Goal: Task Accomplishment & Management: Complete application form

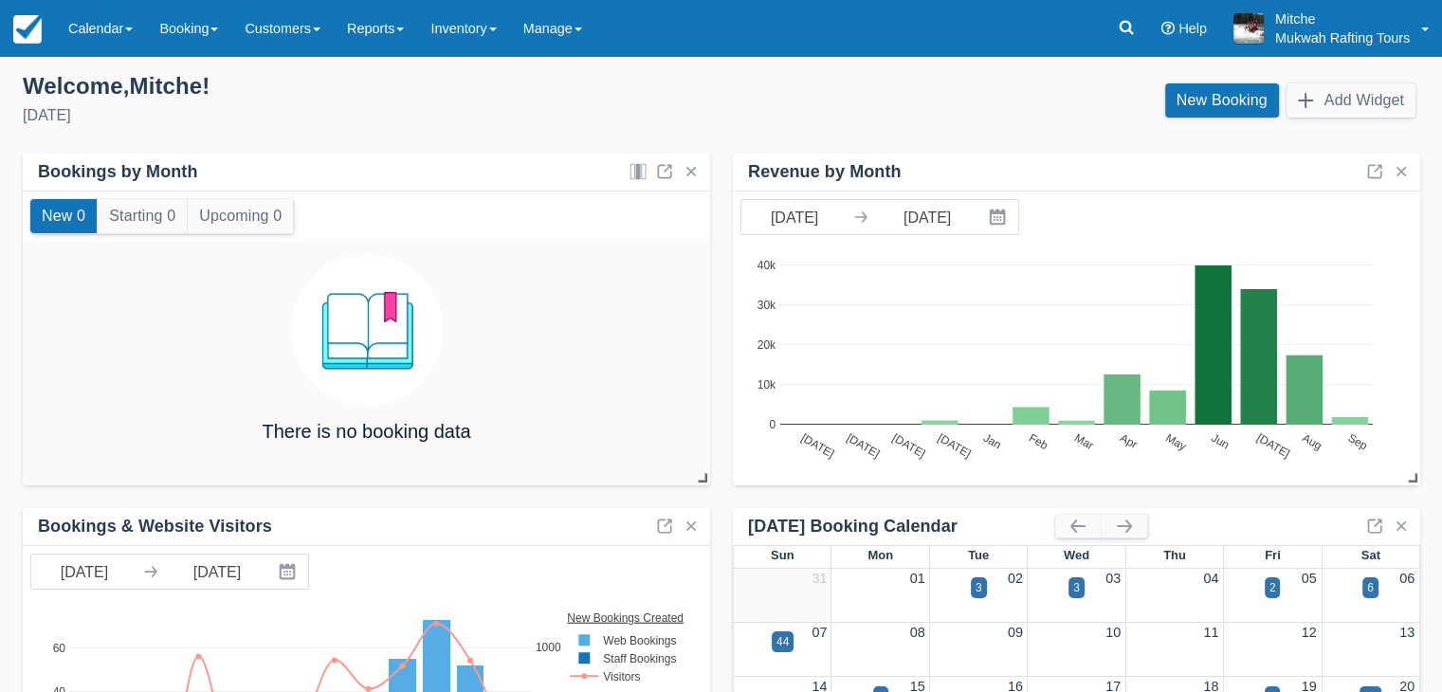
click at [516, 112] on div "Saturday, September 27th, 2025" at bounding box center [365, 115] width 684 height 23
click at [493, 27] on link "Inventory" at bounding box center [463, 28] width 92 height 57
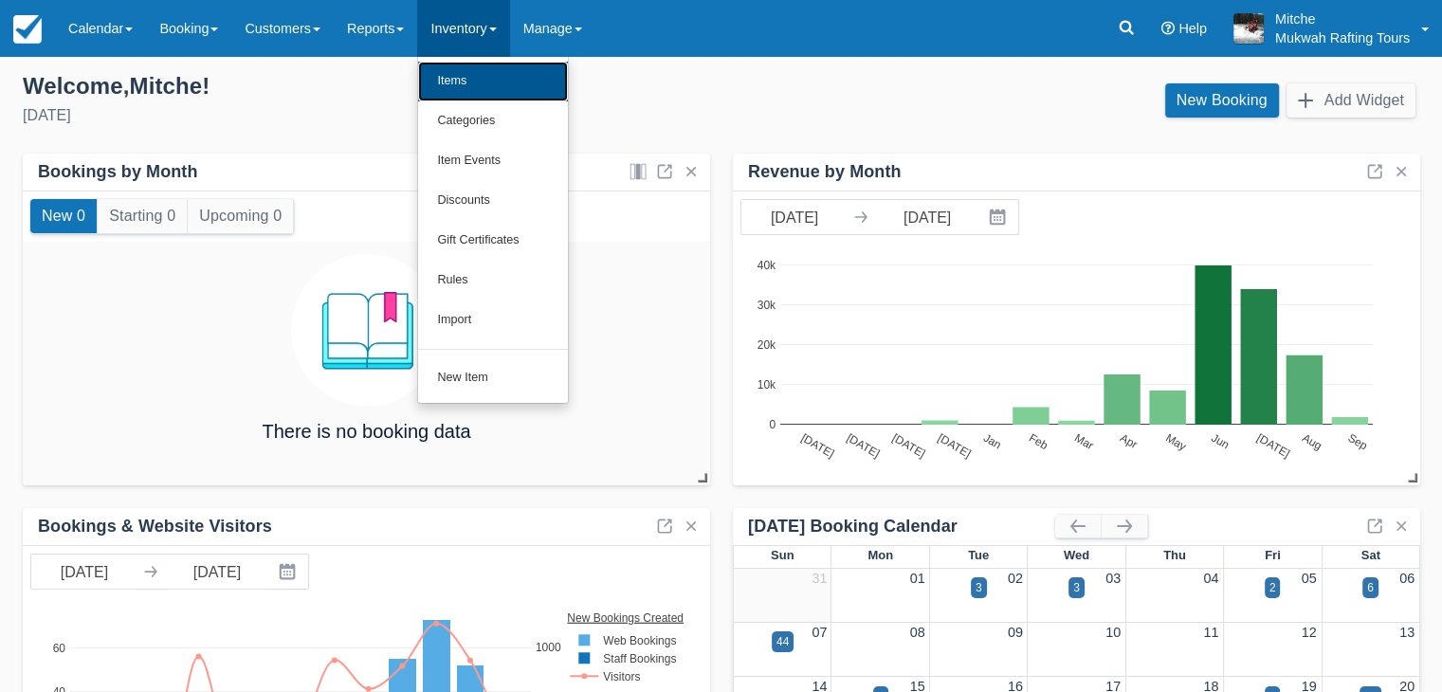
click at [504, 69] on link "Items" at bounding box center [493, 82] width 150 height 40
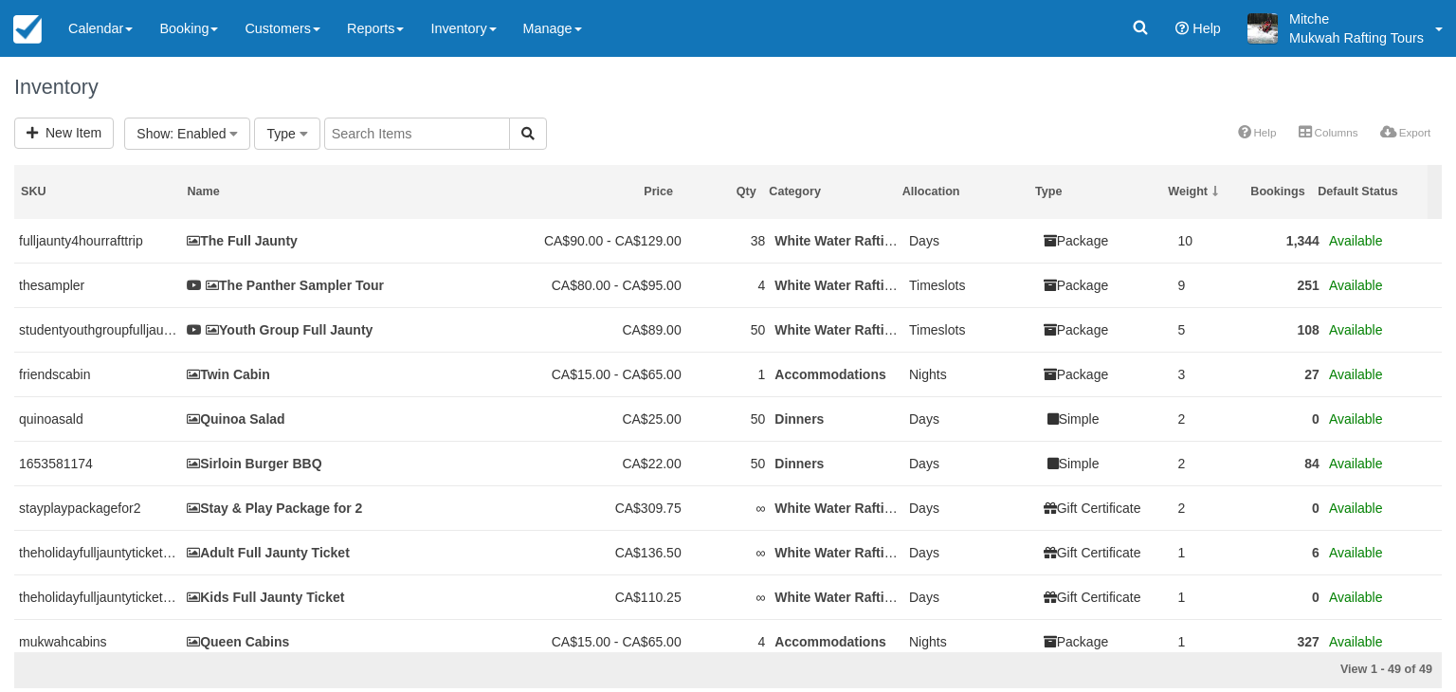
select select
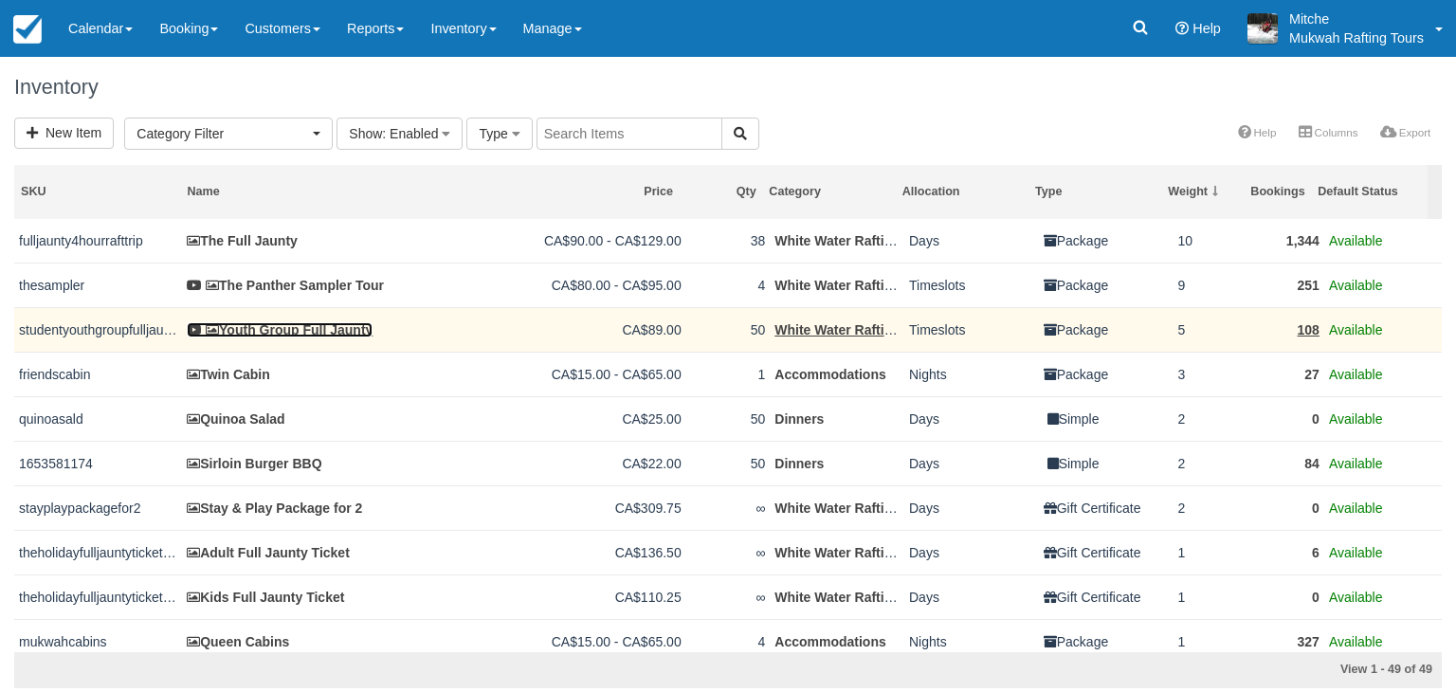
click at [300, 338] on link "Youth Group Full Jaunty" at bounding box center [280, 329] width 186 height 15
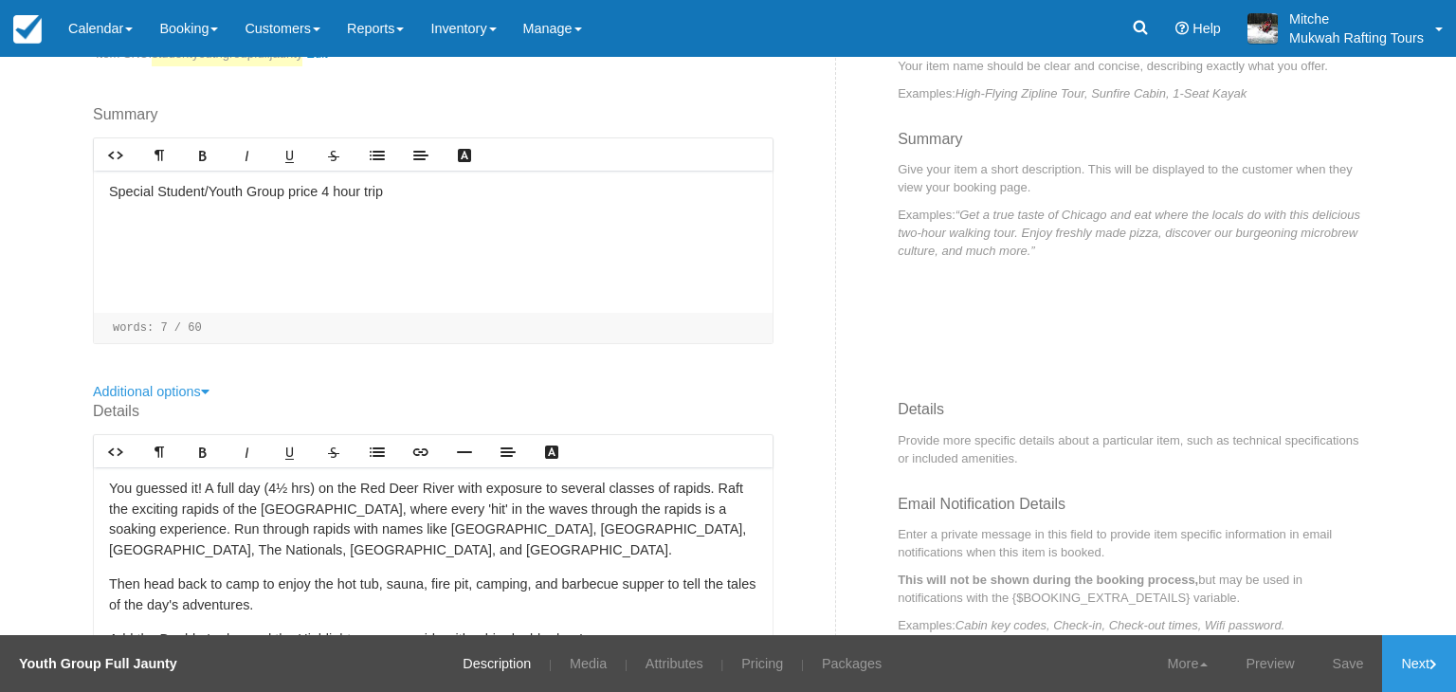
scroll to position [569, 0]
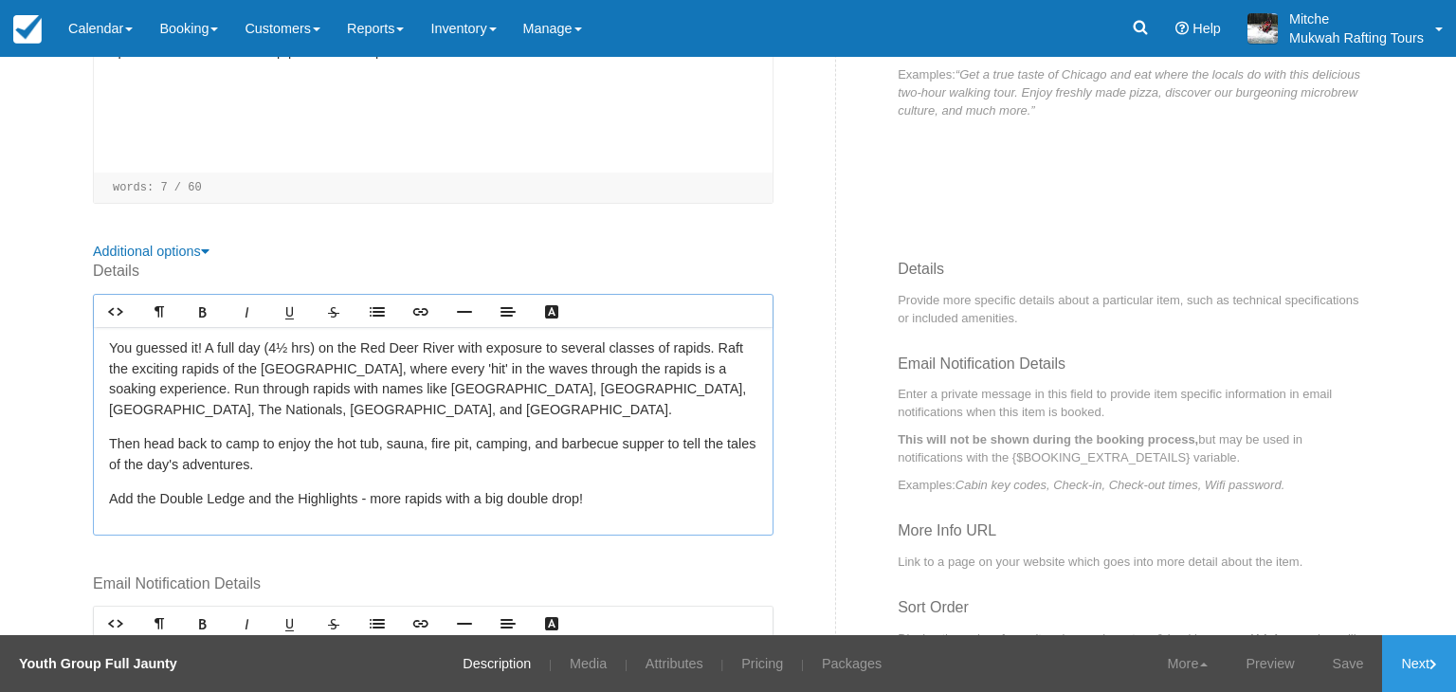
click at [283, 345] on p "You guessed it! A full day (4½ hrs) on the Red Deer River with exposure to seve…" at bounding box center [433, 379] width 648 height 82
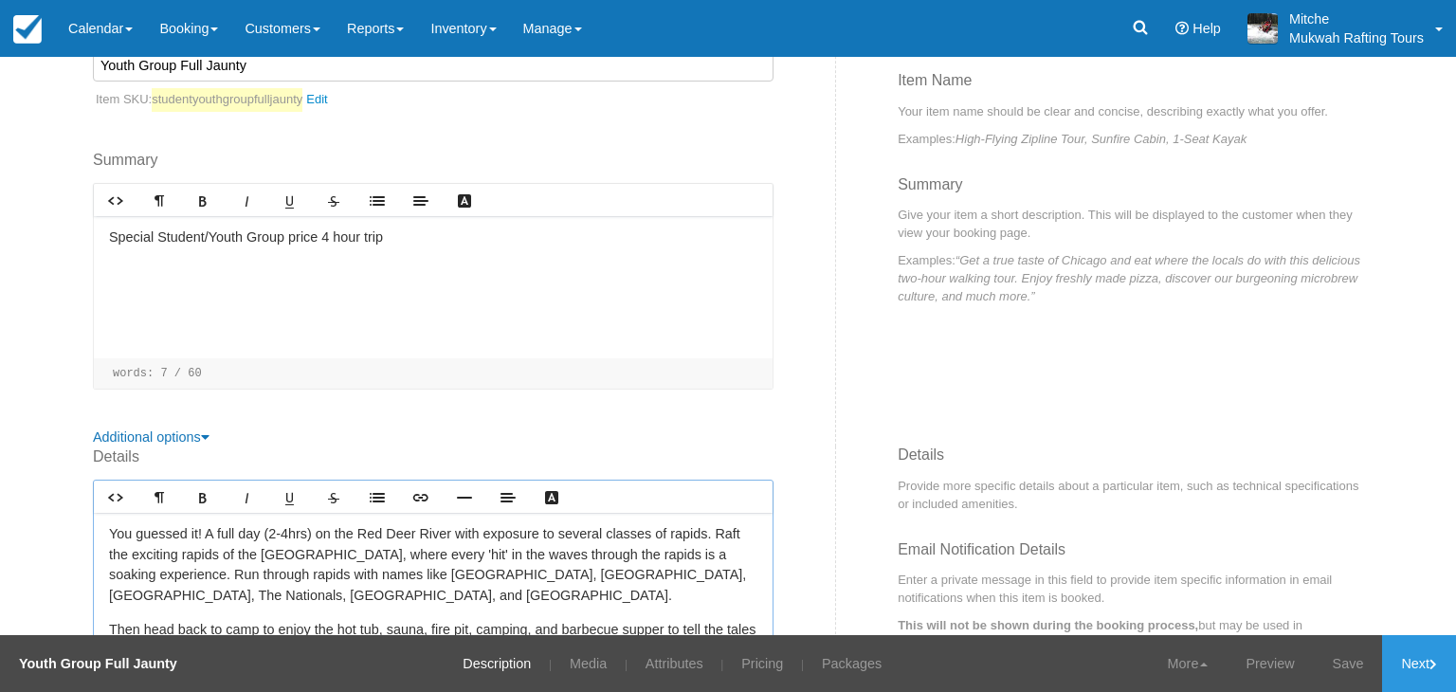
scroll to position [379, 0]
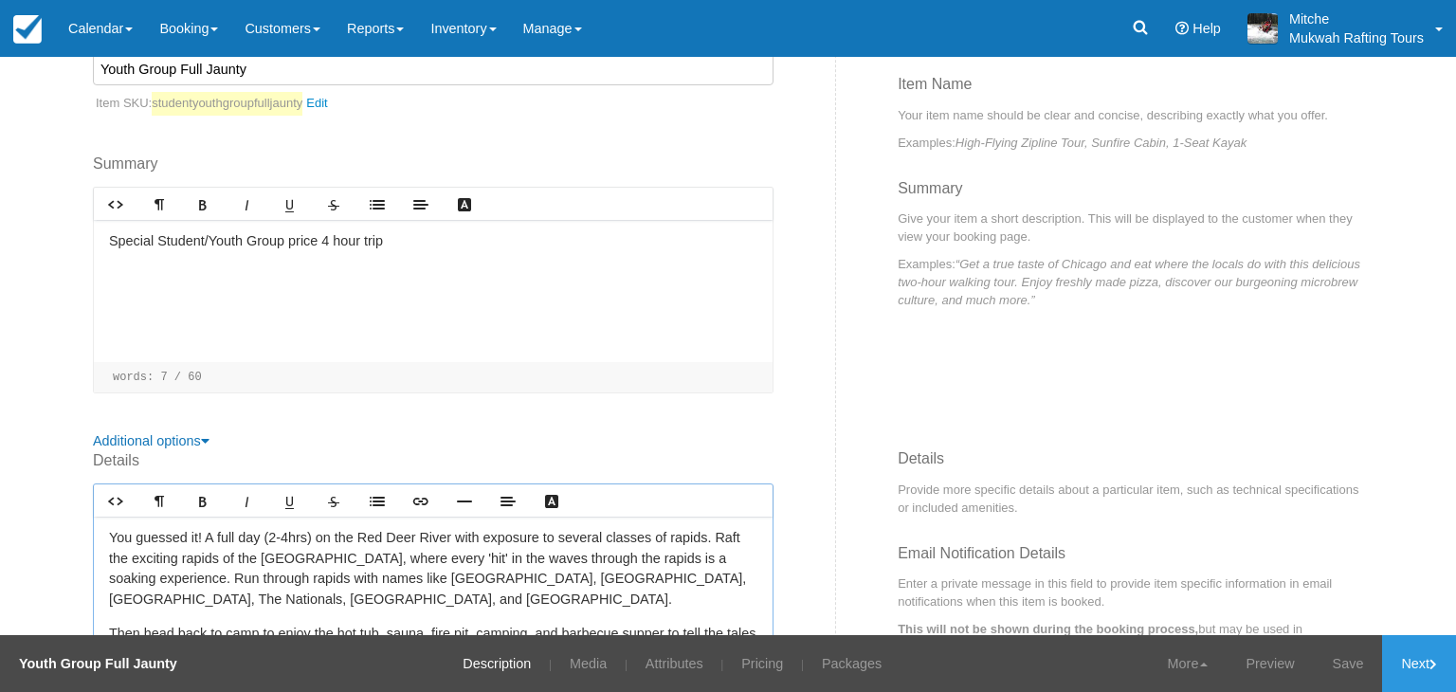
click at [486, 319] on div "Special Student/Youth Group price 4 hour trip" at bounding box center [433, 291] width 679 height 142
click at [1342, 672] on link "Save" at bounding box center [1348, 663] width 69 height 57
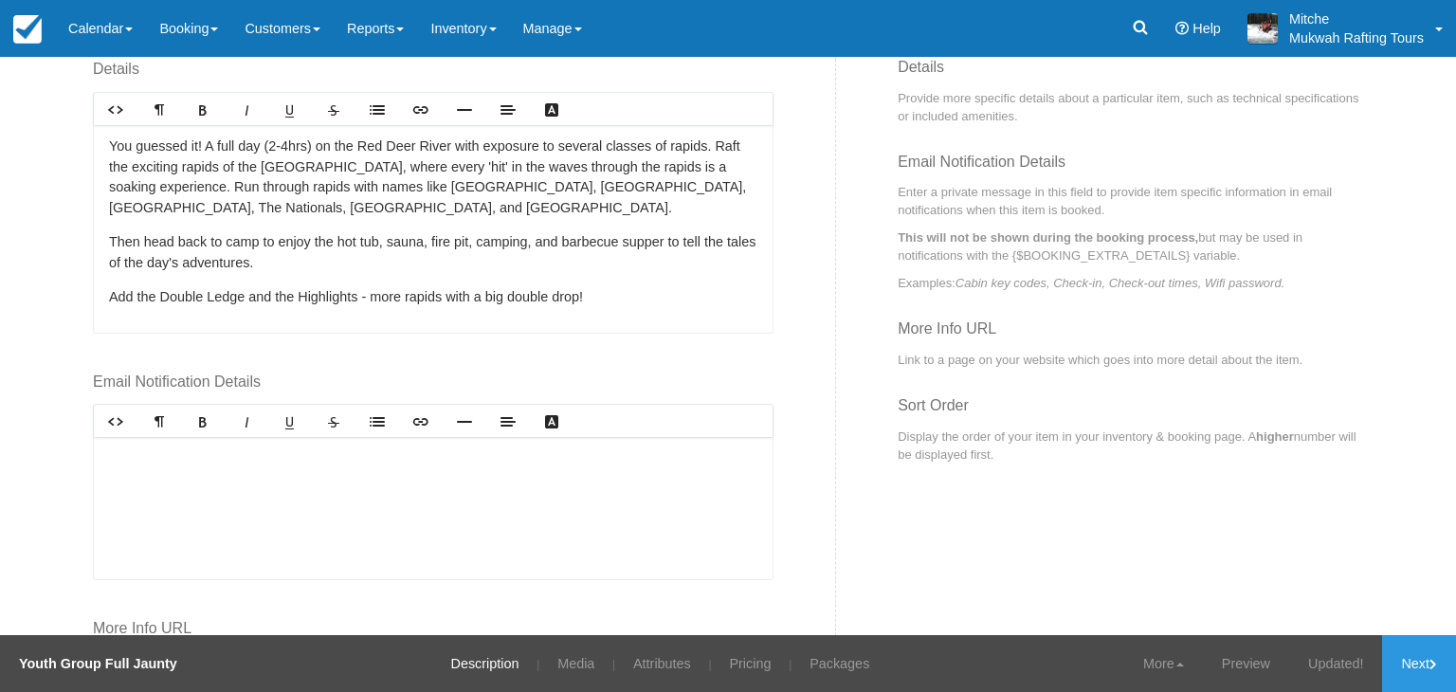
scroll to position [133, 0]
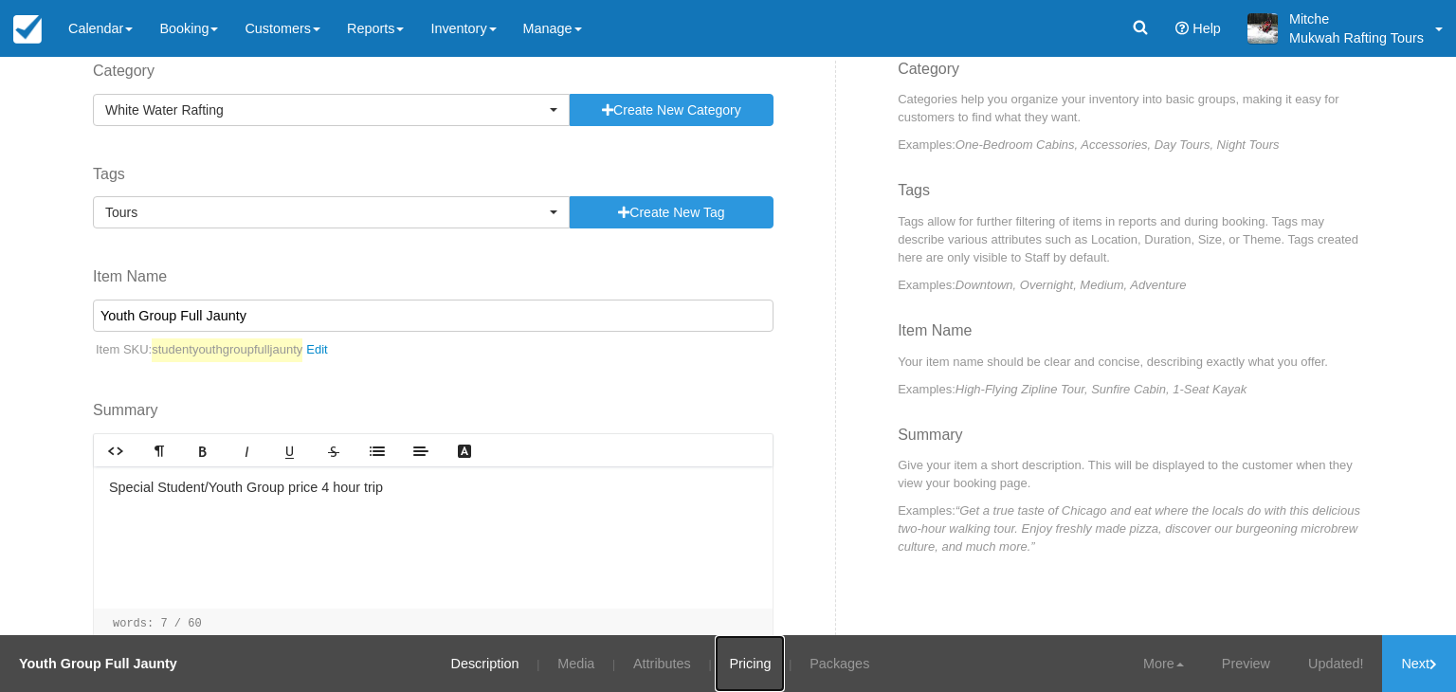
click at [745, 662] on link "Pricing" at bounding box center [750, 663] width 70 height 57
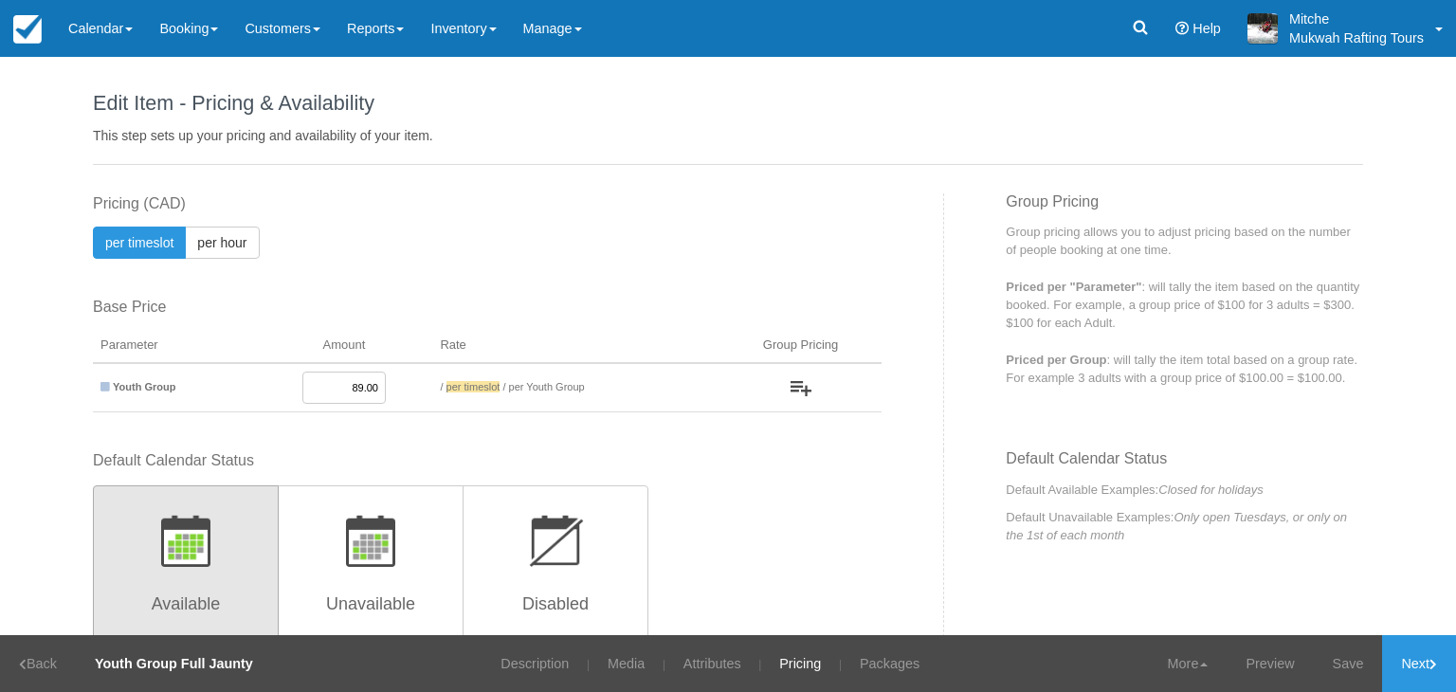
click at [625, 105] on h1 "Edit Item - Pricing & Availability" at bounding box center [728, 103] width 1270 height 23
click at [99, 40] on link "Calendar" at bounding box center [100, 28] width 91 height 57
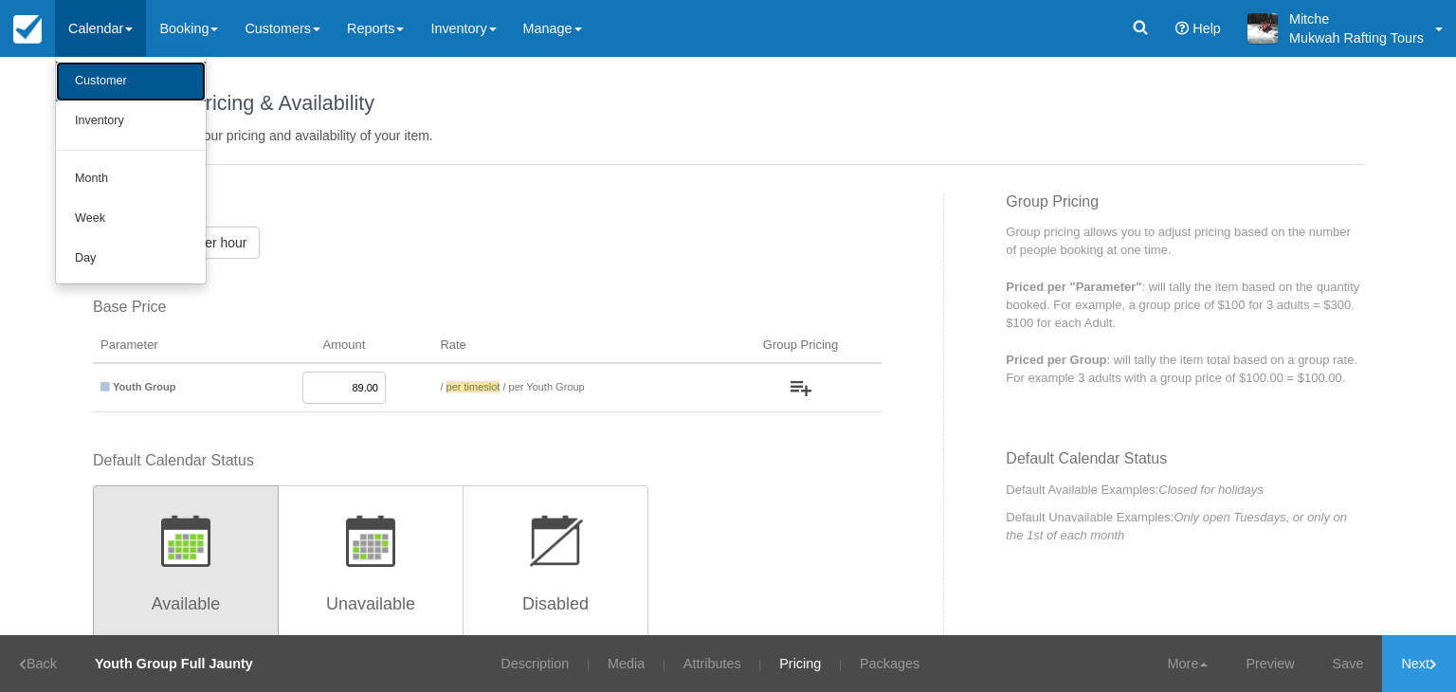
click at [125, 62] on link "Customer" at bounding box center [131, 82] width 150 height 40
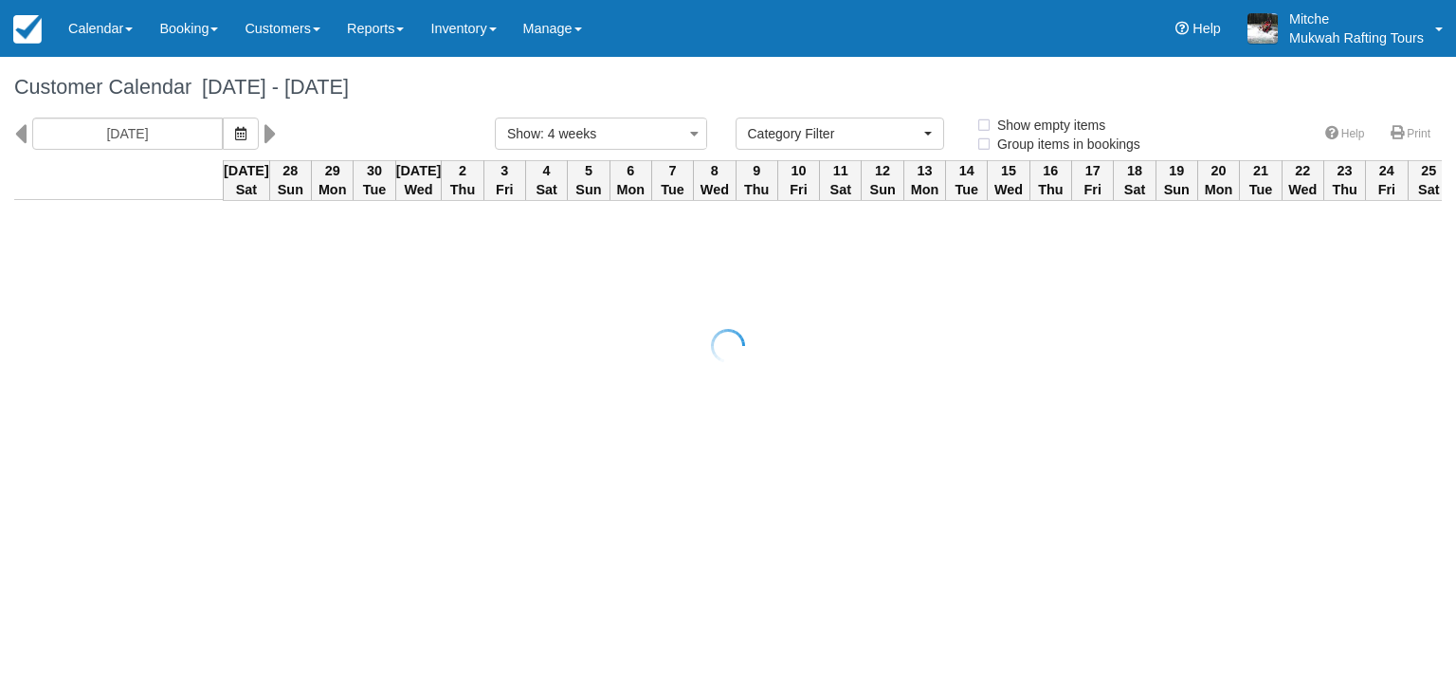
select select
click at [12, 134] on div "[DATE]" at bounding box center [240, 134] width 481 height 32
click at [20, 135] on icon at bounding box center [20, 134] width 12 height 32
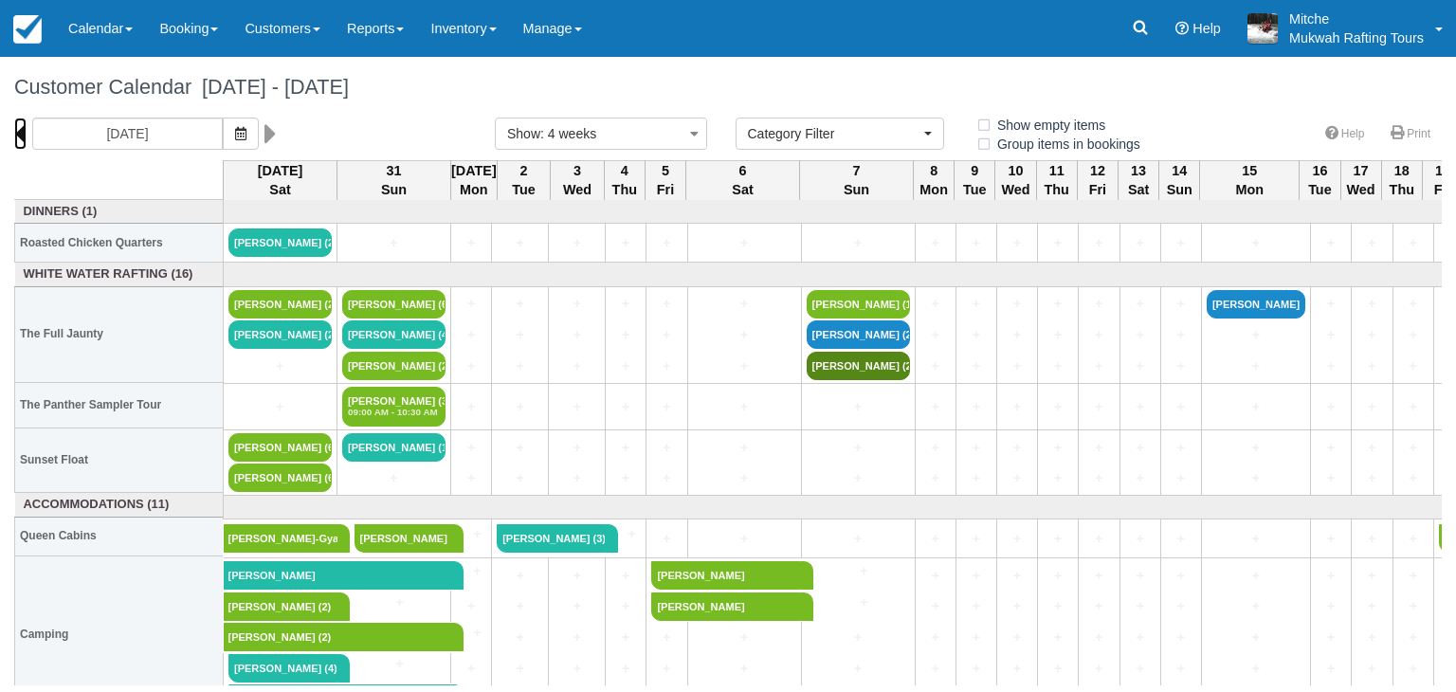
click at [20, 135] on icon at bounding box center [20, 134] width 12 height 32
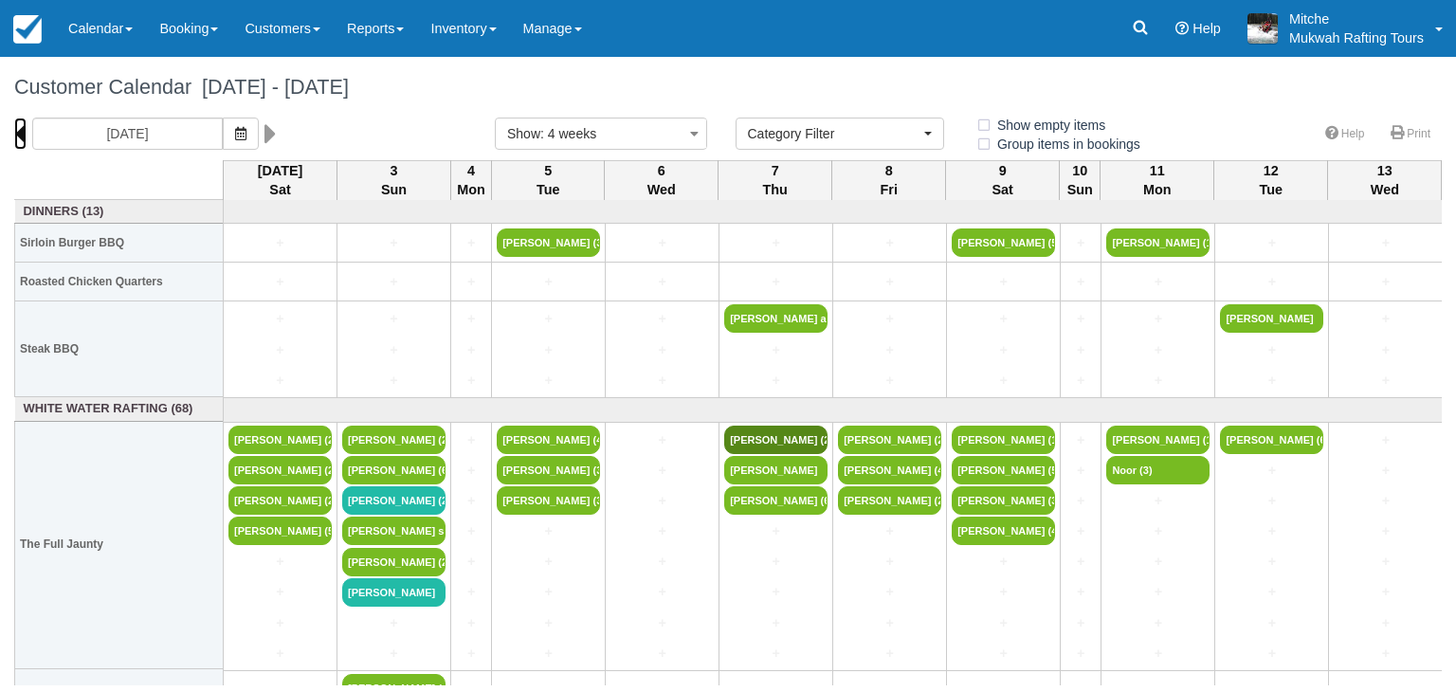
click at [25, 135] on icon at bounding box center [20, 134] width 12 height 32
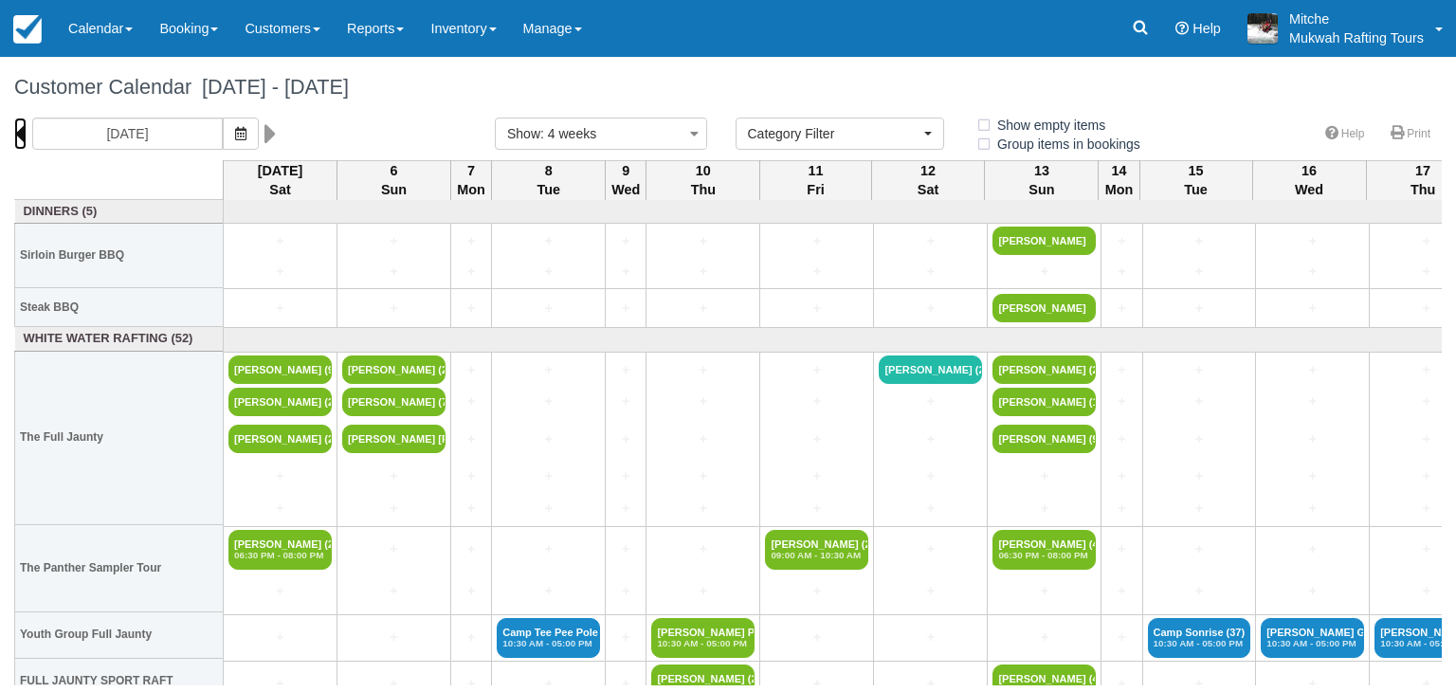
click at [24, 134] on icon at bounding box center [20, 134] width 12 height 32
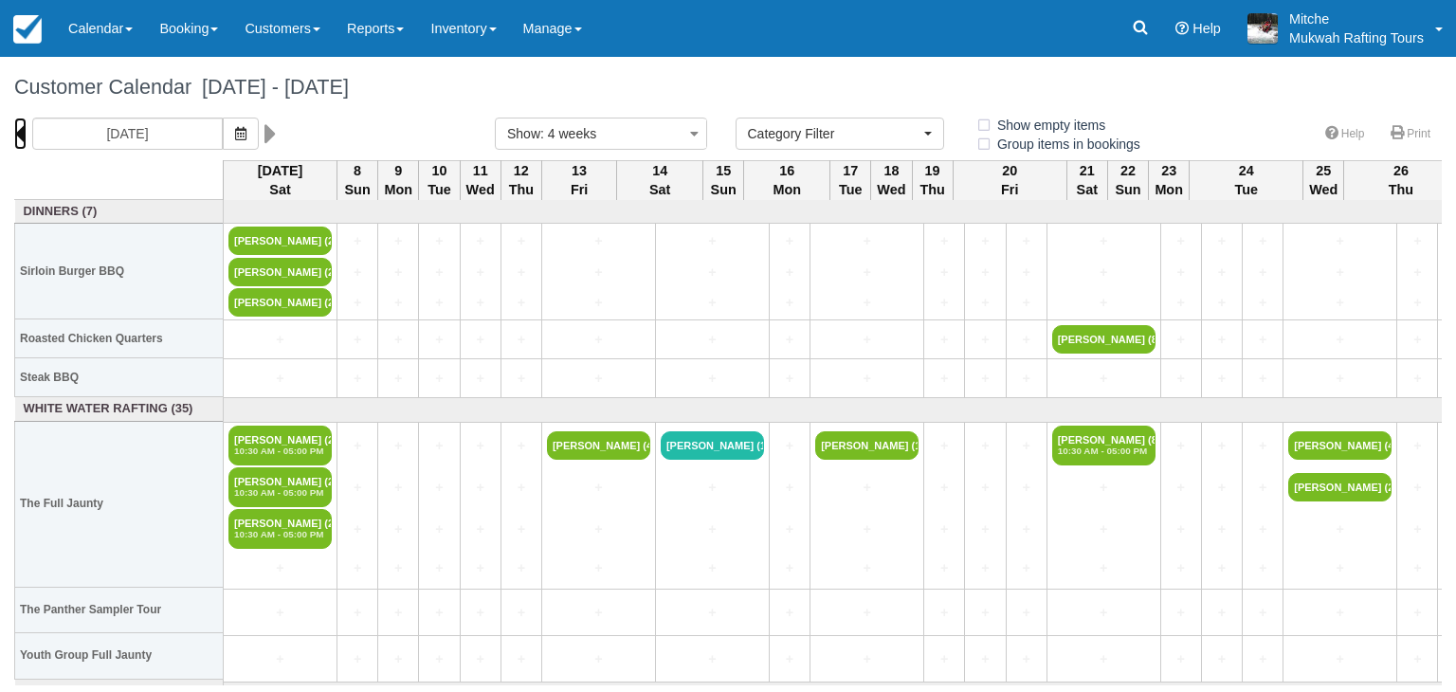
click at [24, 134] on icon at bounding box center [20, 134] width 12 height 32
type input "05/10/25"
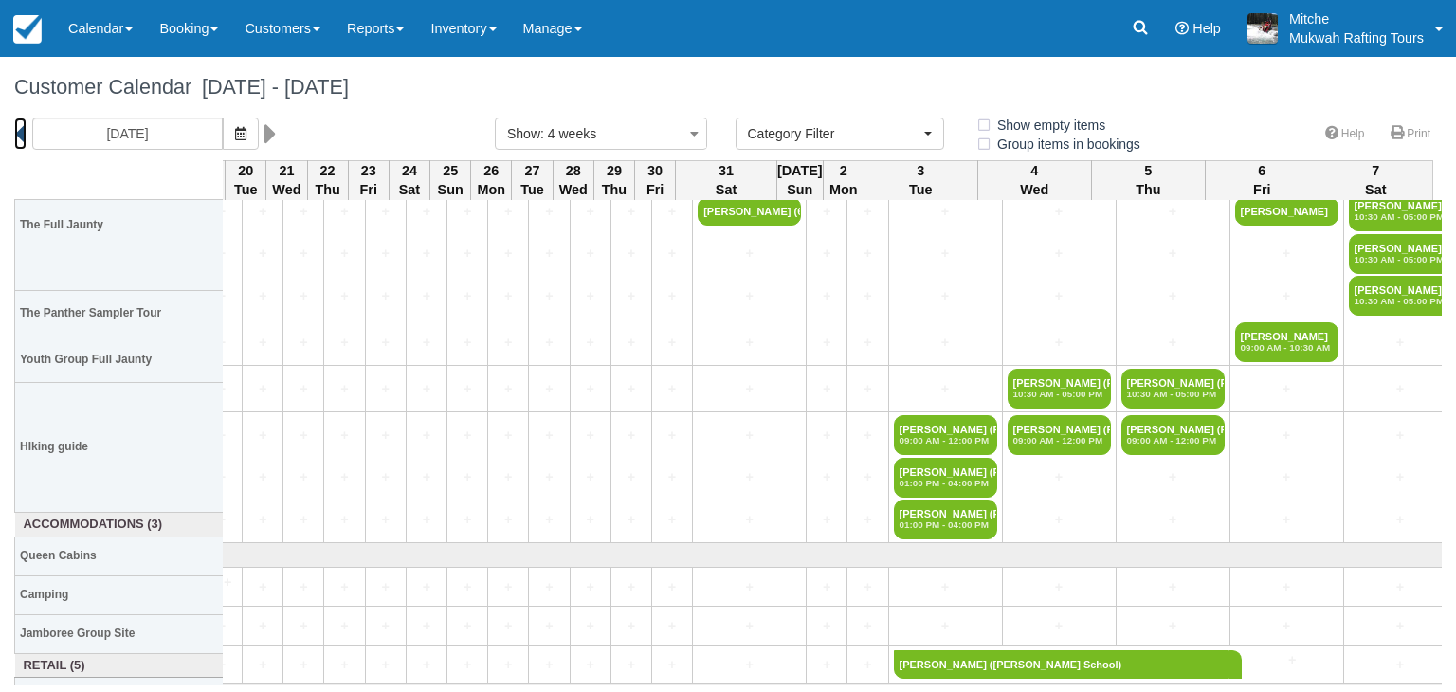
scroll to position [190, 534]
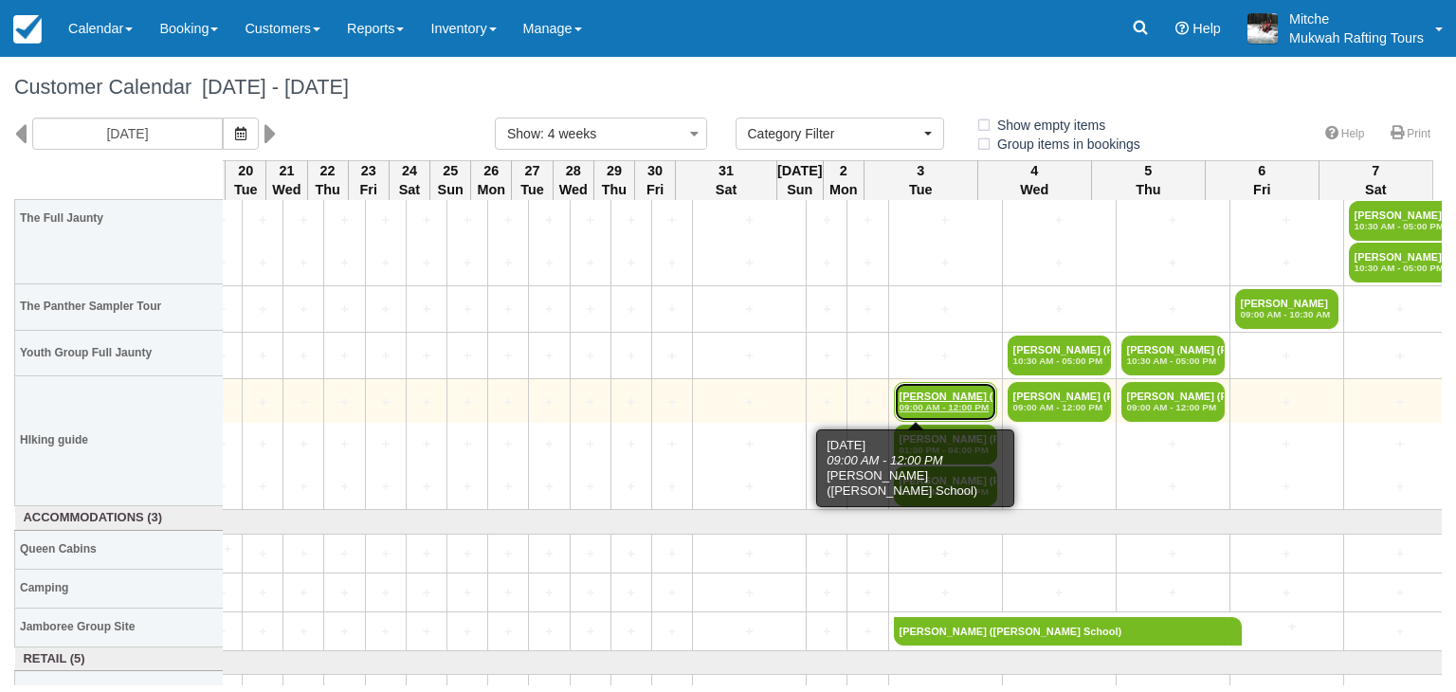
click at [901, 385] on link "Shelly Davidson (Ren 09:00 AM - 12:00 PM" at bounding box center [945, 402] width 103 height 40
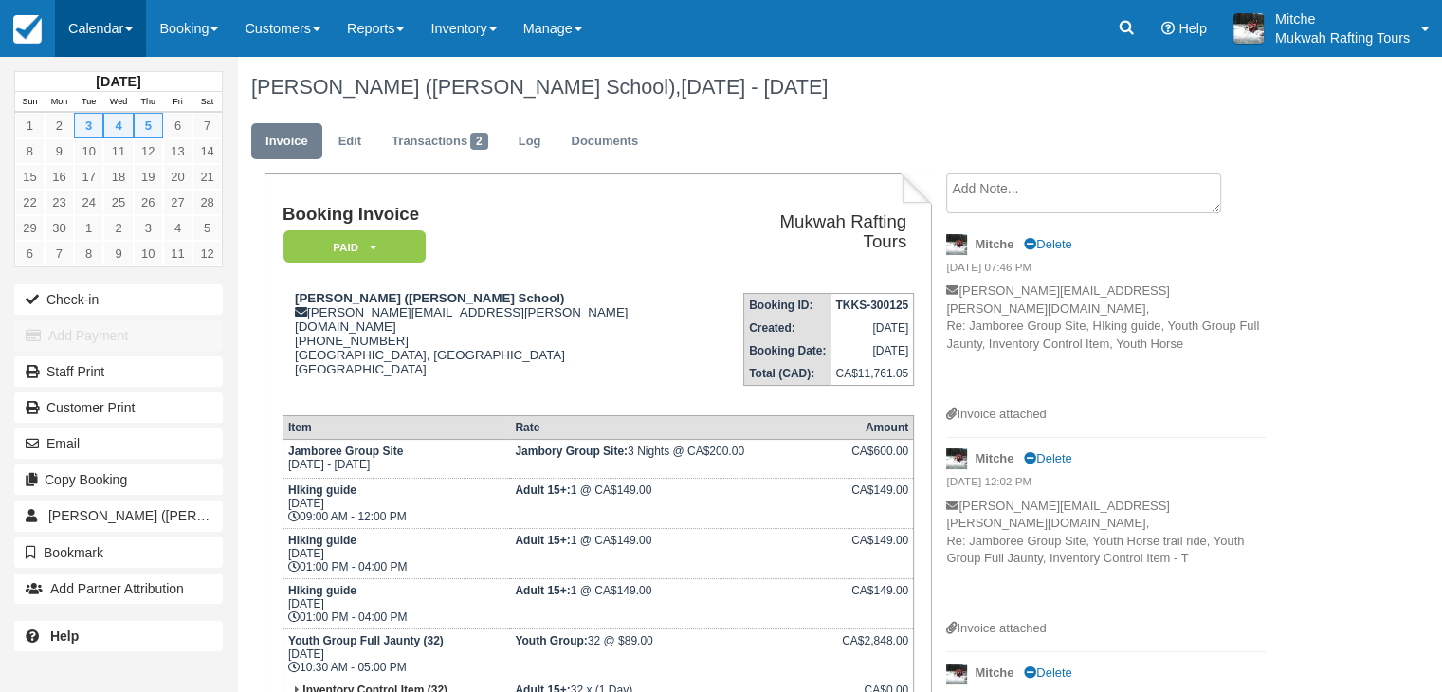
click at [95, 33] on link "Calendar" at bounding box center [100, 28] width 91 height 57
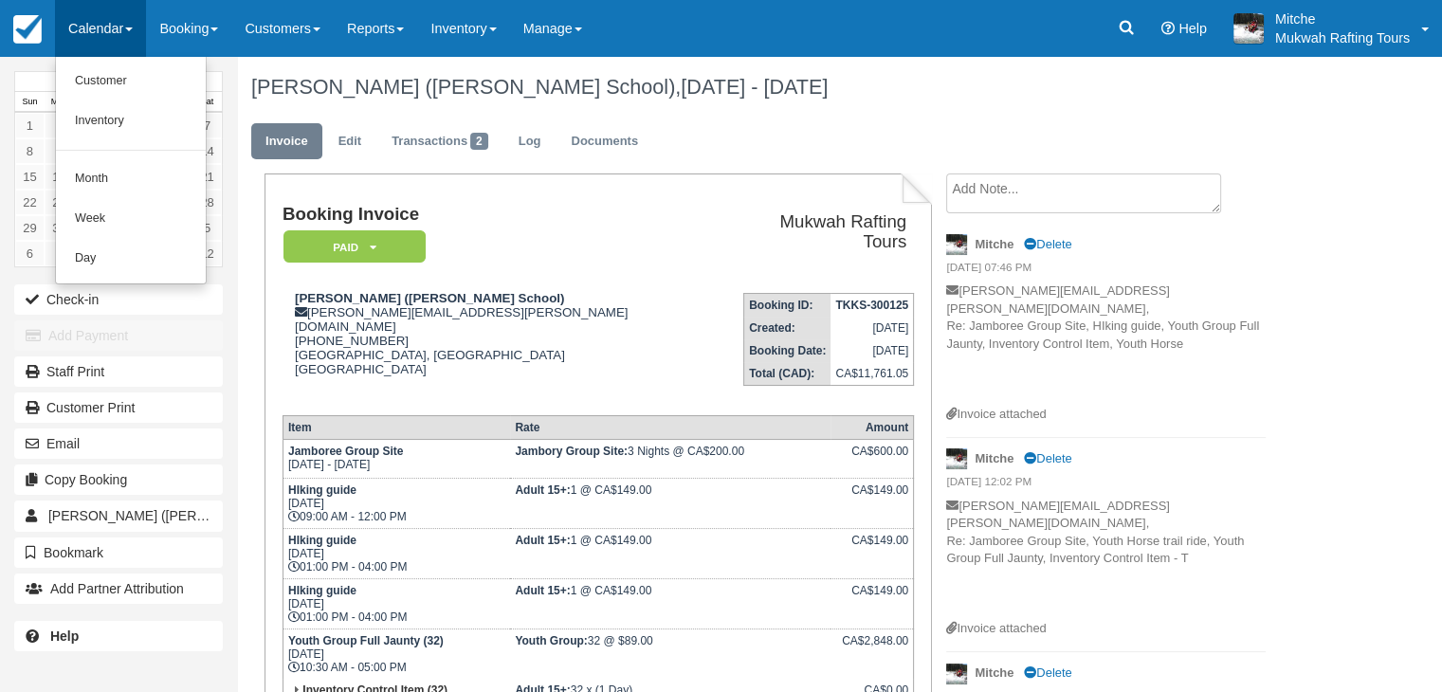
click at [930, 94] on h1 "Shelly Davidson (Renert School), Jun 03 - Jun 06 2025" at bounding box center [777, 87] width 1053 height 23
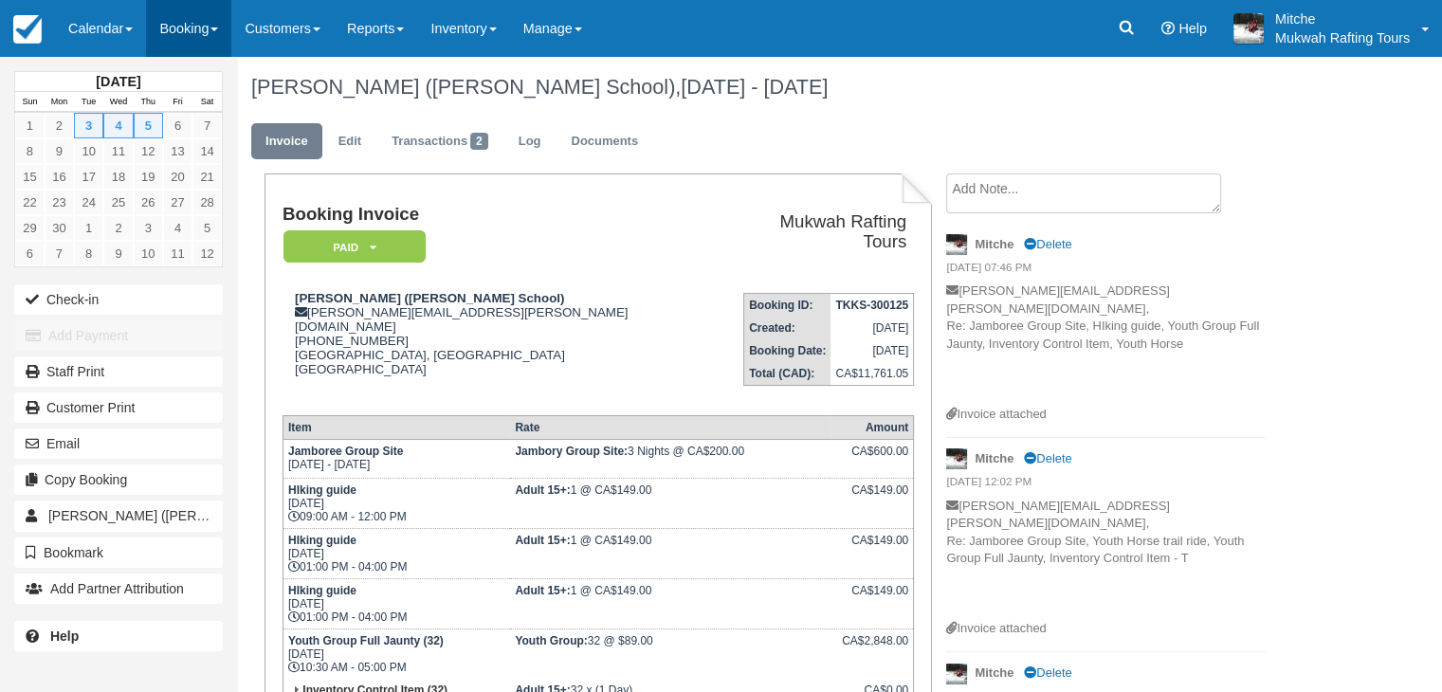
click at [187, 28] on link "Booking" at bounding box center [188, 28] width 85 height 57
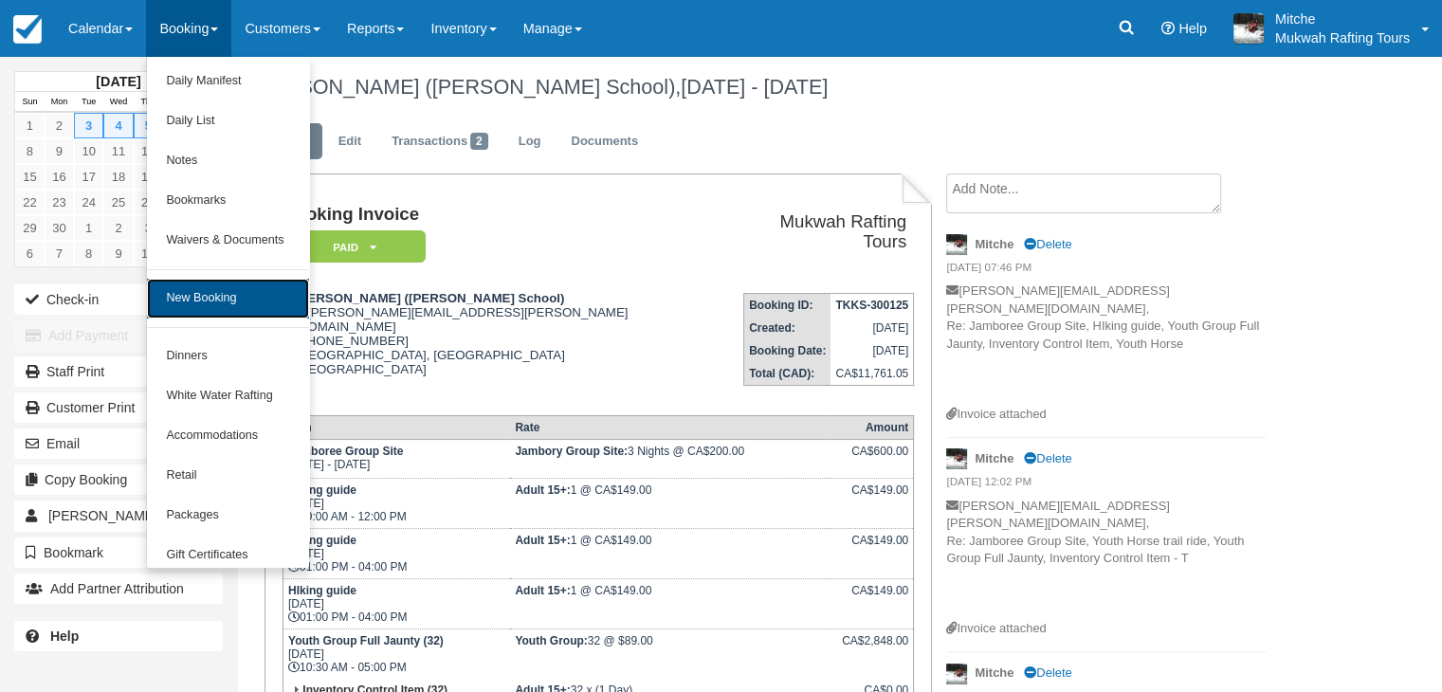
click at [246, 301] on link "New Booking" at bounding box center [227, 299] width 161 height 40
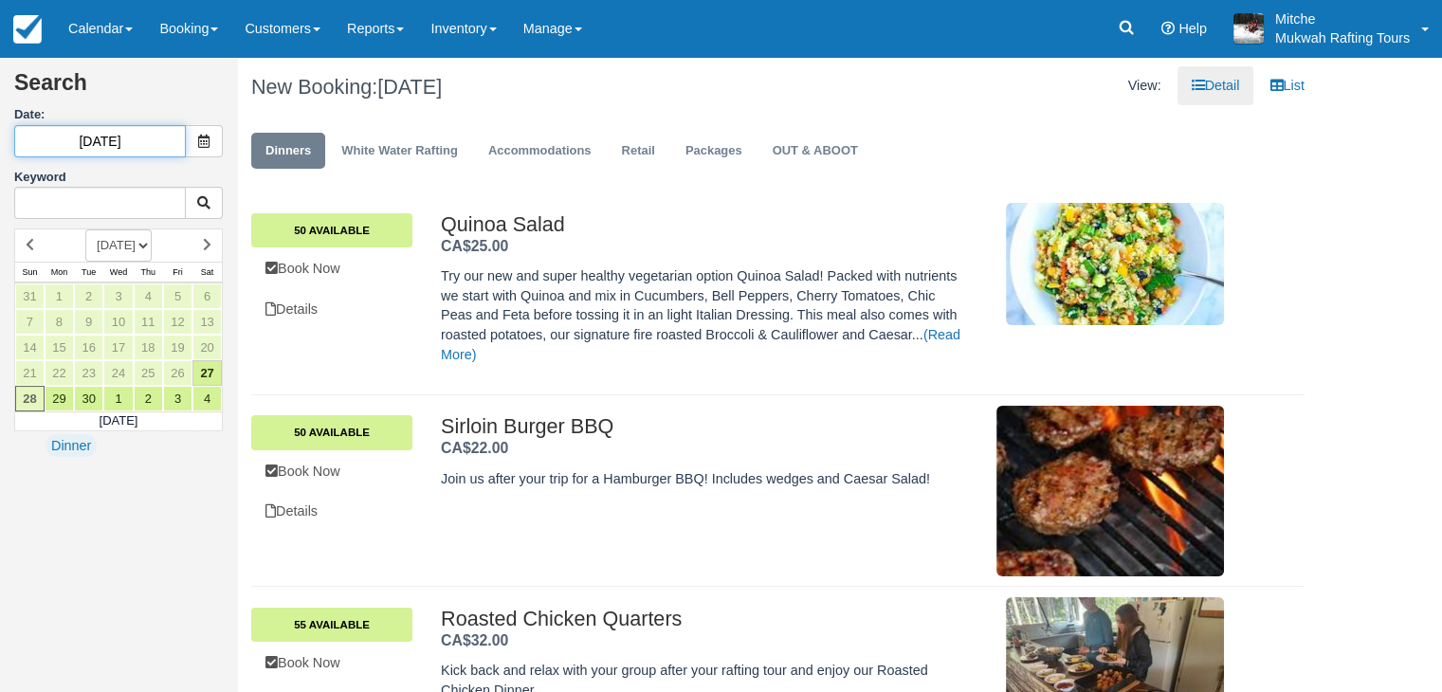
click at [131, 137] on input "[DATE]" at bounding box center [100, 141] width 172 height 32
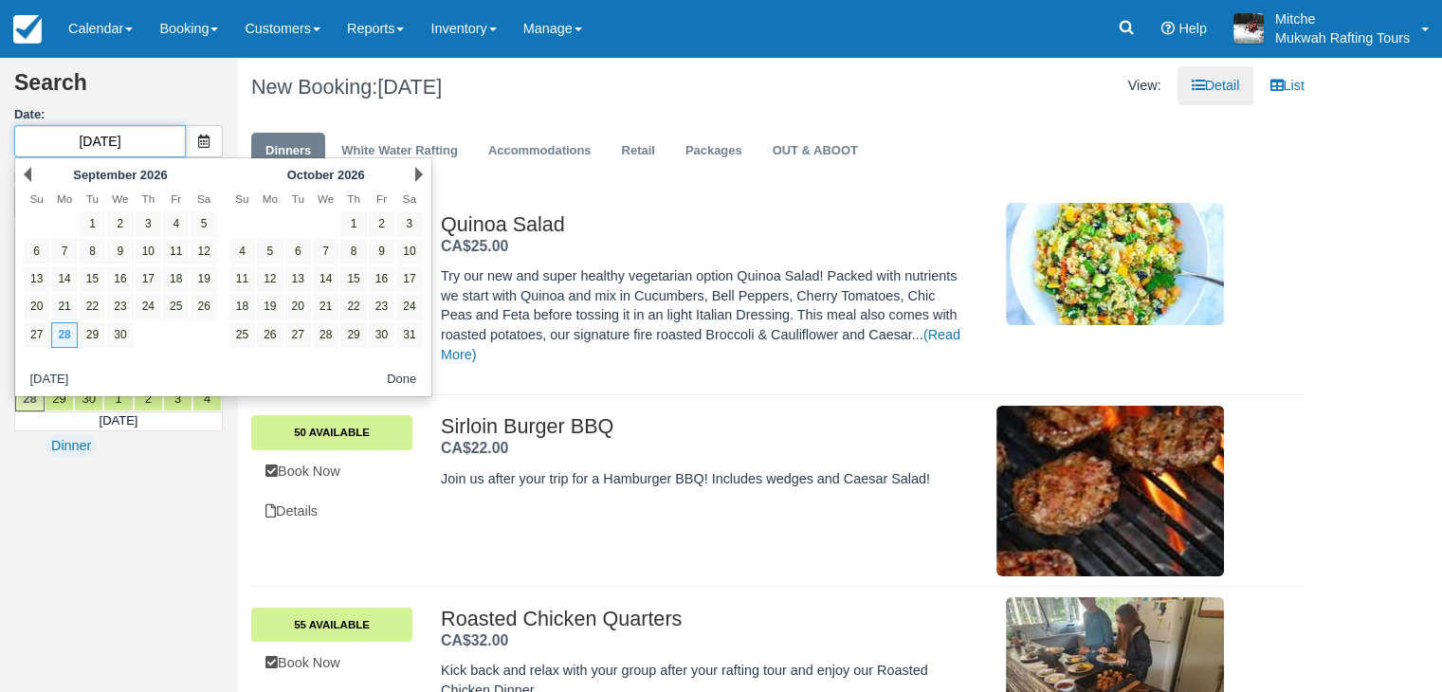
click at [89, 138] on input "[DATE]" at bounding box center [100, 141] width 172 height 32
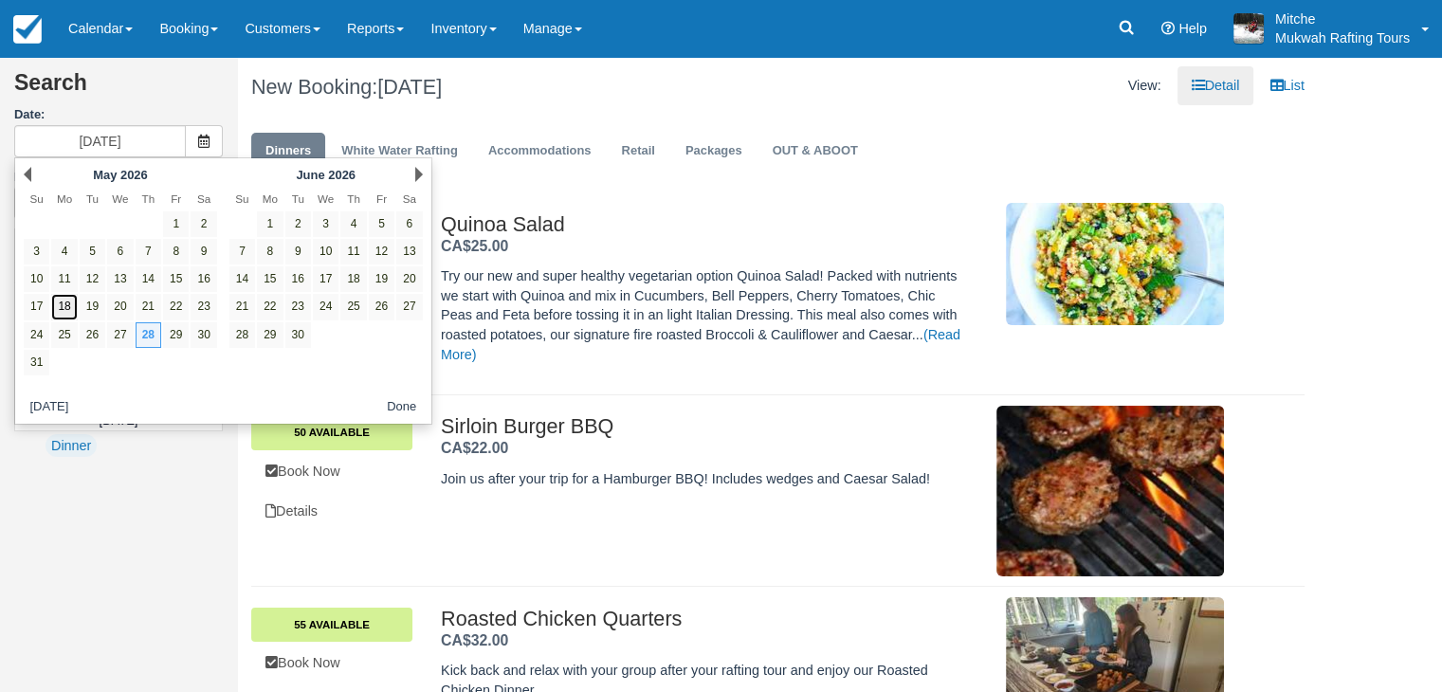
click at [69, 308] on link "18" at bounding box center [64, 307] width 26 height 26
type input "[DATE]"
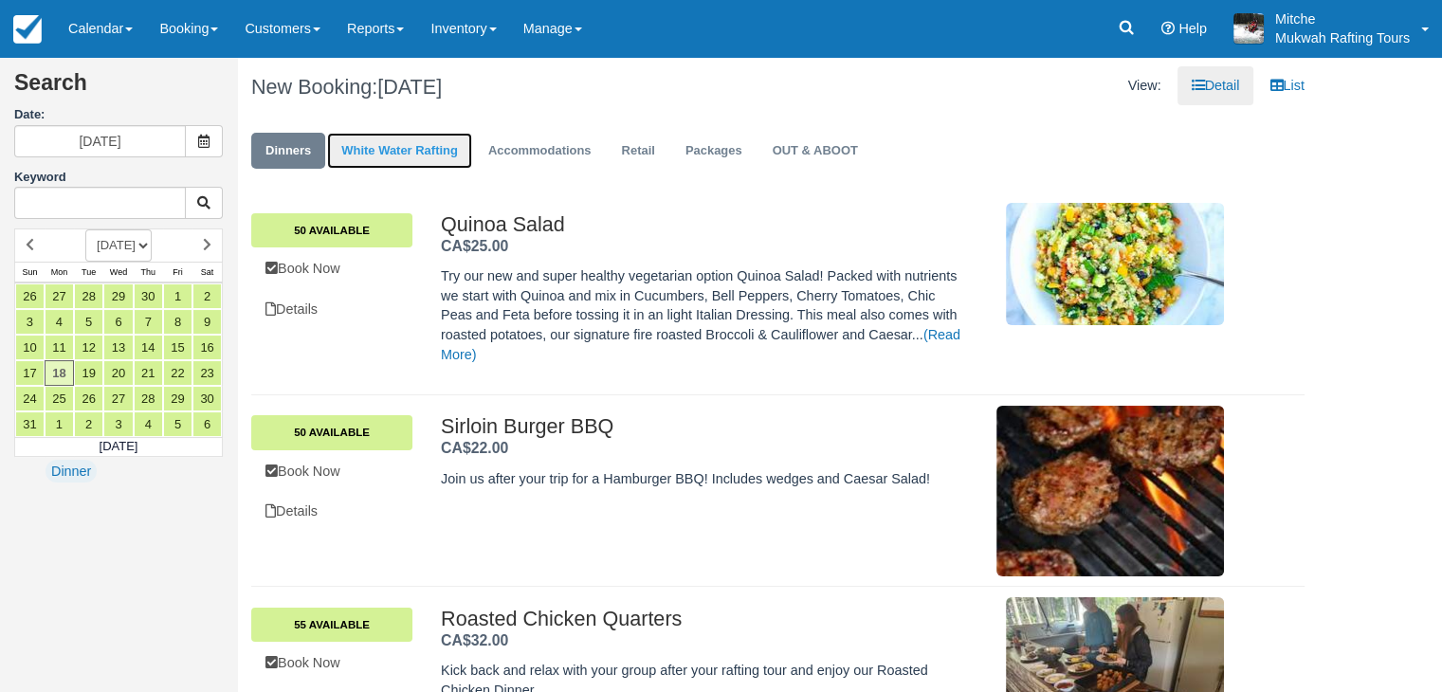
click at [367, 153] on link "White Water Rafting" at bounding box center [399, 151] width 145 height 37
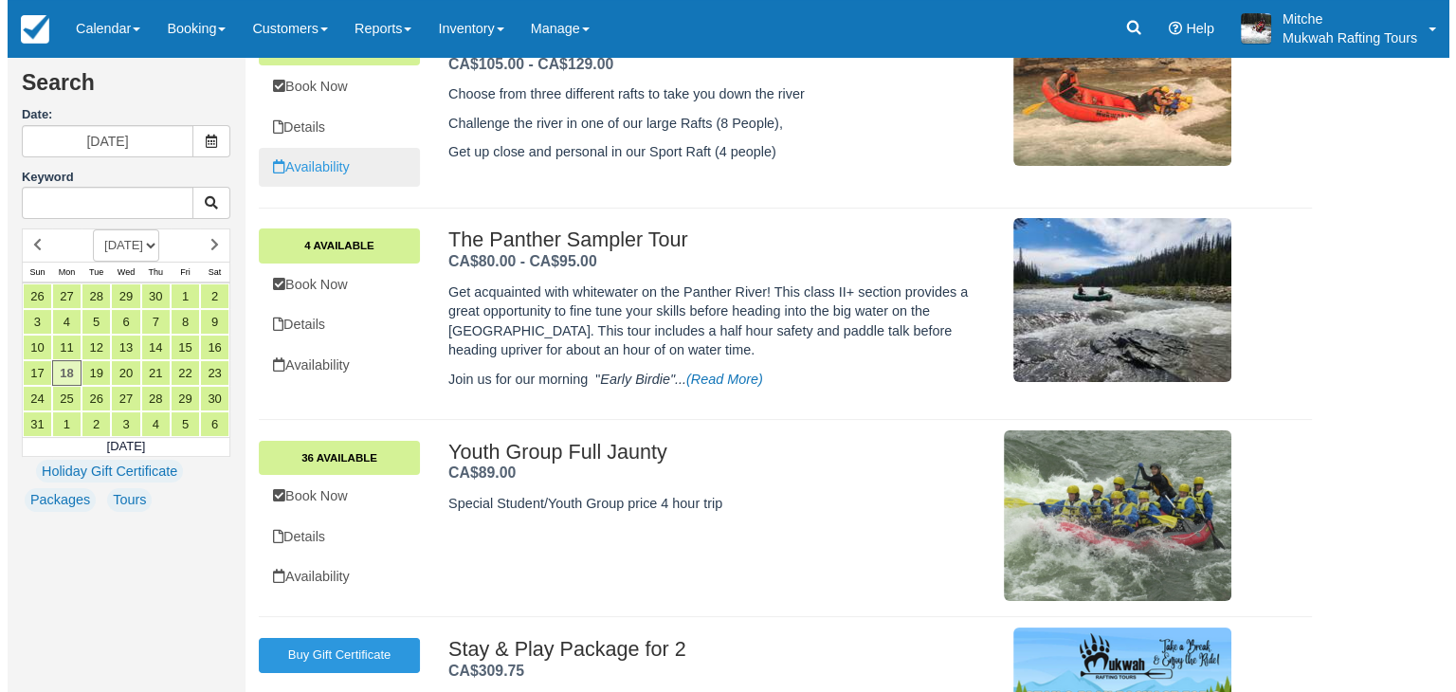
scroll to position [190, 0]
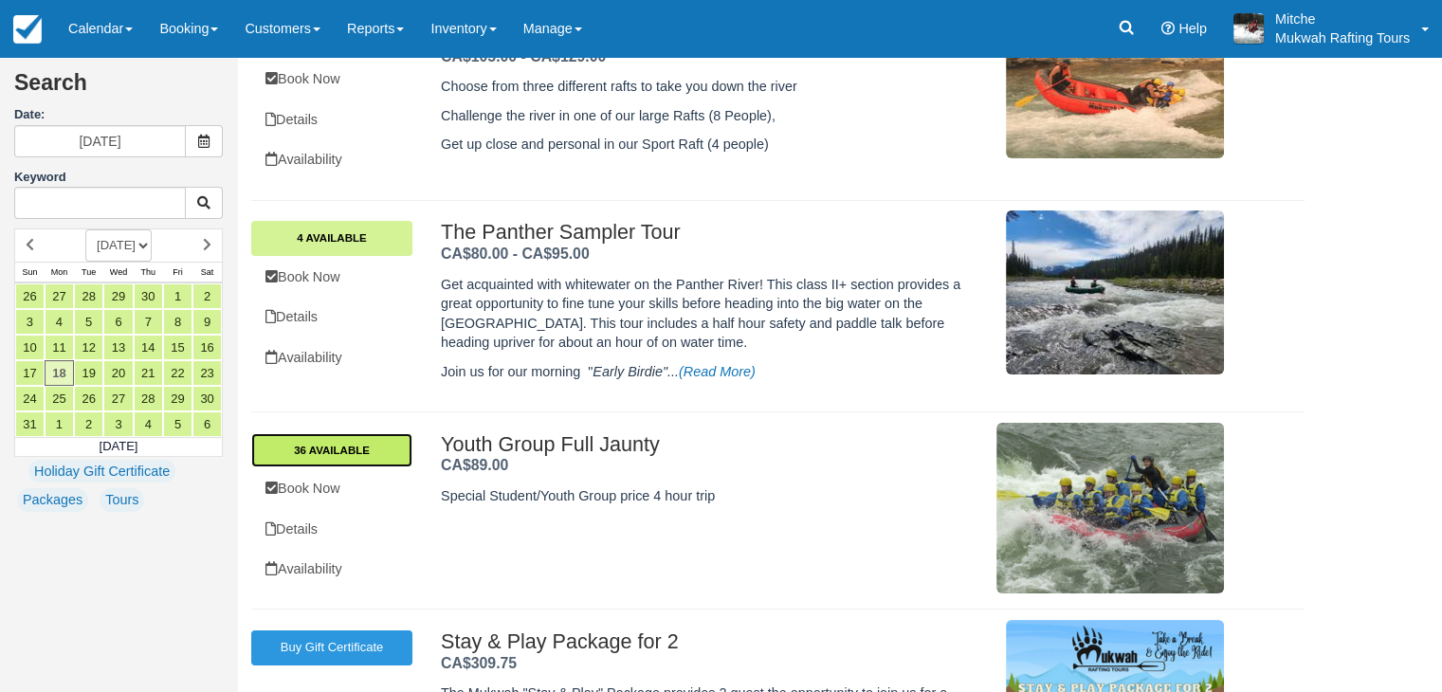
click at [356, 443] on link "36 Available" at bounding box center [331, 450] width 161 height 34
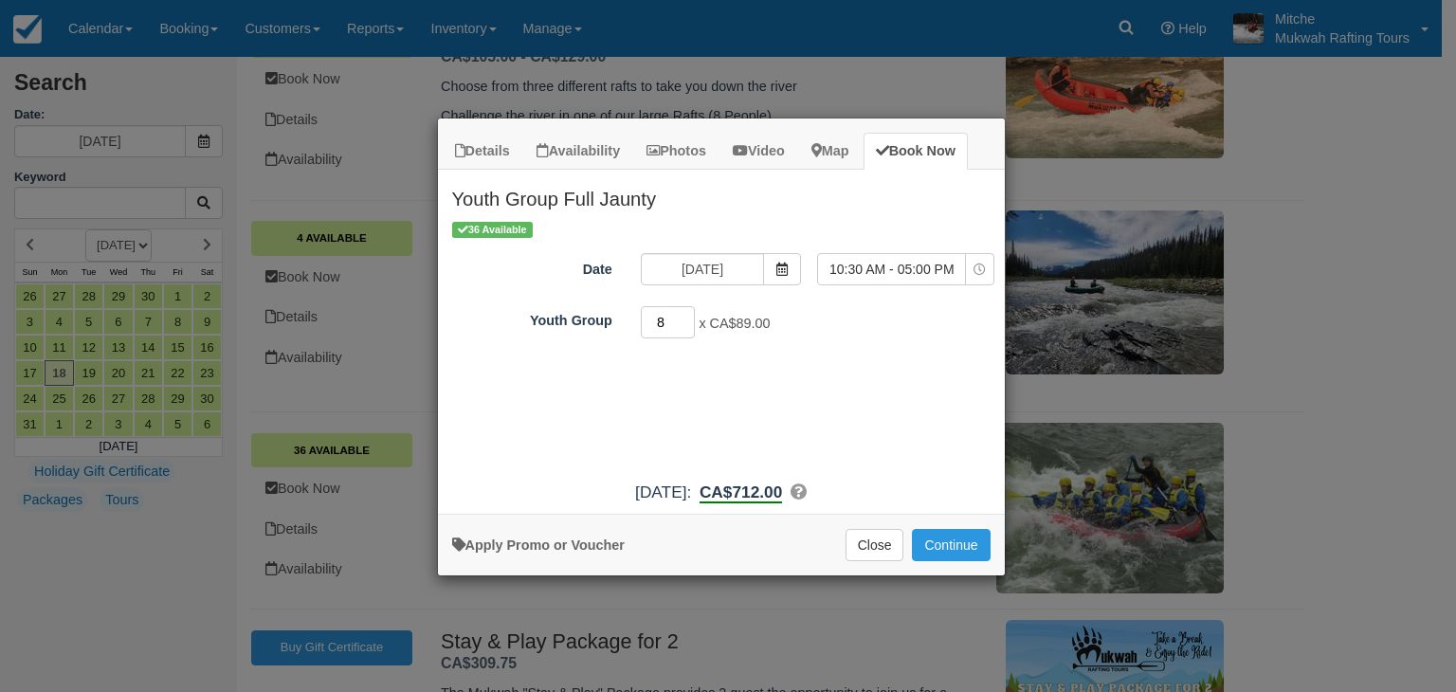
drag, startPoint x: 631, startPoint y: 330, endPoint x: 598, endPoint y: 338, distance: 34.0
click at [597, 338] on div "Youth Group 8 x CA$89.00 Required.Maximum of 50" at bounding box center [721, 322] width 567 height 37
type input "32"
click button "Apply" at bounding box center [0, 0] width 0 height 0
click at [965, 545] on button "Continue" at bounding box center [951, 545] width 78 height 32
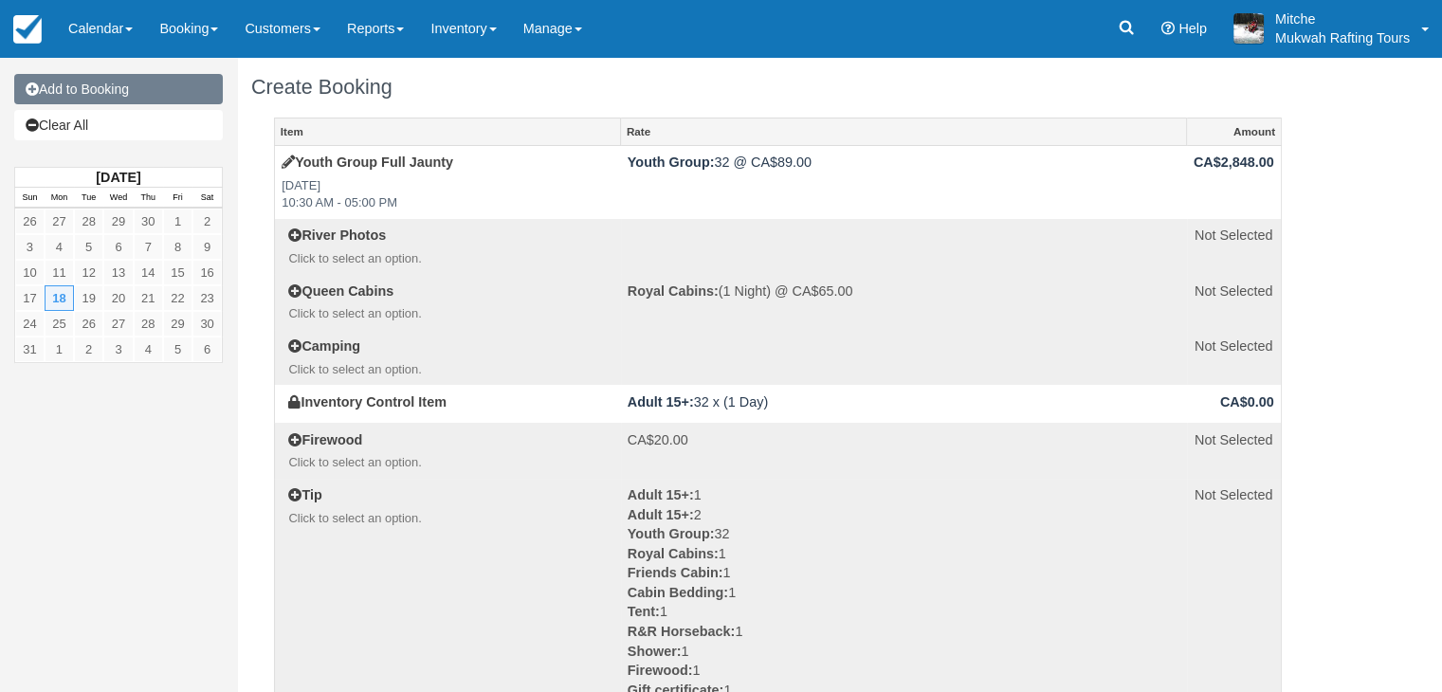
click at [64, 93] on link "Add to Booking" at bounding box center [118, 89] width 209 height 30
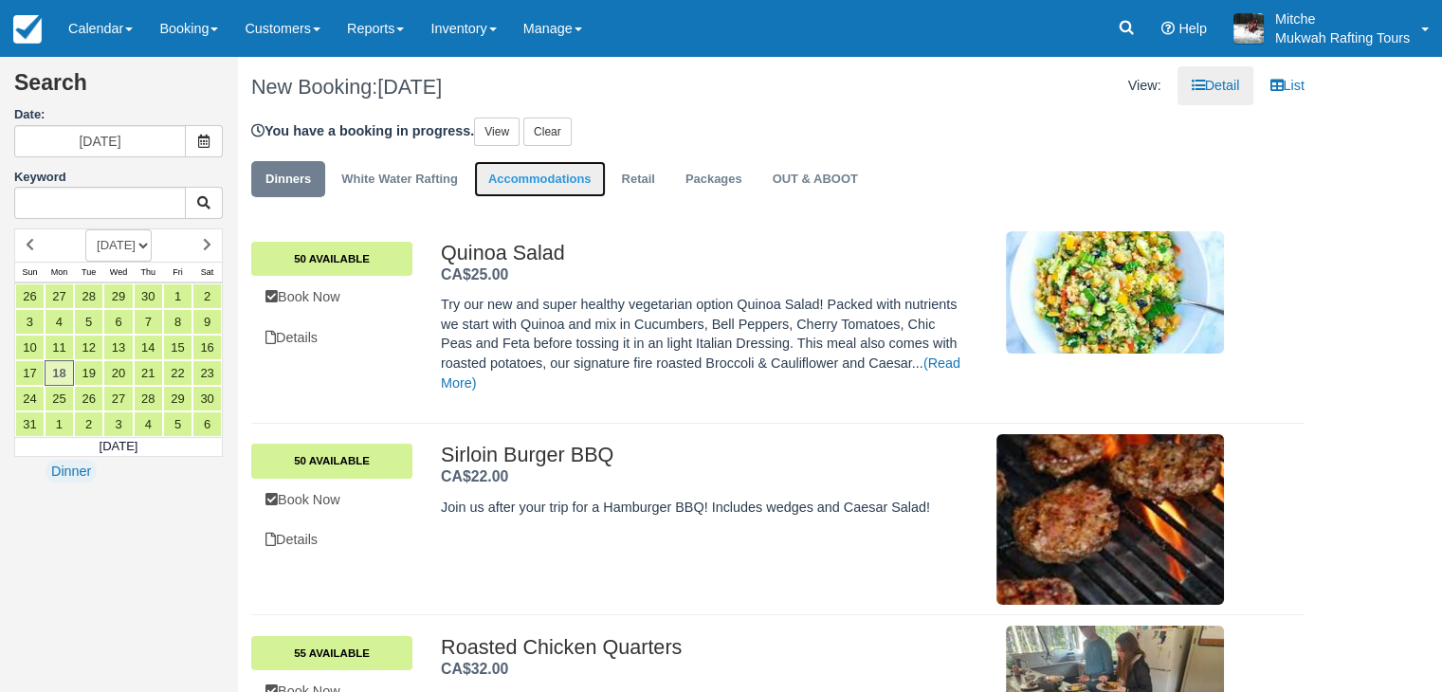
click at [553, 164] on link "Accommodations" at bounding box center [540, 179] width 132 height 37
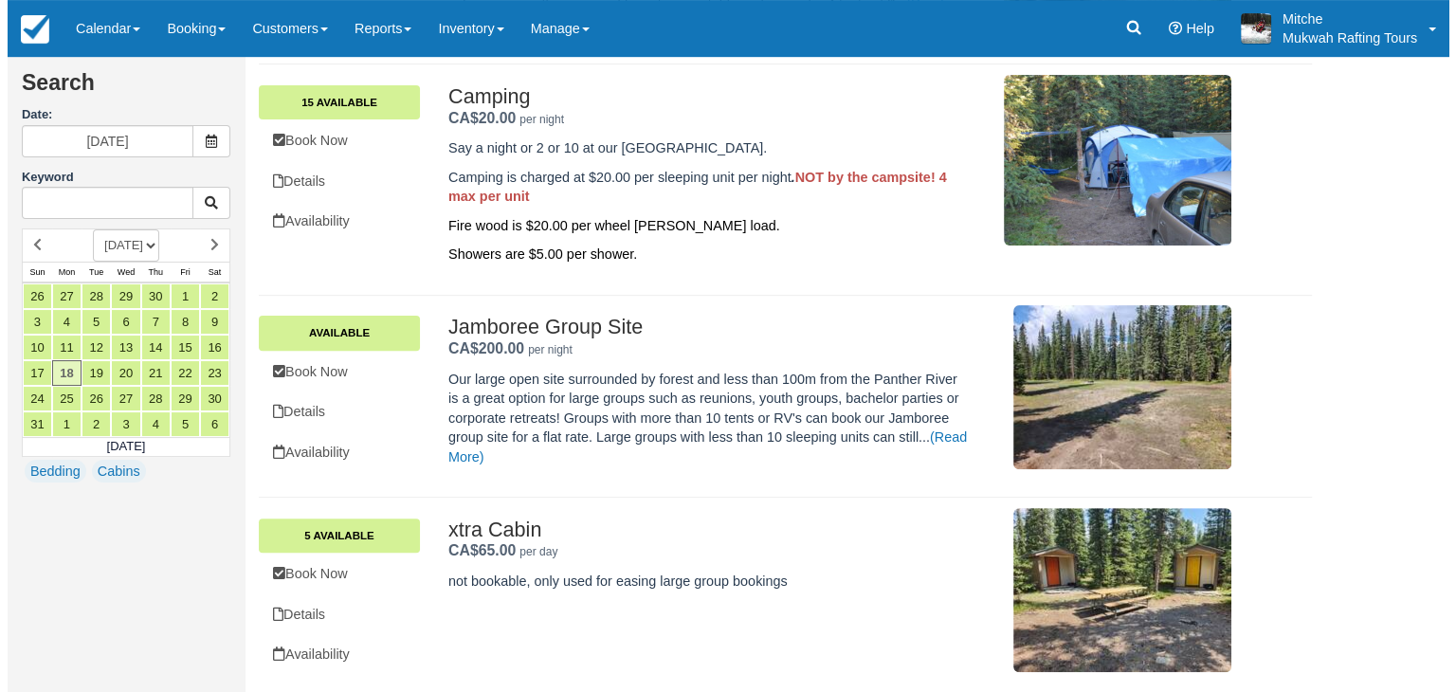
scroll to position [564, 0]
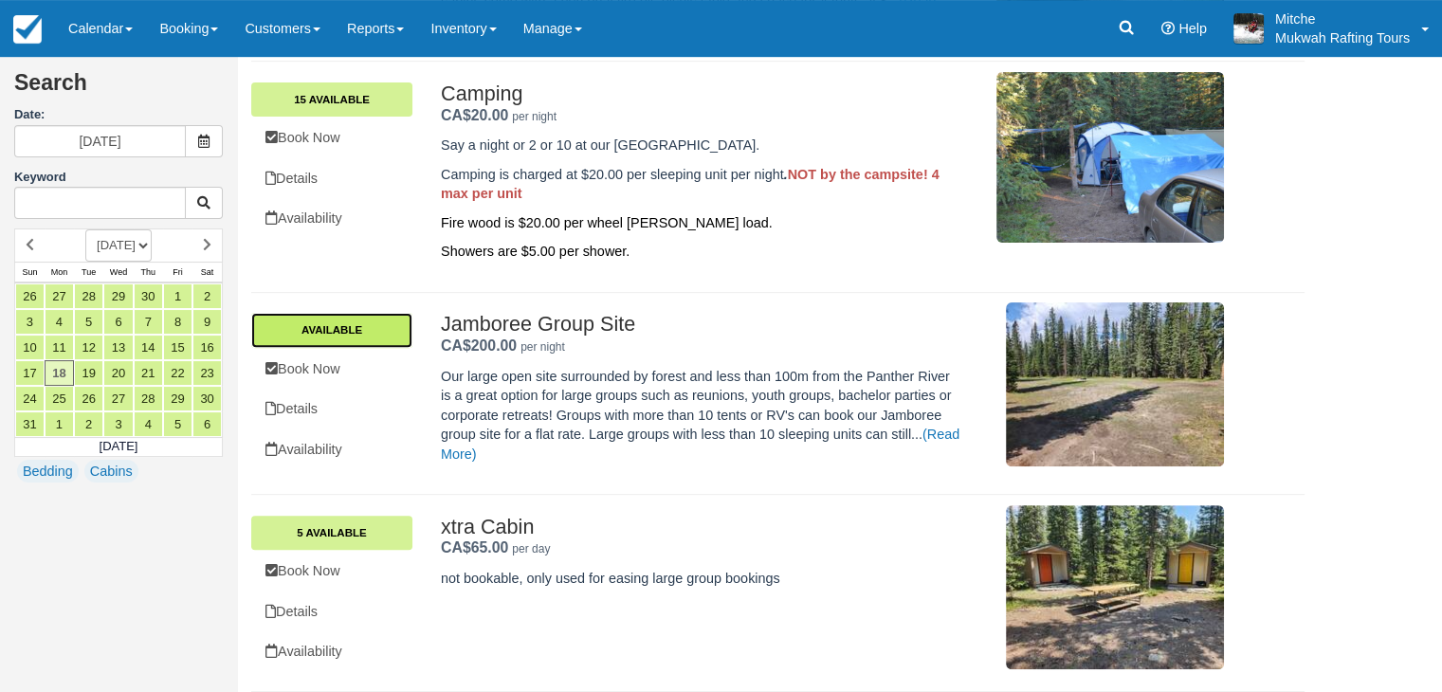
click at [375, 335] on link "Available" at bounding box center [331, 330] width 161 height 34
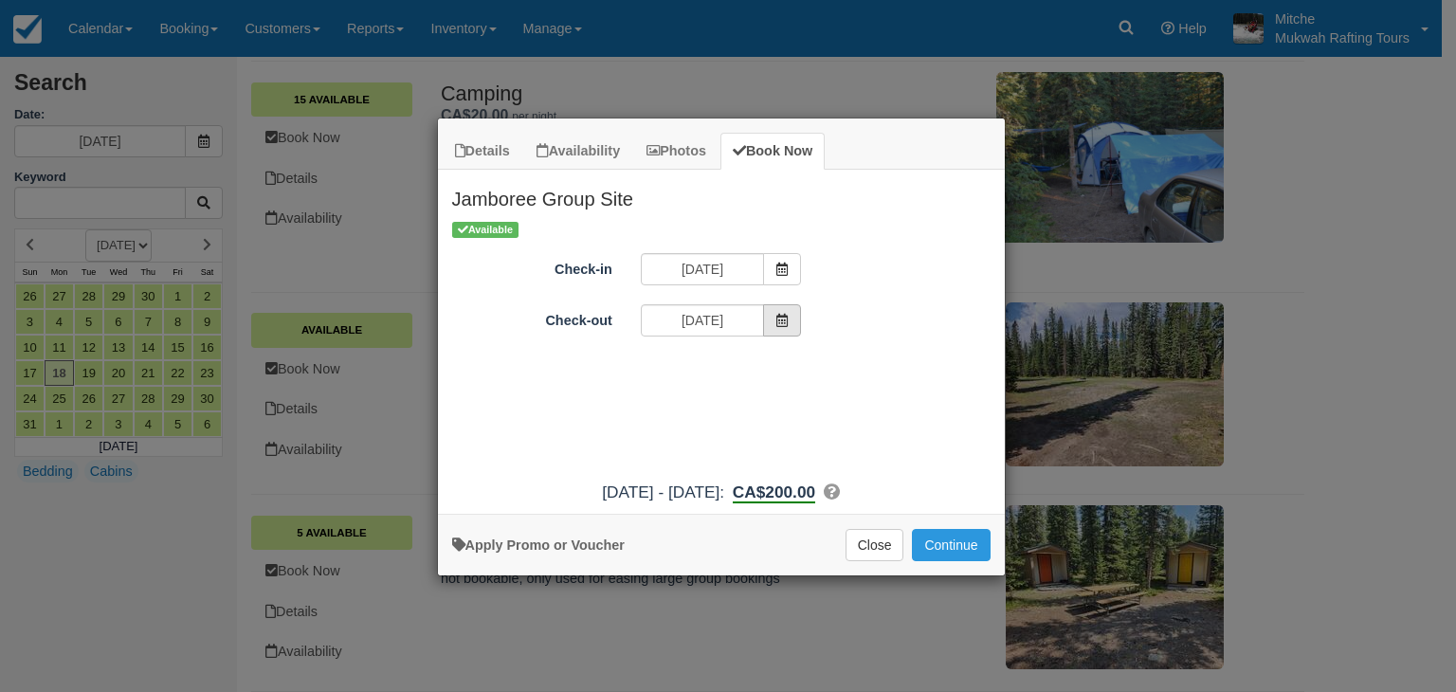
click at [782, 318] on icon "Item Modal" at bounding box center [782, 320] width 13 height 13
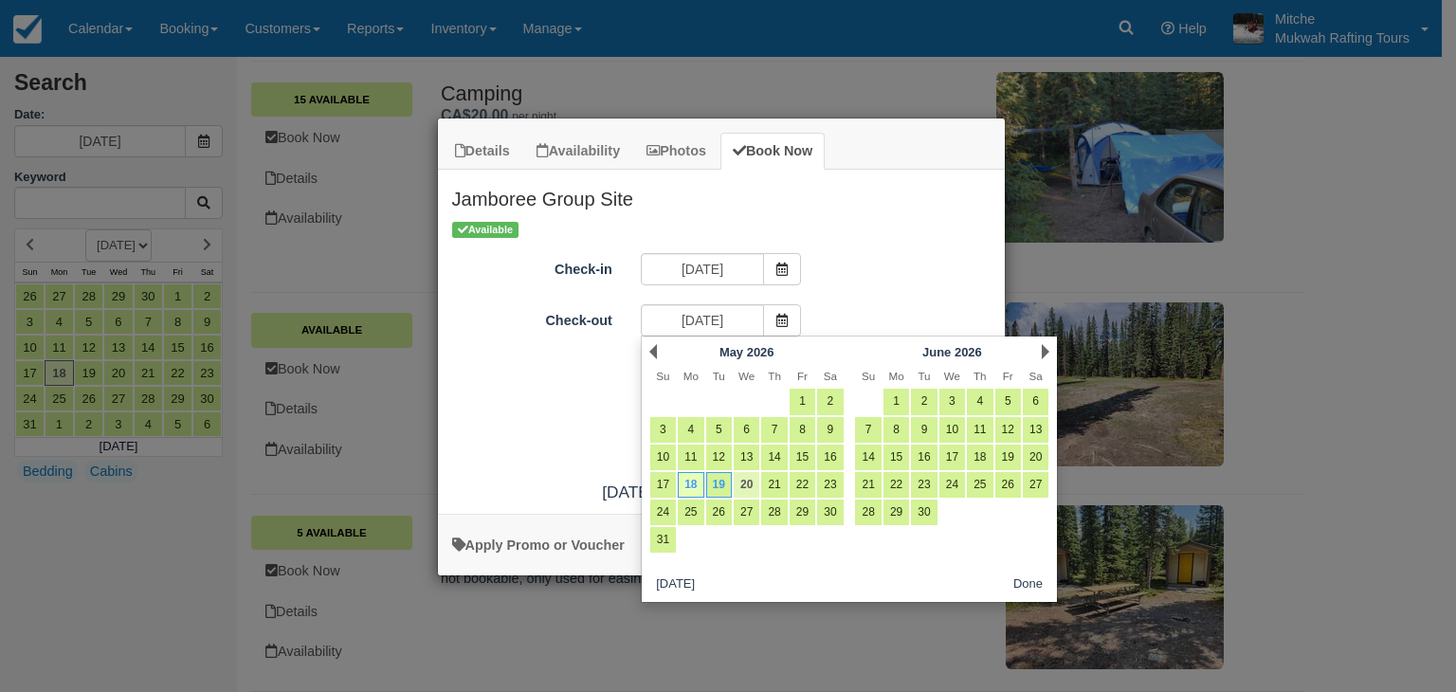
click at [743, 483] on link "20" at bounding box center [747, 485] width 26 height 26
type input "[DATE]"
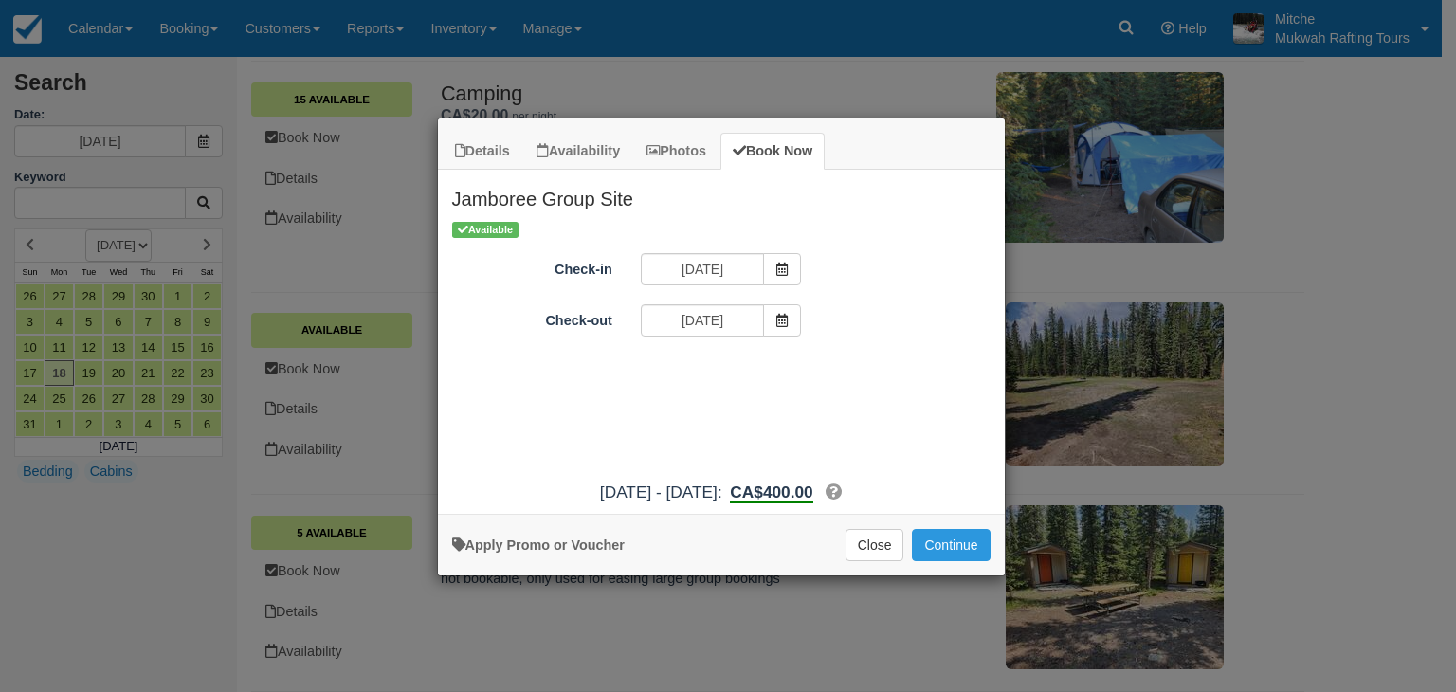
click at [881, 361] on div "Available Check-in [DATE] Check-out [DATE] Promo / Voucher Applied to final bal…" at bounding box center [721, 345] width 567 height 252
click at [970, 539] on button "Continue" at bounding box center [951, 545] width 78 height 32
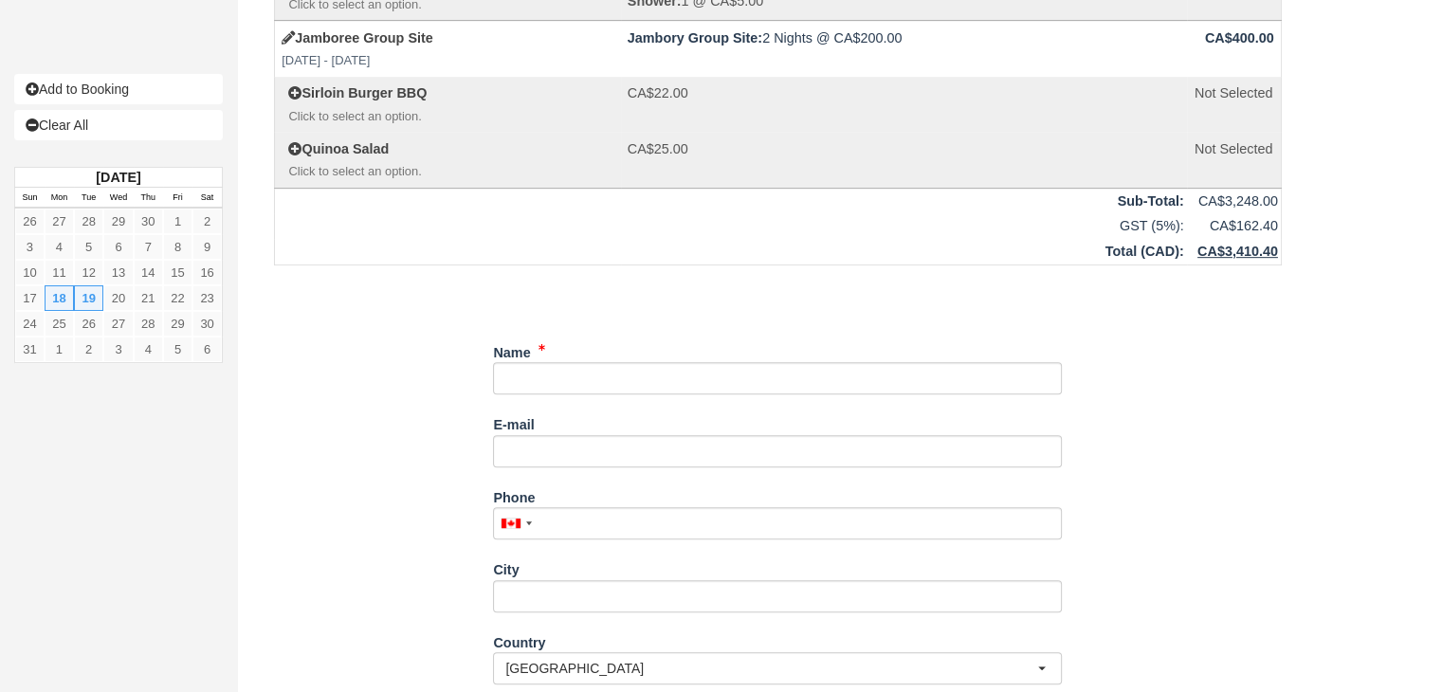
scroll to position [853, 0]
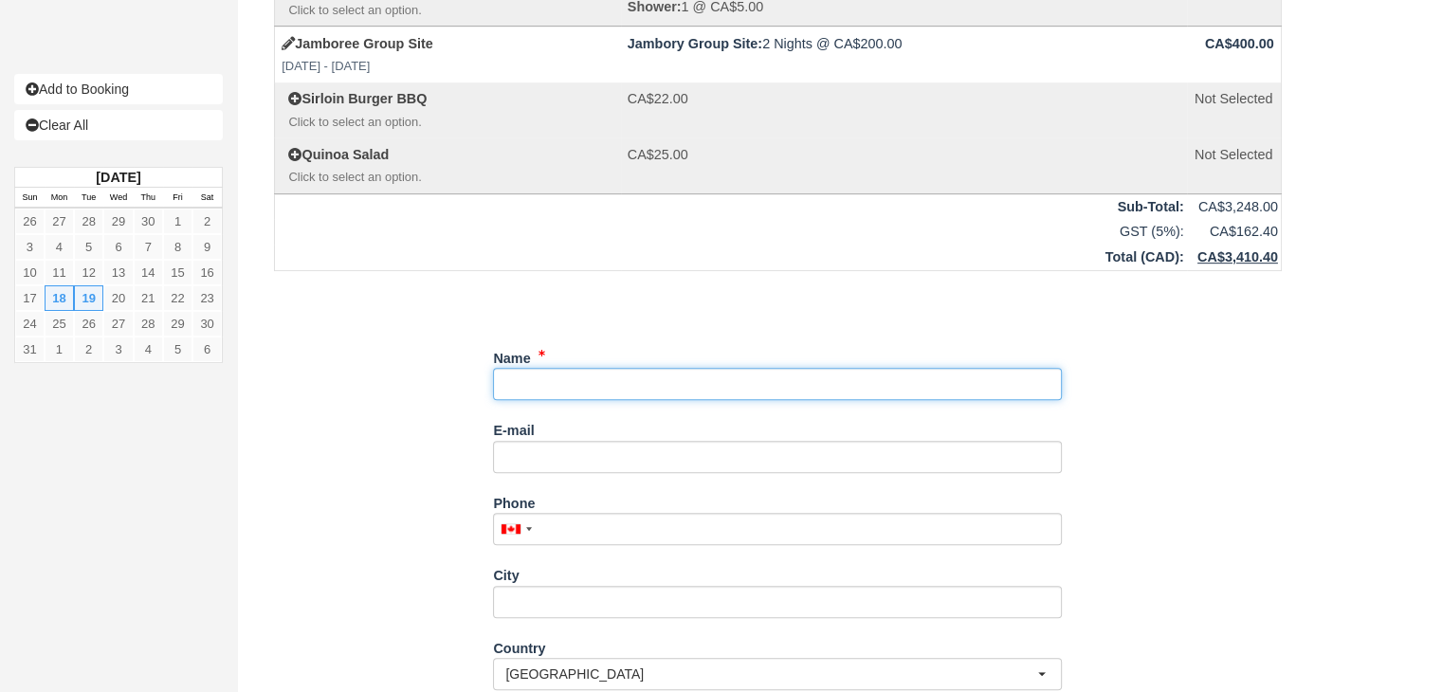
click at [565, 391] on input "Name" at bounding box center [777, 384] width 569 height 32
type input "[PERSON_NAME] (Ed School)"
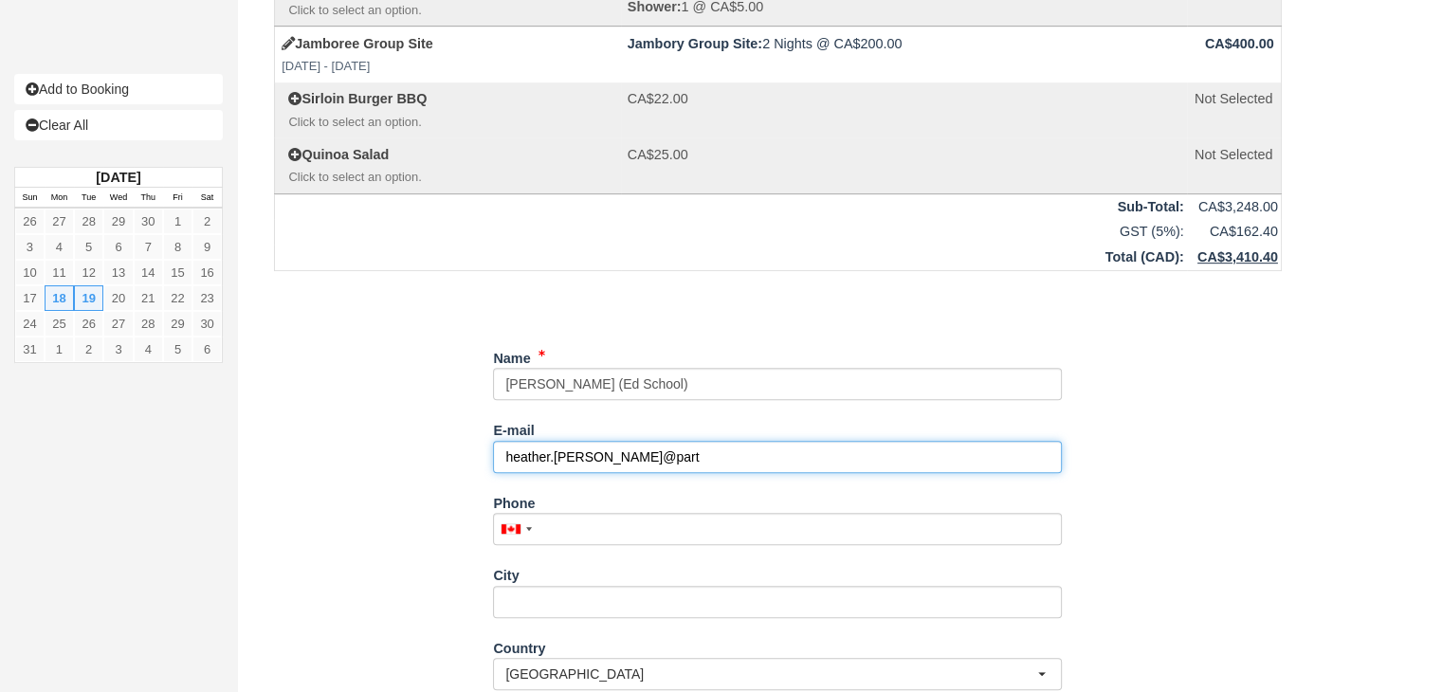
type input "heather.osgood@part"
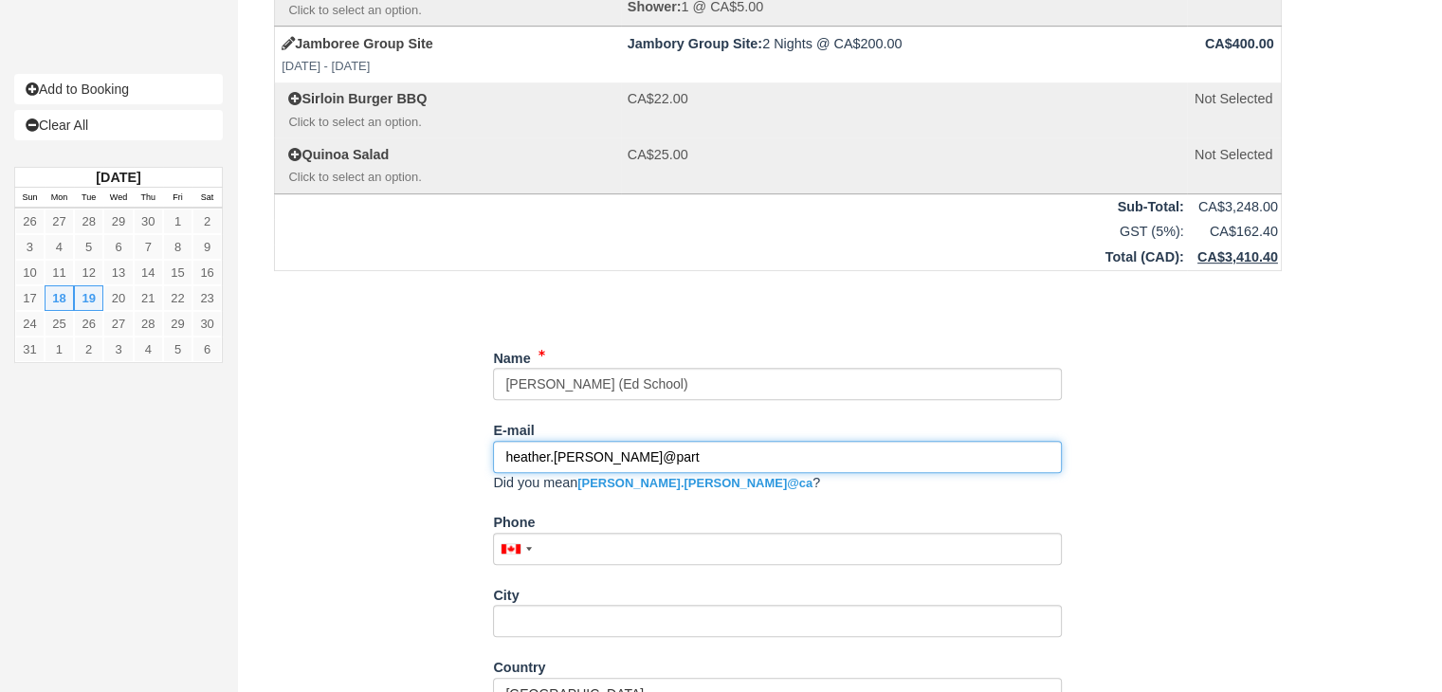
drag, startPoint x: 701, startPoint y: 455, endPoint x: 437, endPoint y: 447, distance: 263.7
click at [437, 447] on div "Item Rate Amount Youth Group Full Jaunty Mon May 18, 2026 10:30 AM - 05:00 PM Y…" at bounding box center [777, 112] width 1053 height 1697
paste input ""Heather Osgood" <heather.osgood@partner.epsb.ca>"
drag, startPoint x: 624, startPoint y: 458, endPoint x: 398, endPoint y: 477, distance: 226.4
click at [395, 468] on div "Item Rate Amount Youth Group Full Jaunty Mon May 18, 2026 10:30 AM - 05:00 PM Y…" at bounding box center [777, 112] width 1053 height 1697
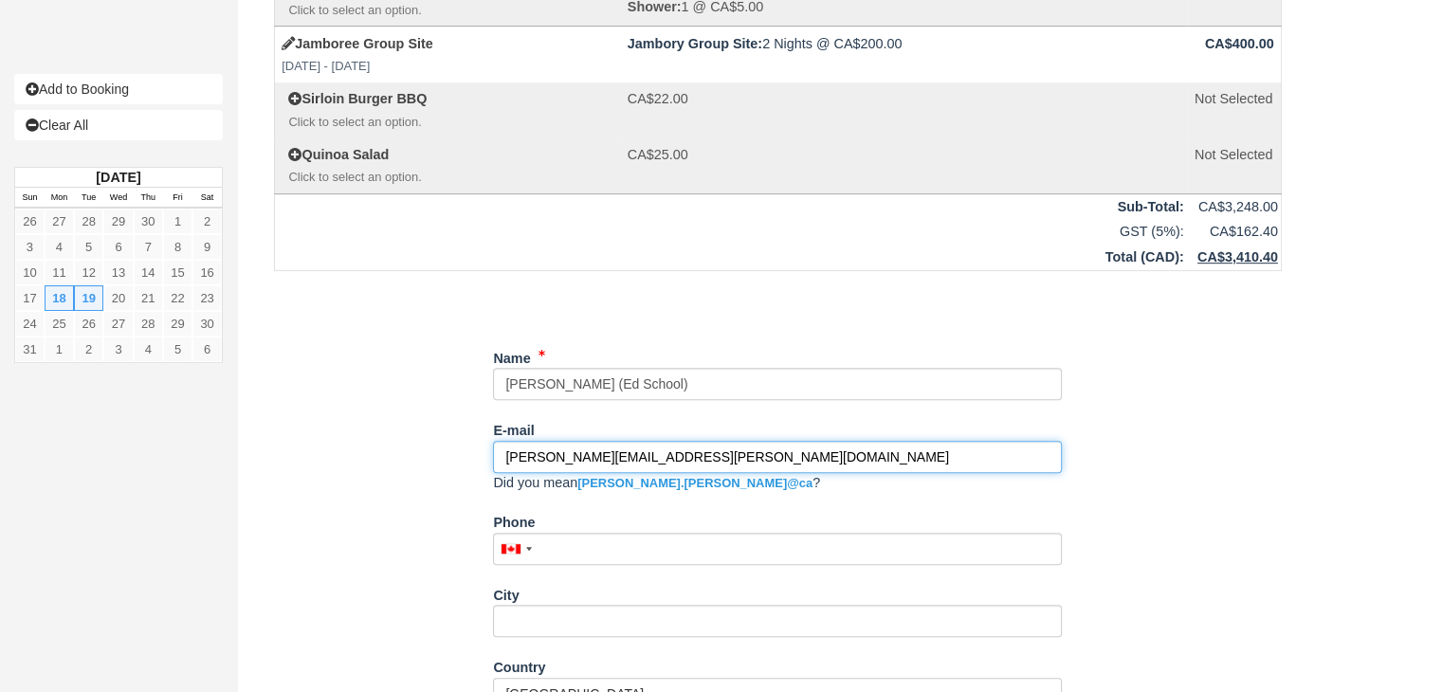
type input "heather.osgood@partner.epsb.ca"
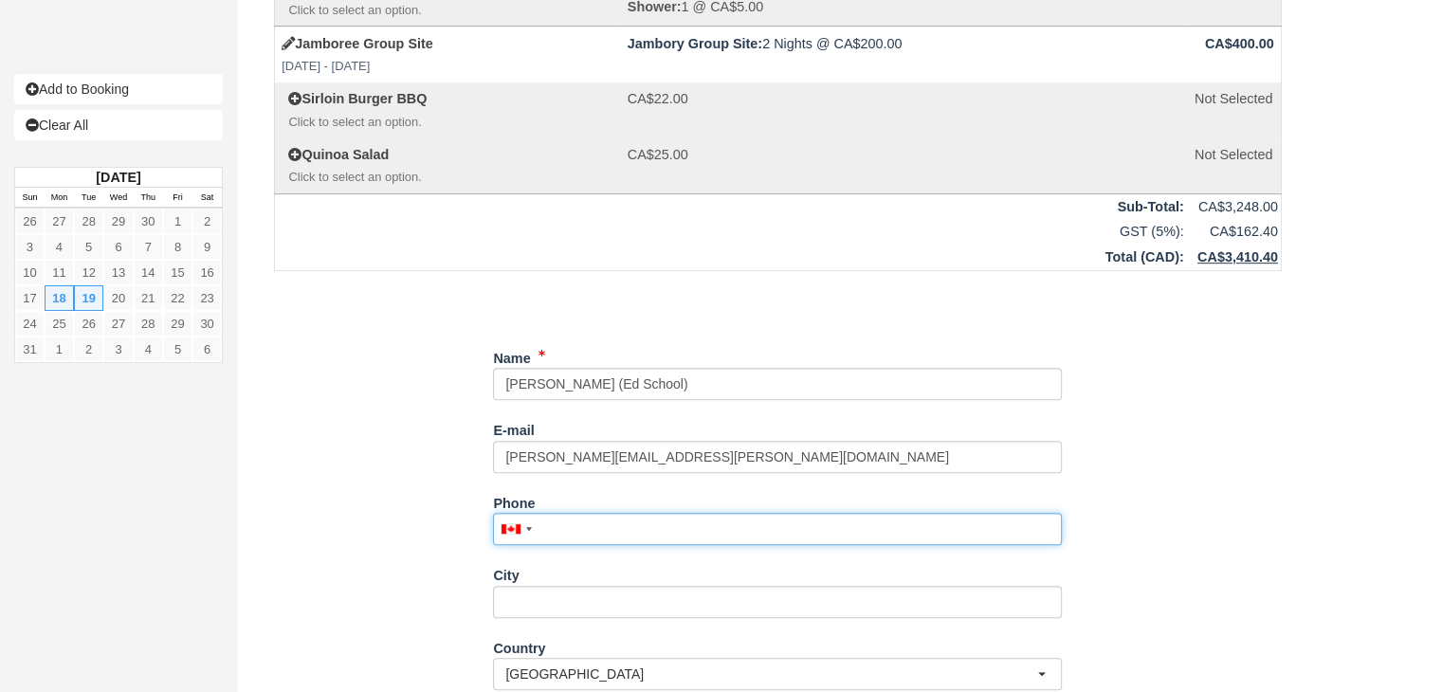
click at [634, 550] on div "Phone United States +1 Canada +1 United Kingdom +44 Afghanistan (‫افغانستان‬‎) …" at bounding box center [777, 523] width 569 height 73
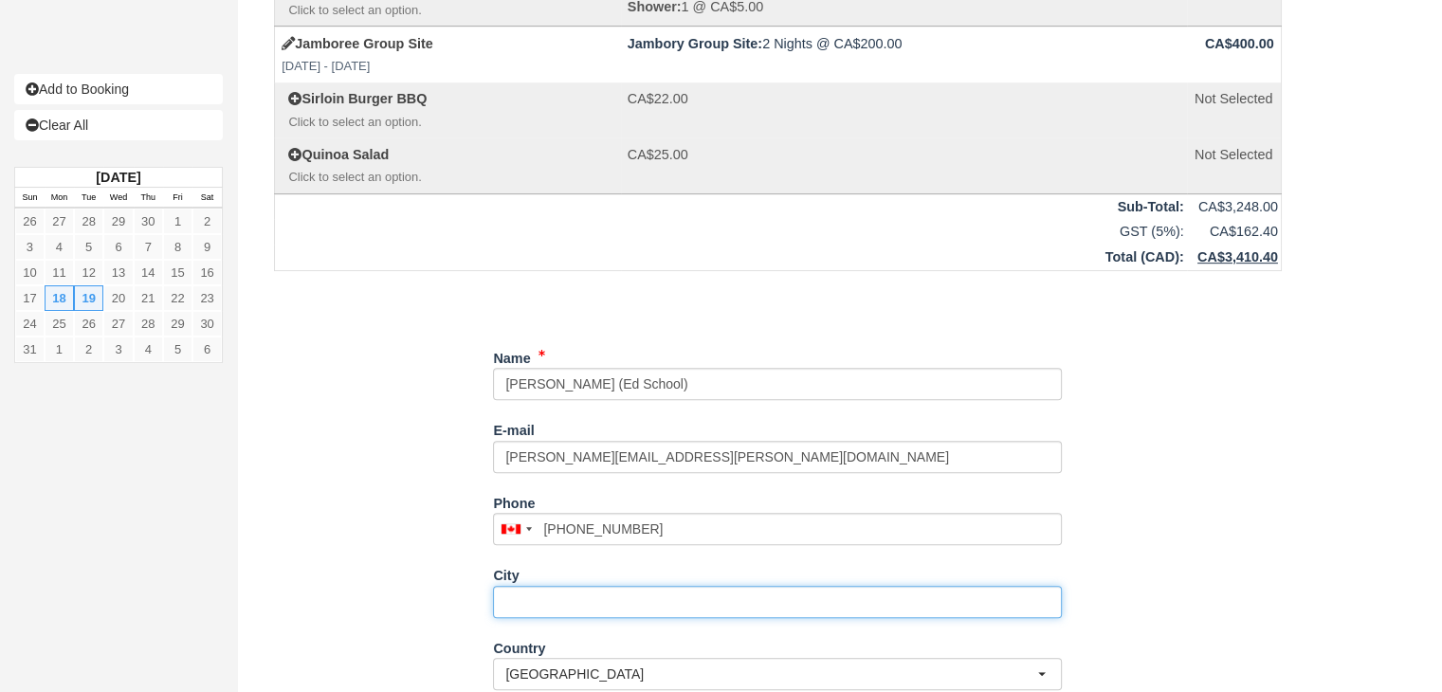
type input "(780) 619-5388"
click at [596, 592] on input "City" at bounding box center [777, 602] width 569 height 32
type input "Edmonton"
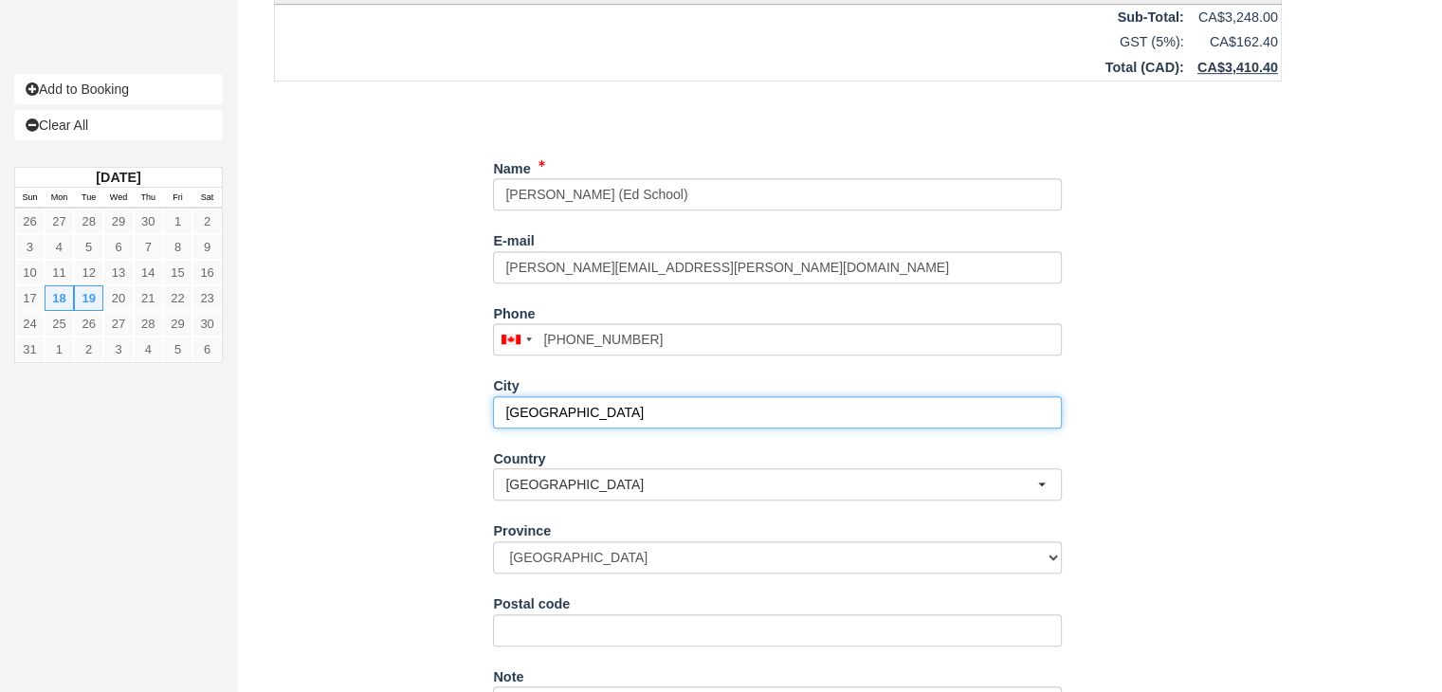
scroll to position [1138, 0]
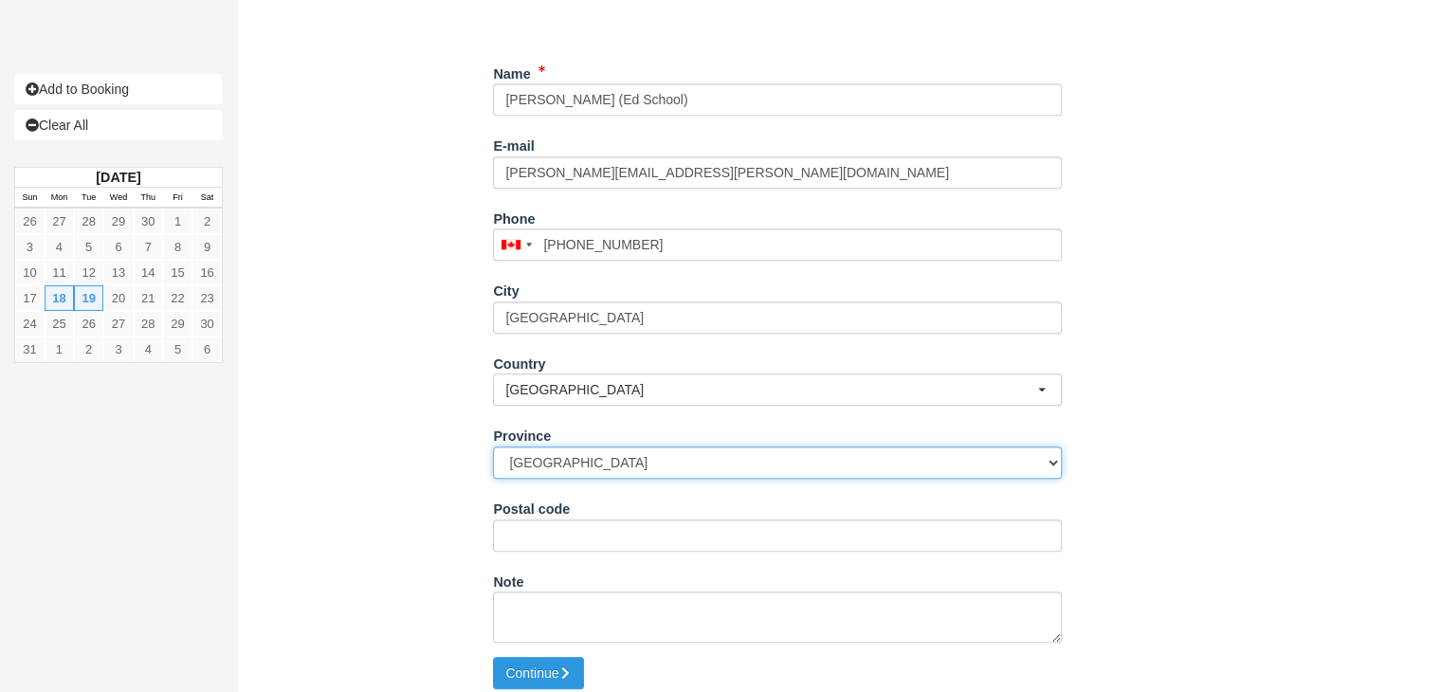
click at [632, 466] on select "Alberta British Columbia Manitoba New Brunswick Newfoundland and Labrador North…" at bounding box center [777, 463] width 569 height 32
select select "AB"
click at [493, 447] on select "Alberta British Columbia Manitoba New Brunswick Newfoundland and Labrador North…" at bounding box center [777, 463] width 569 height 32
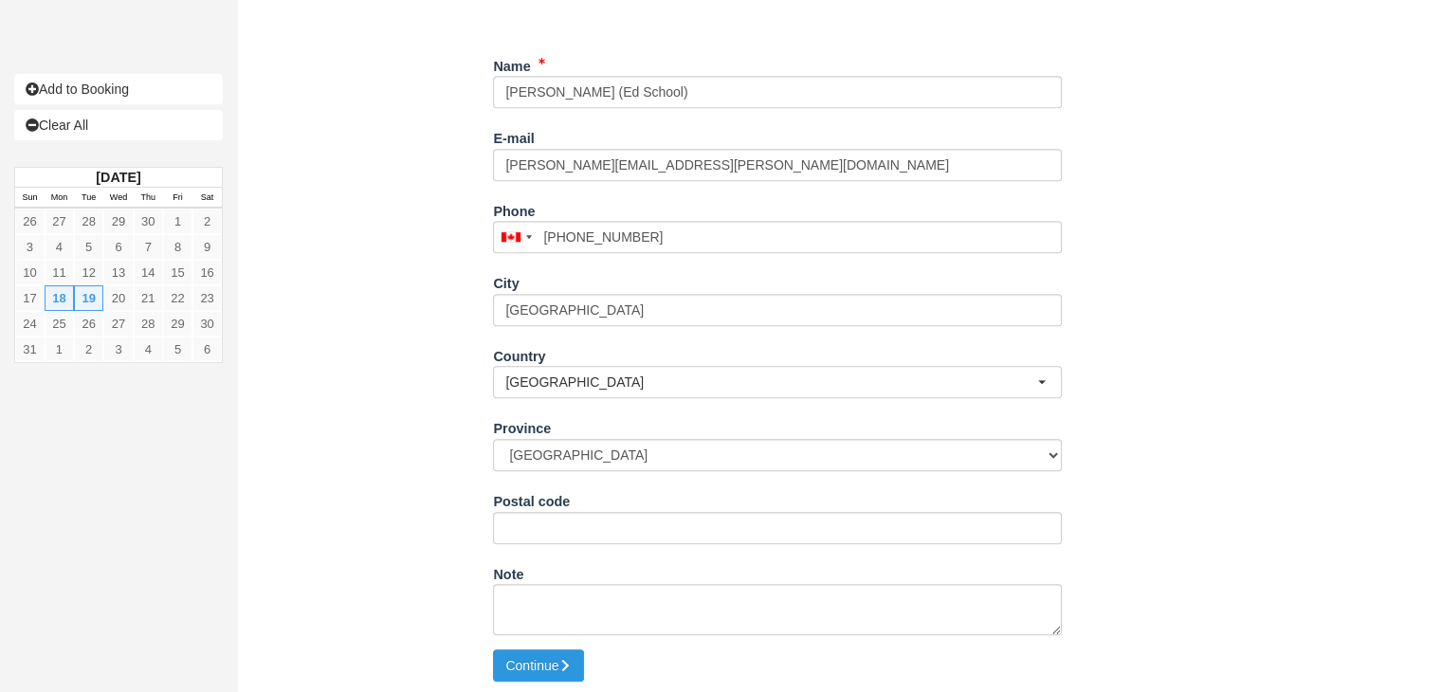
scroll to position [1147, 0]
click at [553, 657] on button "Continue" at bounding box center [538, 664] width 91 height 32
type input "+17806195388"
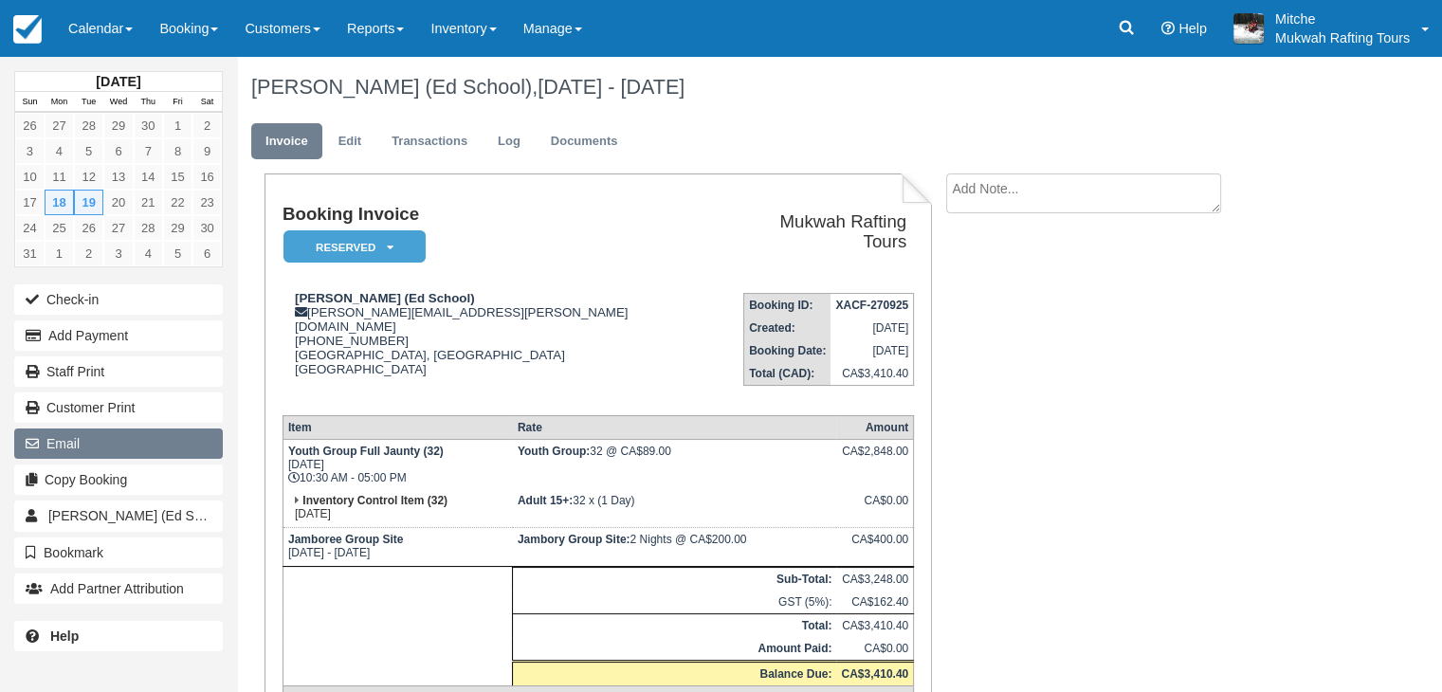
click at [86, 439] on button "Email" at bounding box center [118, 444] width 209 height 30
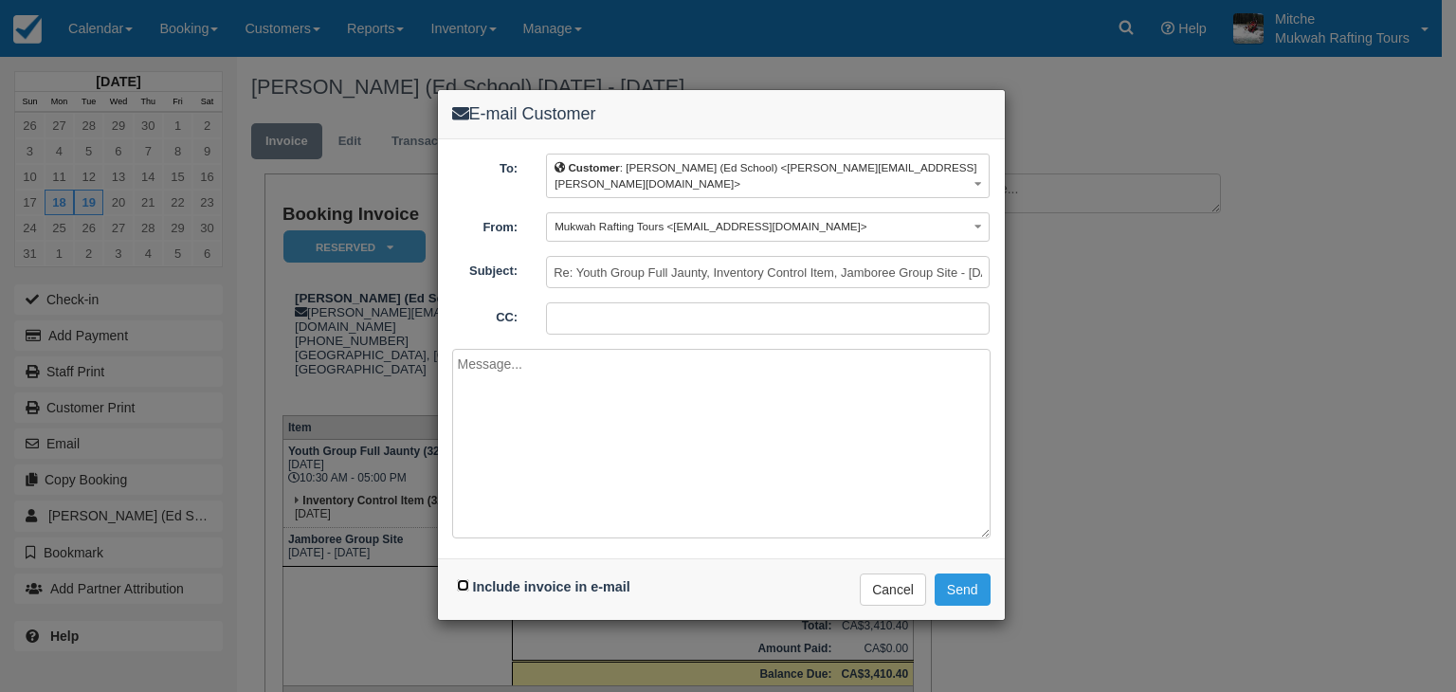
click at [464, 579] on input "Include invoice in e-mail" at bounding box center [463, 585] width 12 height 12
checkbox input "true"
click at [959, 574] on button "Send" at bounding box center [963, 590] width 56 height 32
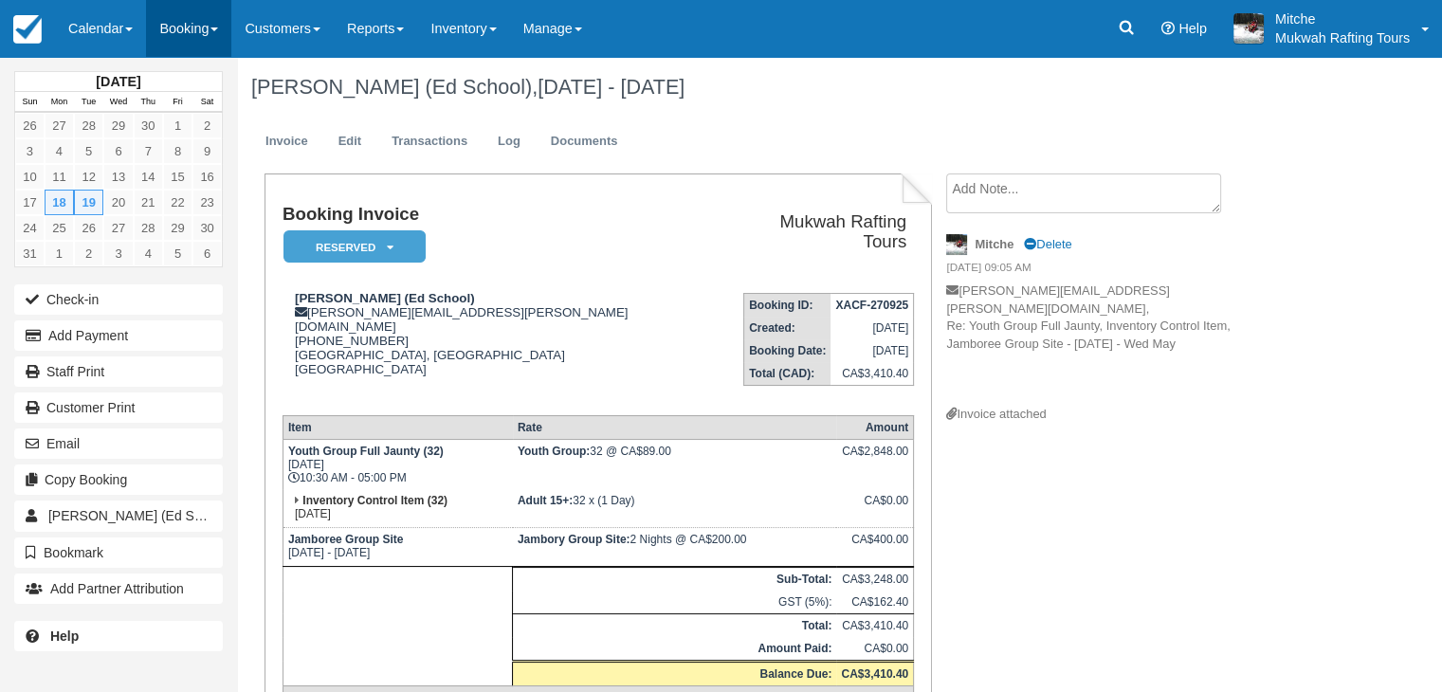
click at [215, 31] on link "Booking" at bounding box center [188, 28] width 85 height 57
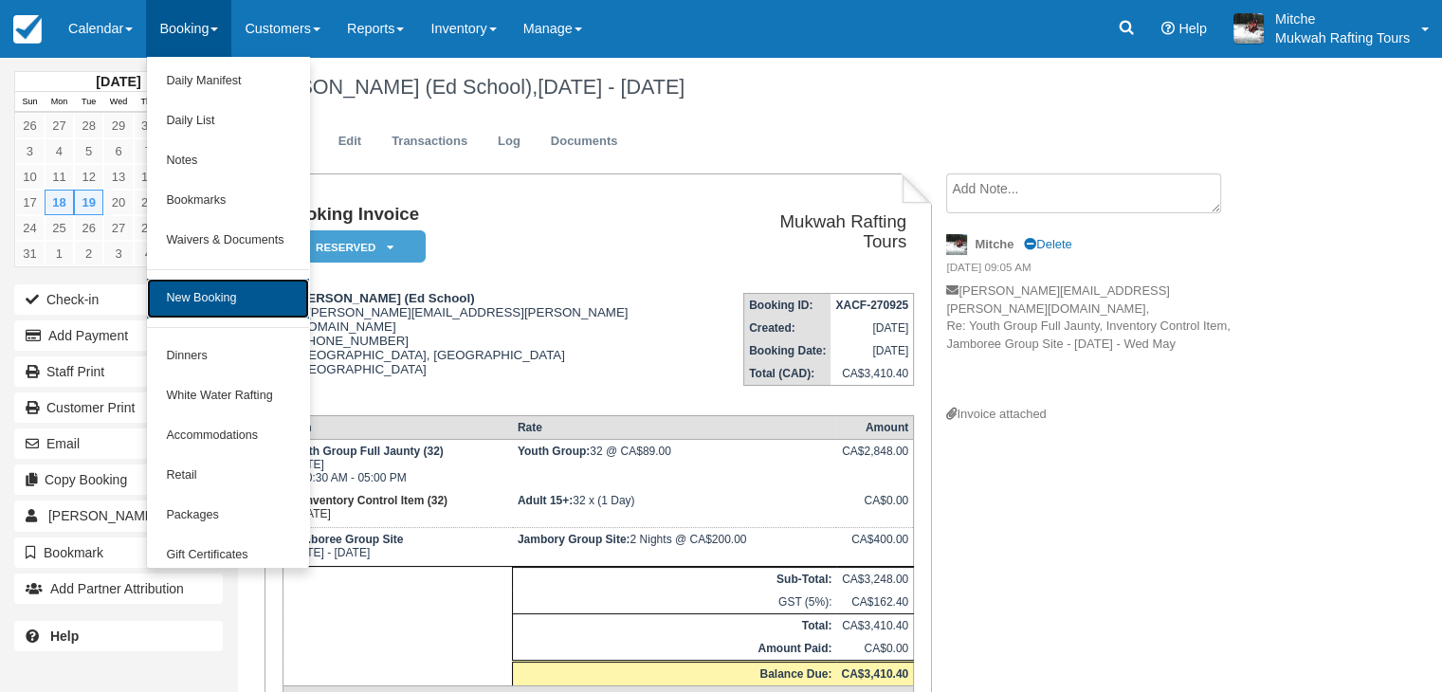
click at [211, 288] on link "New Booking" at bounding box center [227, 299] width 161 height 40
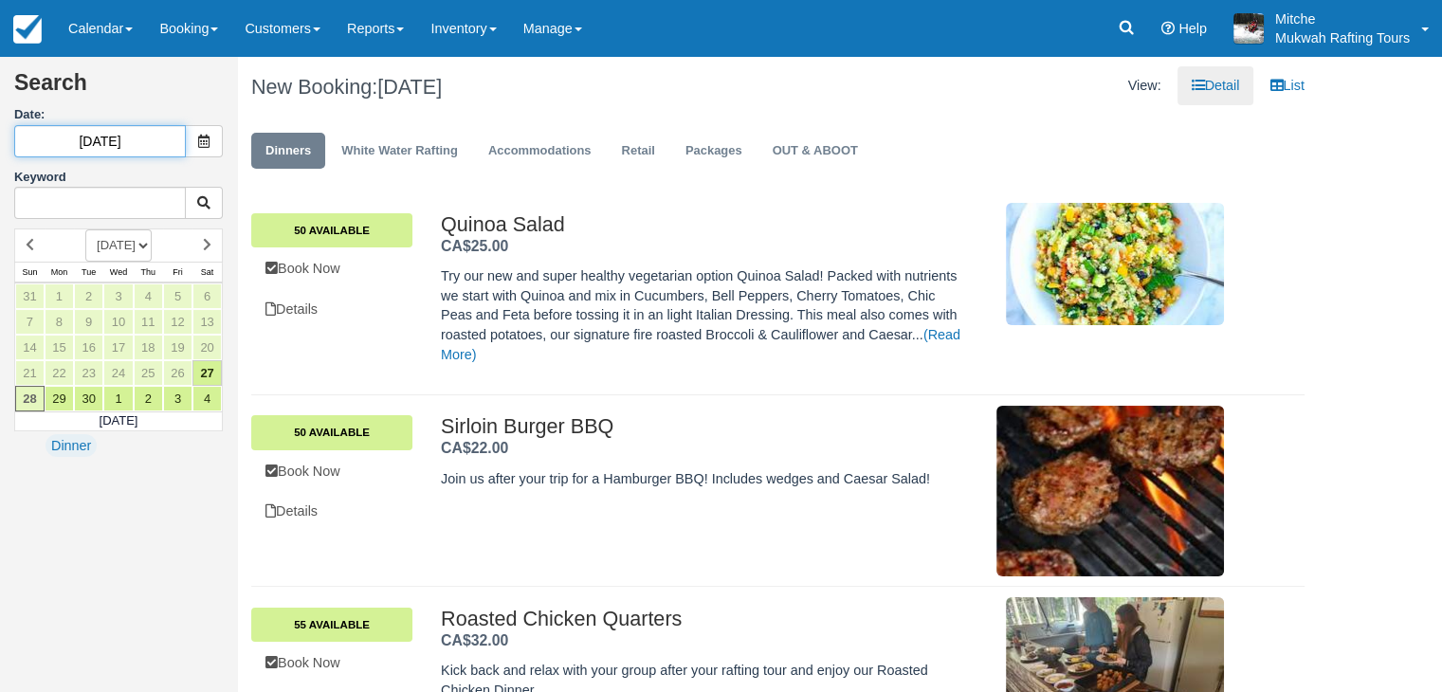
click at [141, 134] on input "[DATE]" at bounding box center [100, 141] width 172 height 32
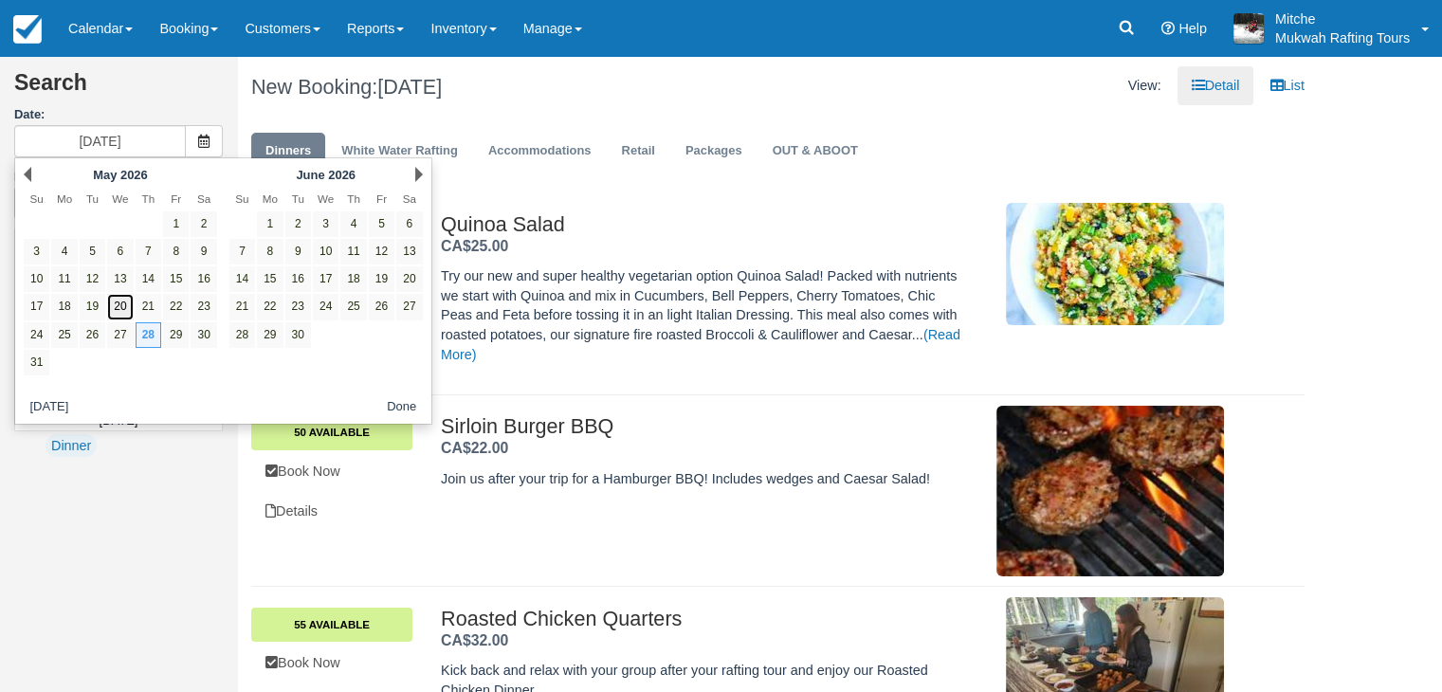
click at [120, 307] on link "20" at bounding box center [120, 307] width 26 height 26
type input "[DATE]"
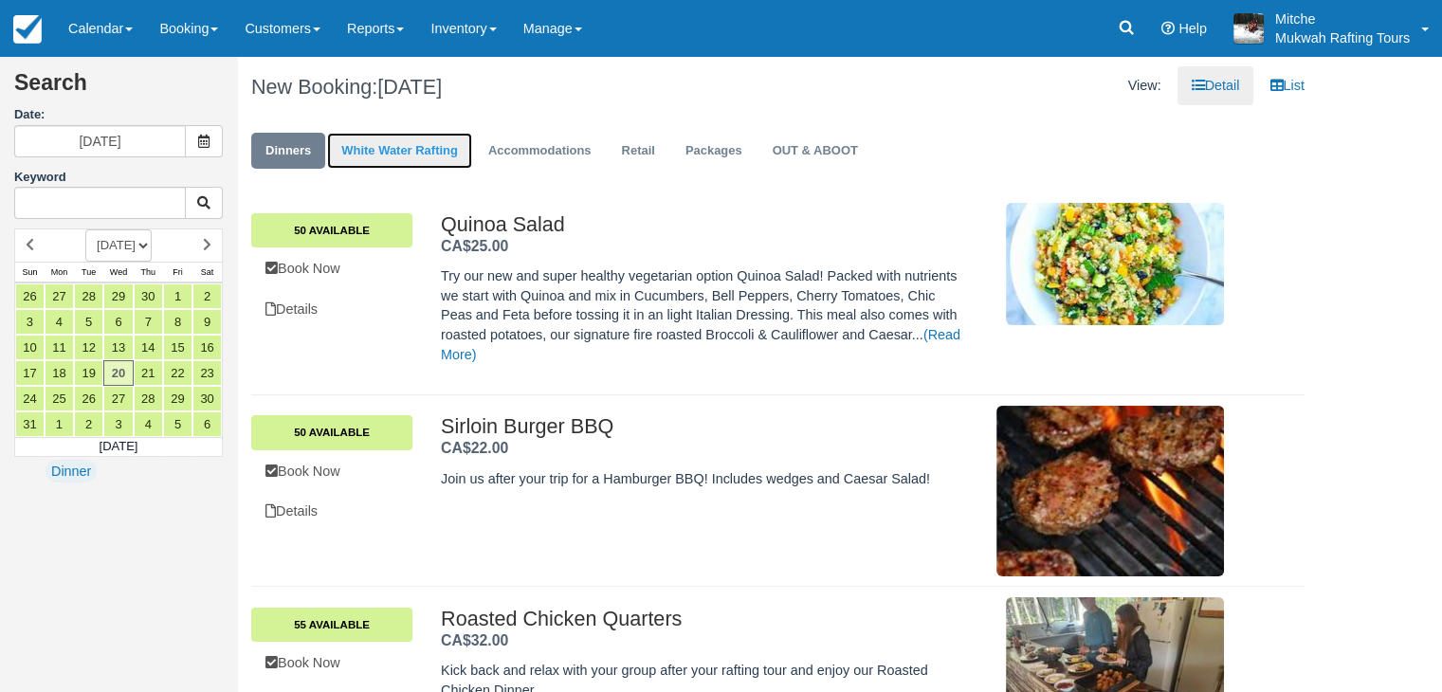
click at [441, 146] on link "White Water Rafting" at bounding box center [399, 151] width 145 height 37
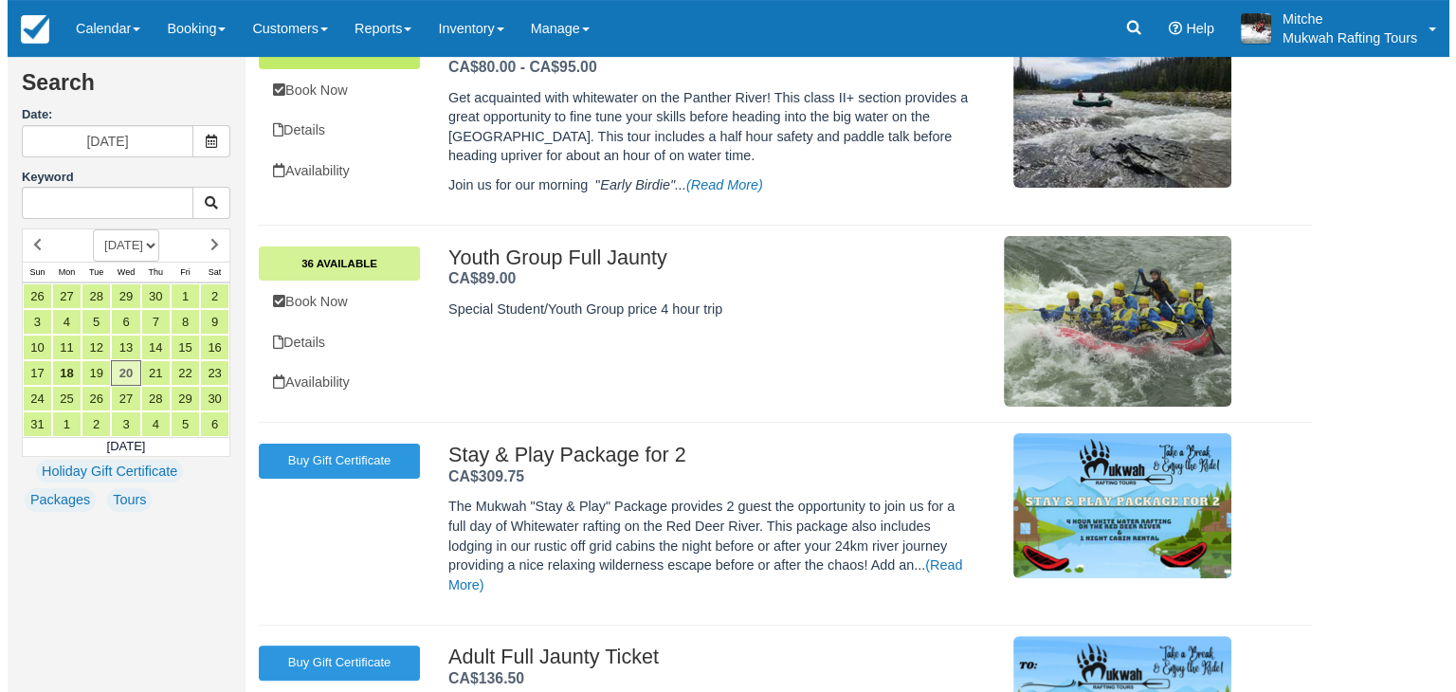
scroll to position [379, 0]
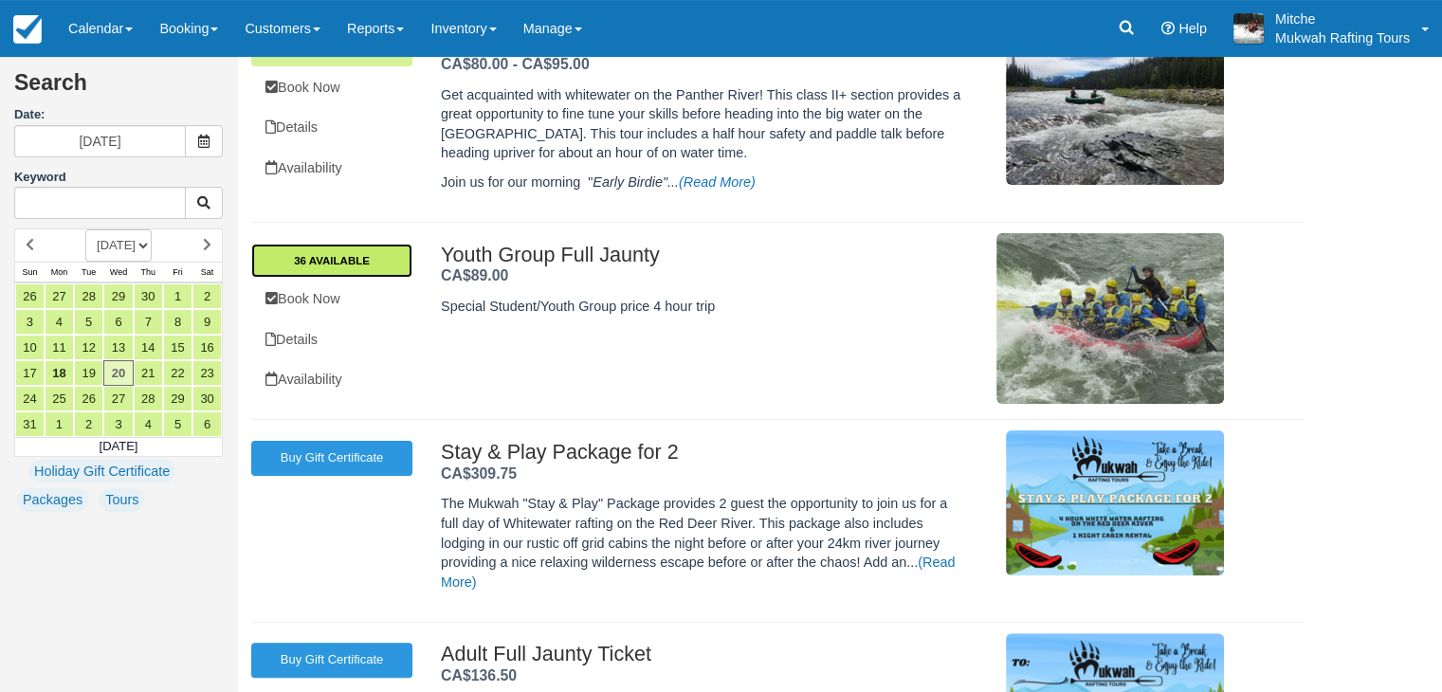
click at [330, 251] on link "36 Available" at bounding box center [331, 261] width 161 height 34
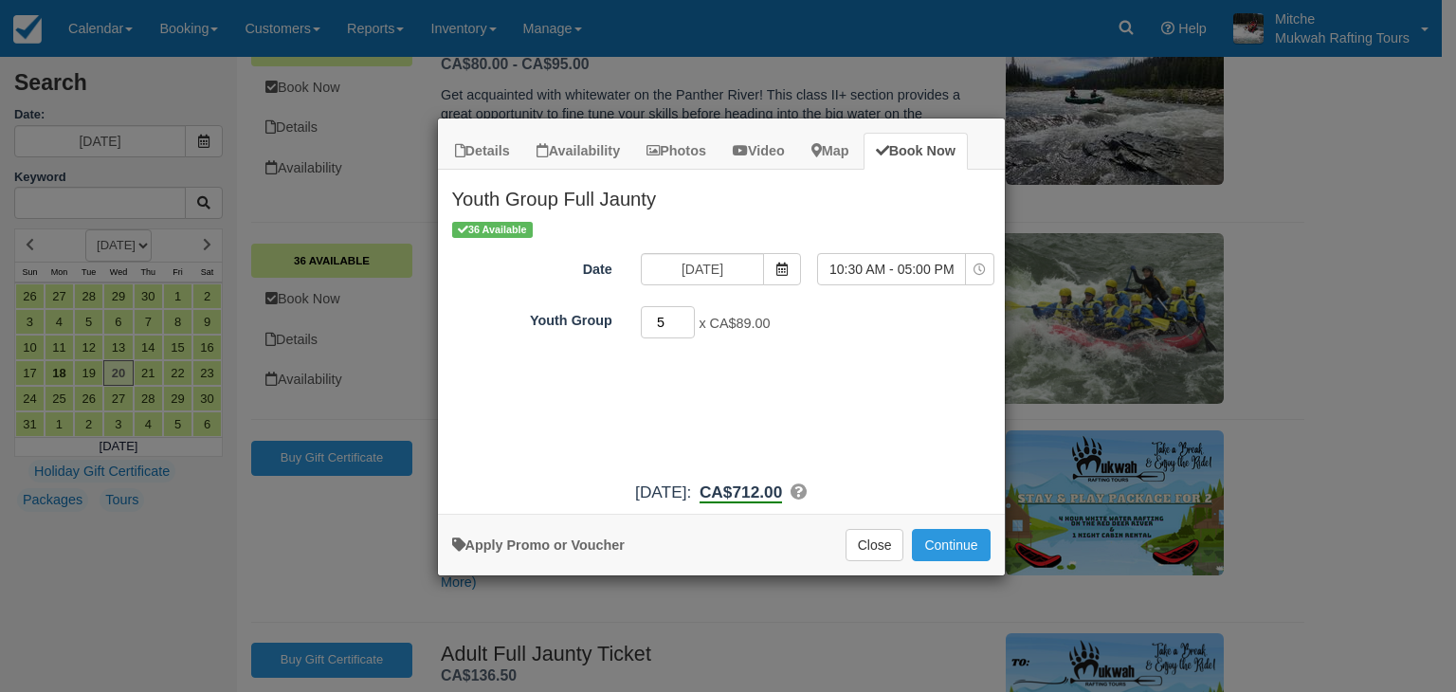
drag, startPoint x: 679, startPoint y: 323, endPoint x: 614, endPoint y: 331, distance: 64.9
click at [641, 331] on input "5" at bounding box center [668, 322] width 55 height 32
click at [651, 326] on input "5" at bounding box center [668, 322] width 55 height 32
type input "29"
click at [908, 384] on div "36 Available Date [DATE] Time Selector 10:30 AM - 05:00 PM 10:30 AM - 05:00 PM …" at bounding box center [721, 345] width 567 height 252
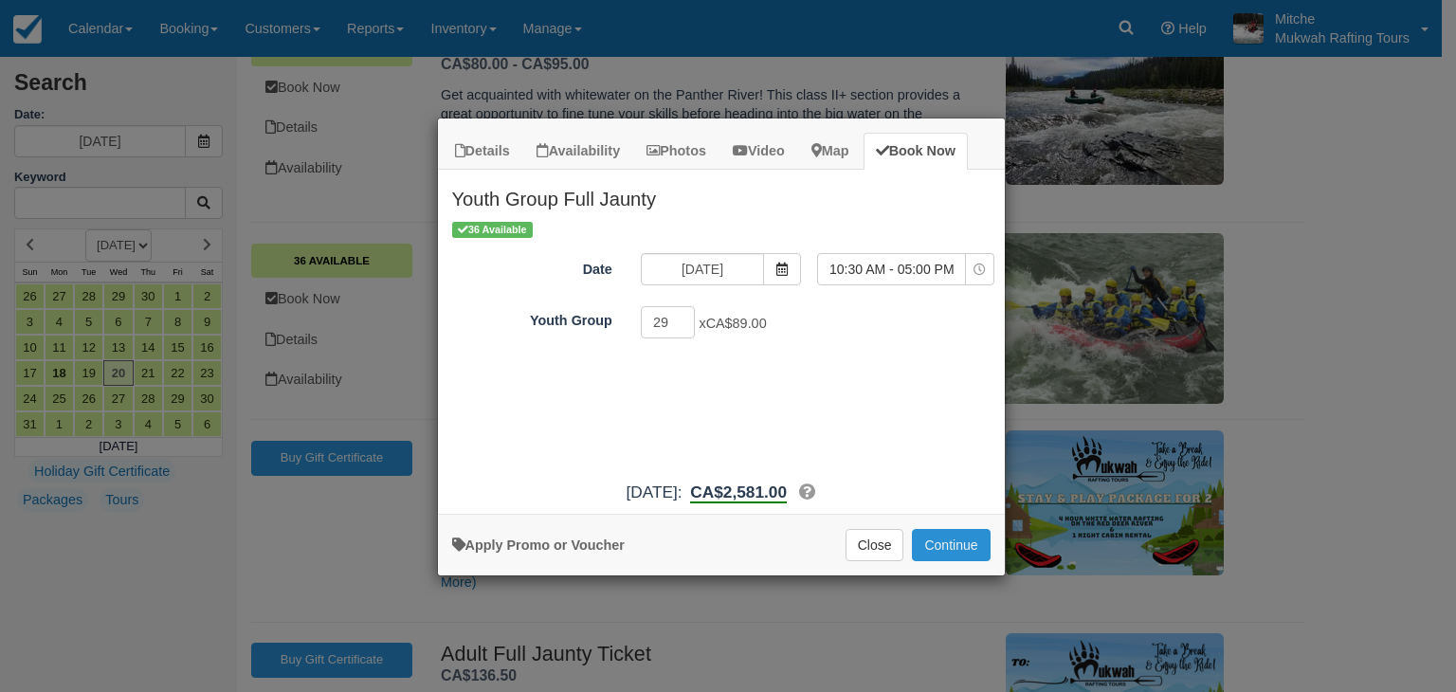
click at [961, 541] on button "Continue" at bounding box center [951, 545] width 78 height 32
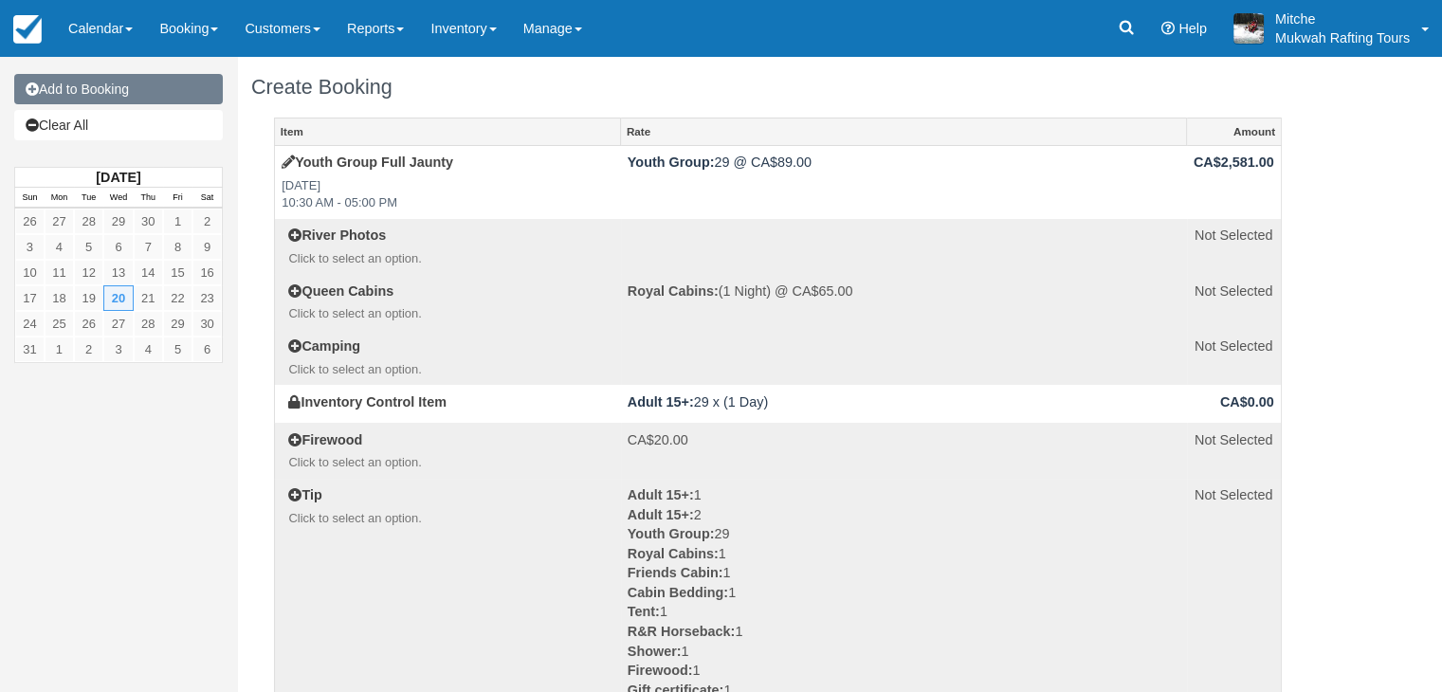
click at [105, 81] on link "Add to Booking" at bounding box center [118, 89] width 209 height 30
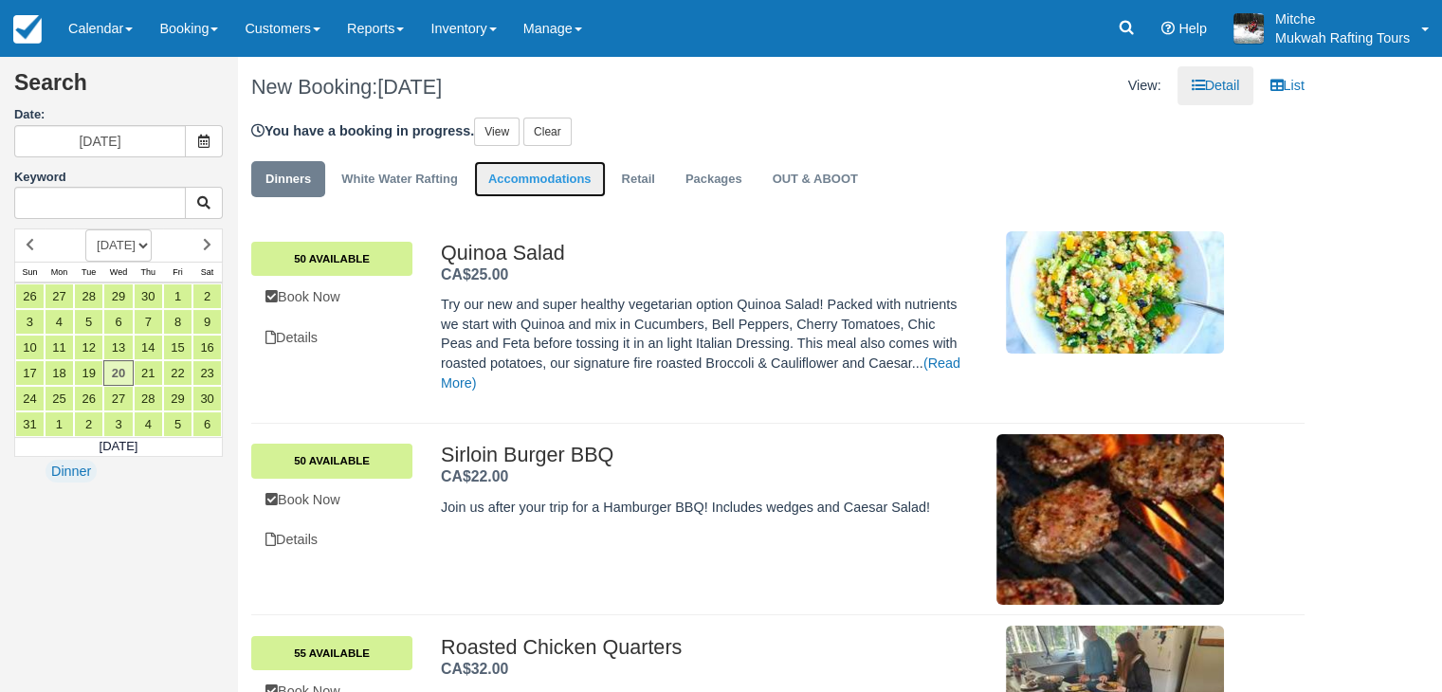
click at [544, 175] on link "Accommodations" at bounding box center [540, 179] width 132 height 37
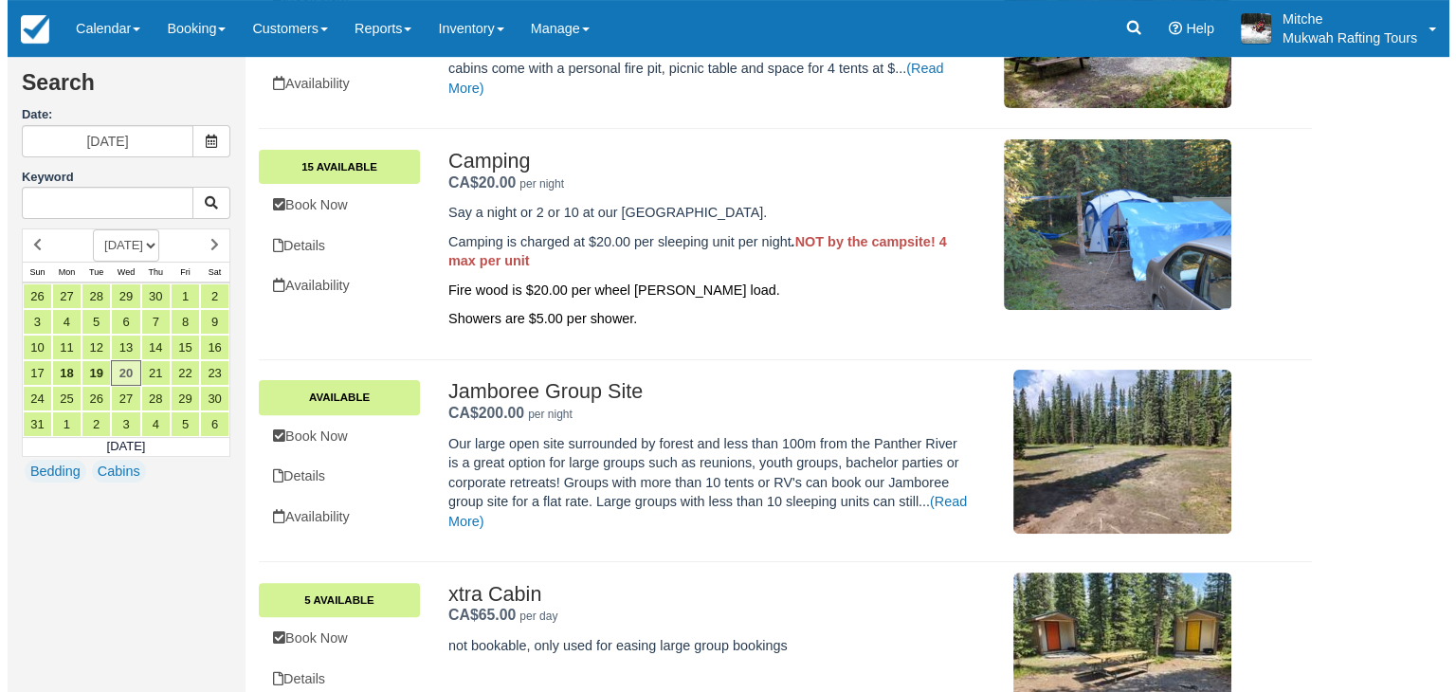
scroll to position [564, 0]
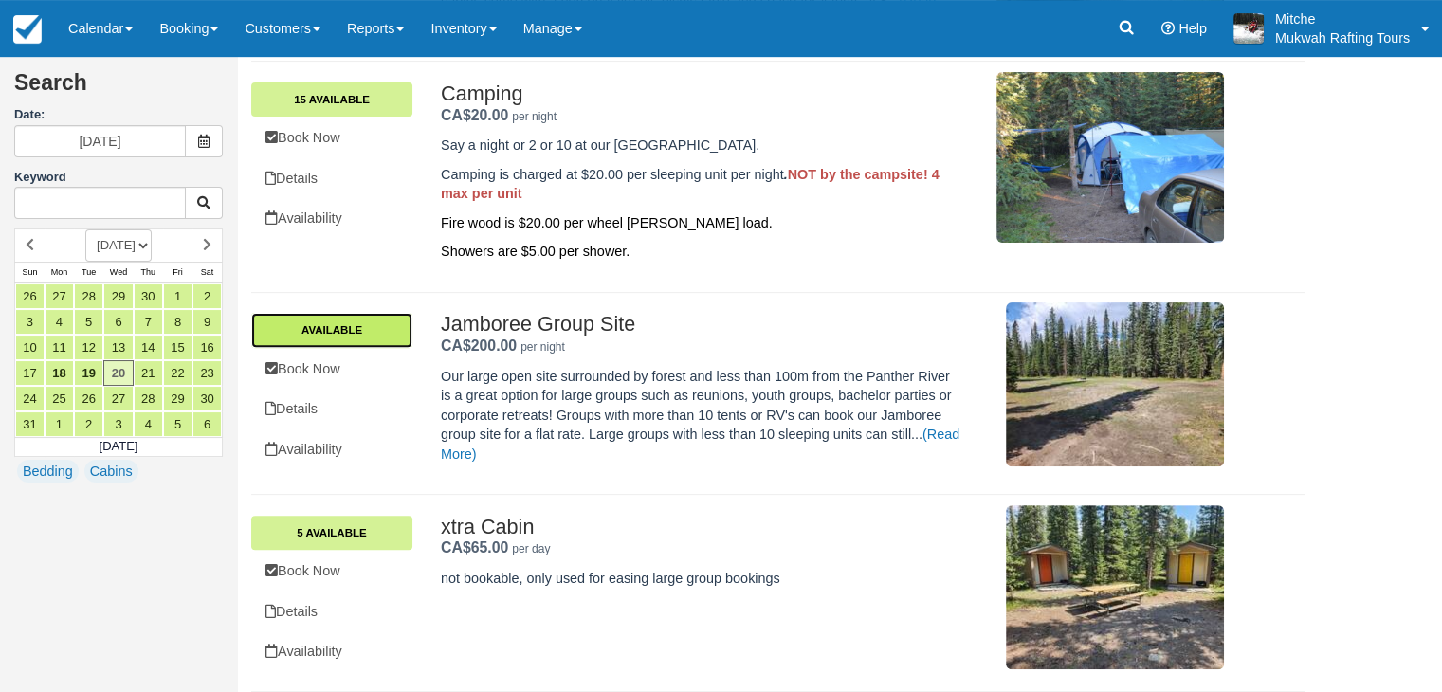
click at [319, 333] on link "Available" at bounding box center [331, 330] width 161 height 34
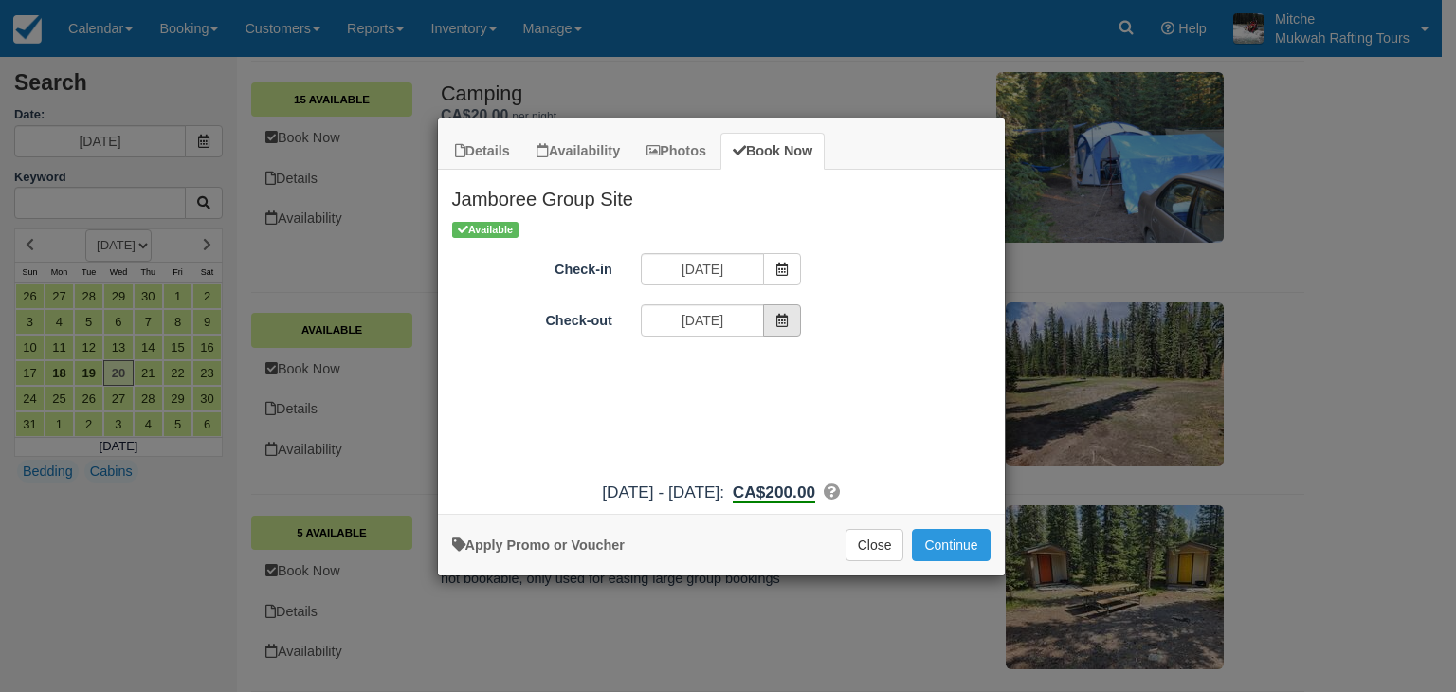
click at [791, 321] on span "Item Modal" at bounding box center [782, 320] width 38 height 32
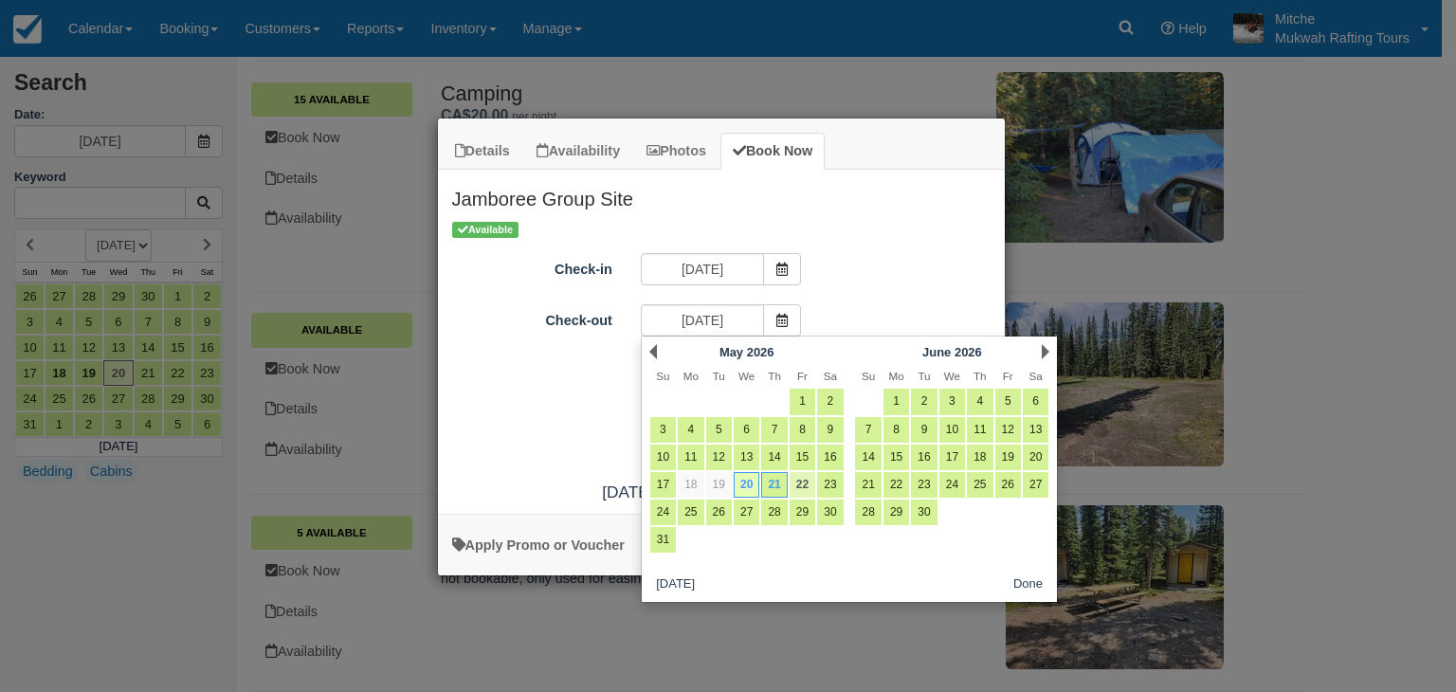
click at [811, 483] on link "22" at bounding box center [803, 485] width 26 height 26
type input "05/22/26"
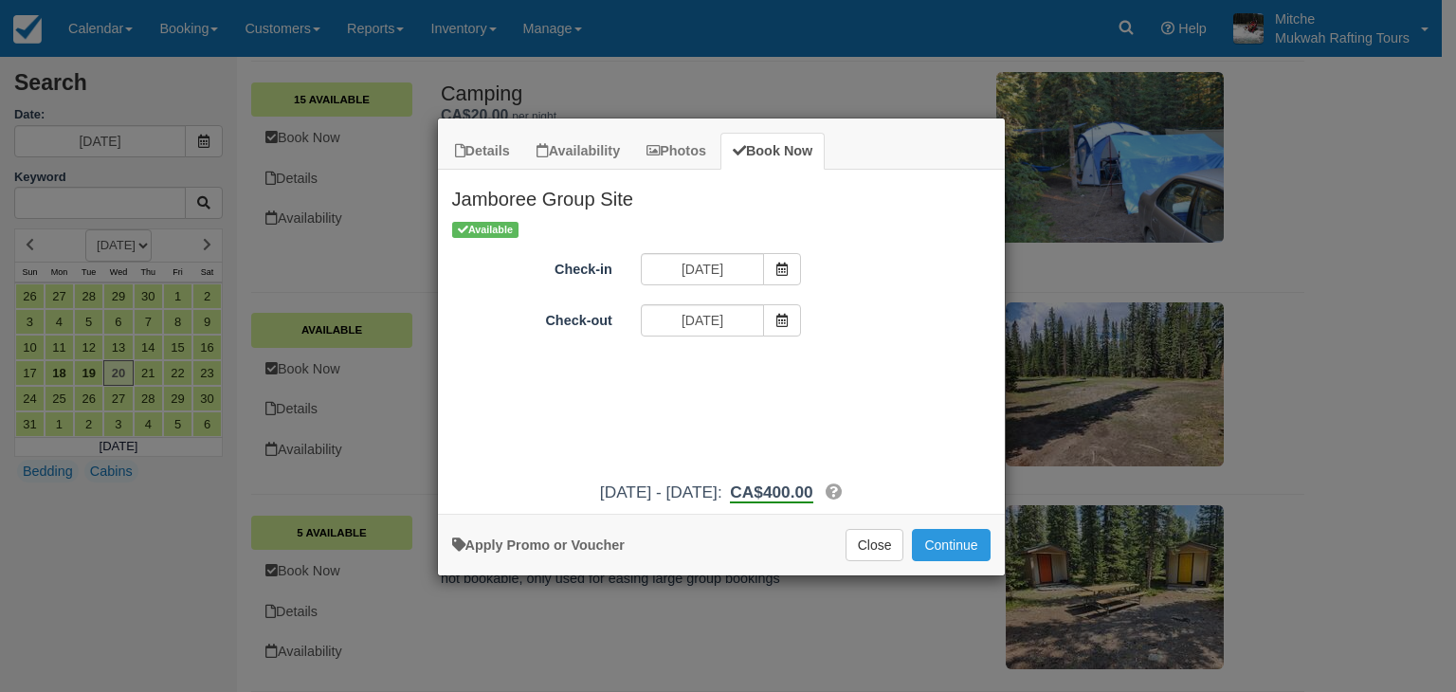
drag, startPoint x: 878, startPoint y: 304, endPoint x: 904, endPoint y: 328, distance: 35.6
click at [879, 304] on div "Check-out 05/22/26" at bounding box center [721, 322] width 567 height 37
click at [956, 536] on button "Continue" at bounding box center [951, 545] width 78 height 32
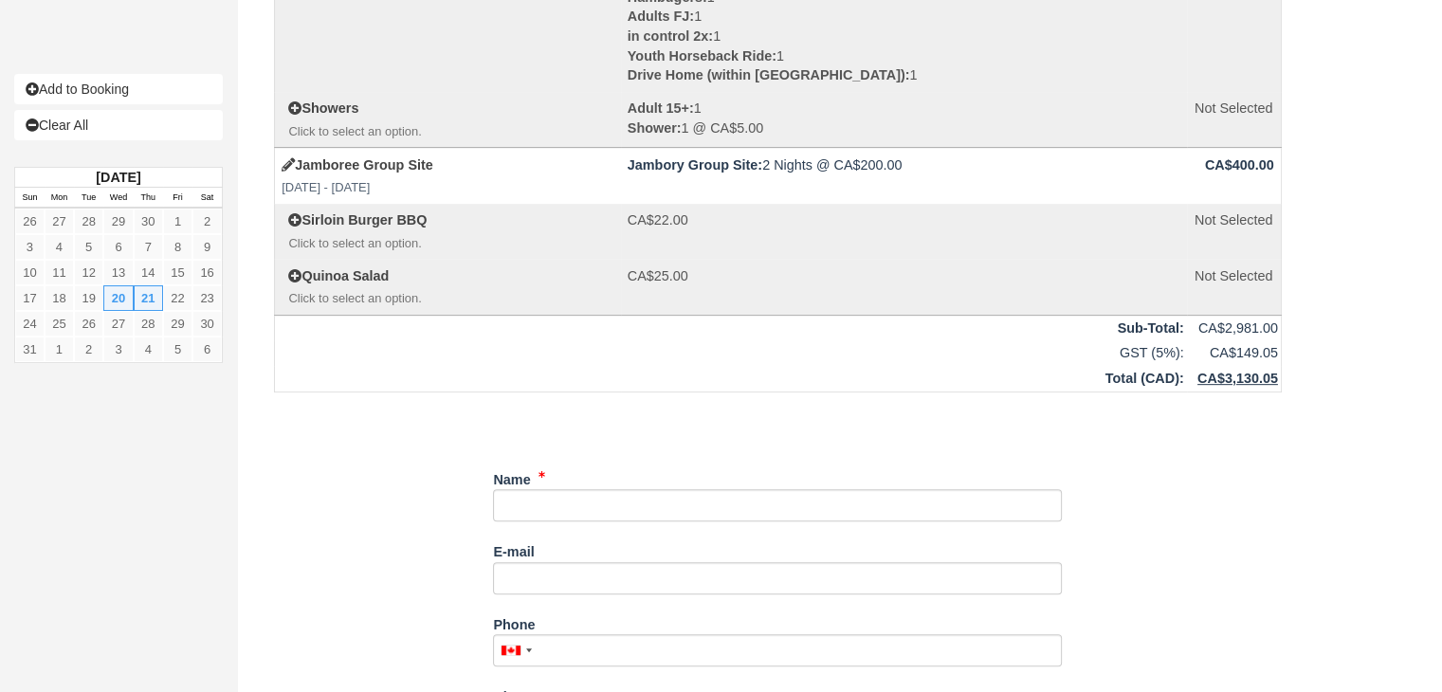
scroll to position [758, 0]
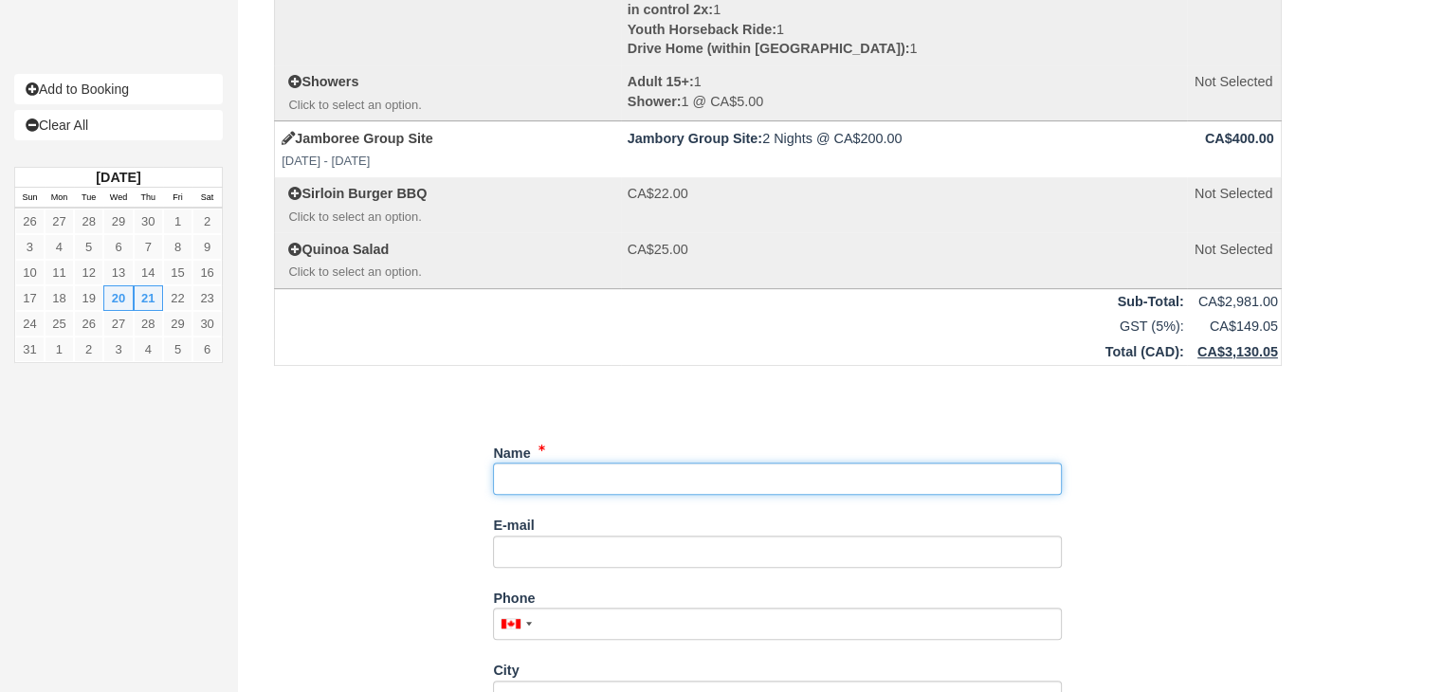
click at [597, 490] on input "Name" at bounding box center [777, 479] width 569 height 32
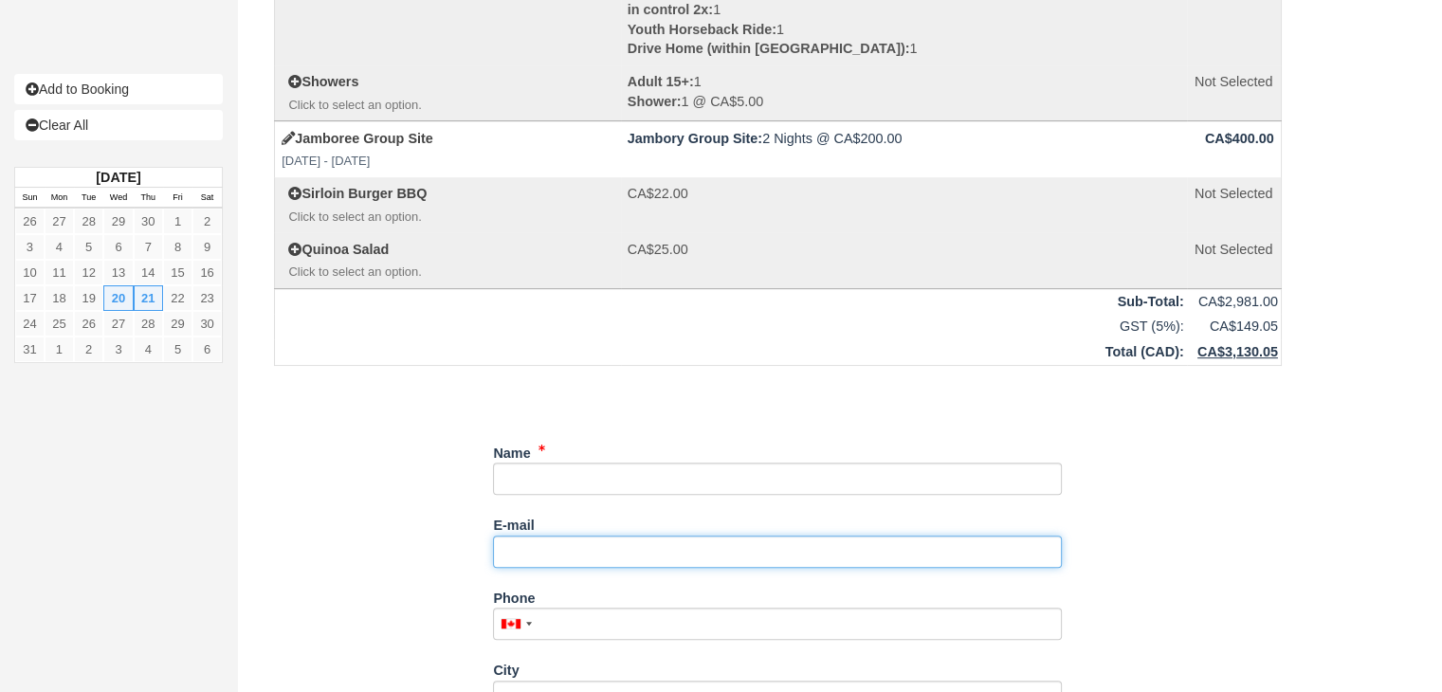
click at [573, 538] on input "E-mail" at bounding box center [777, 552] width 569 height 32
paste input ""Heather Osgood" <heather.osgood@partner.epsb.ca>"
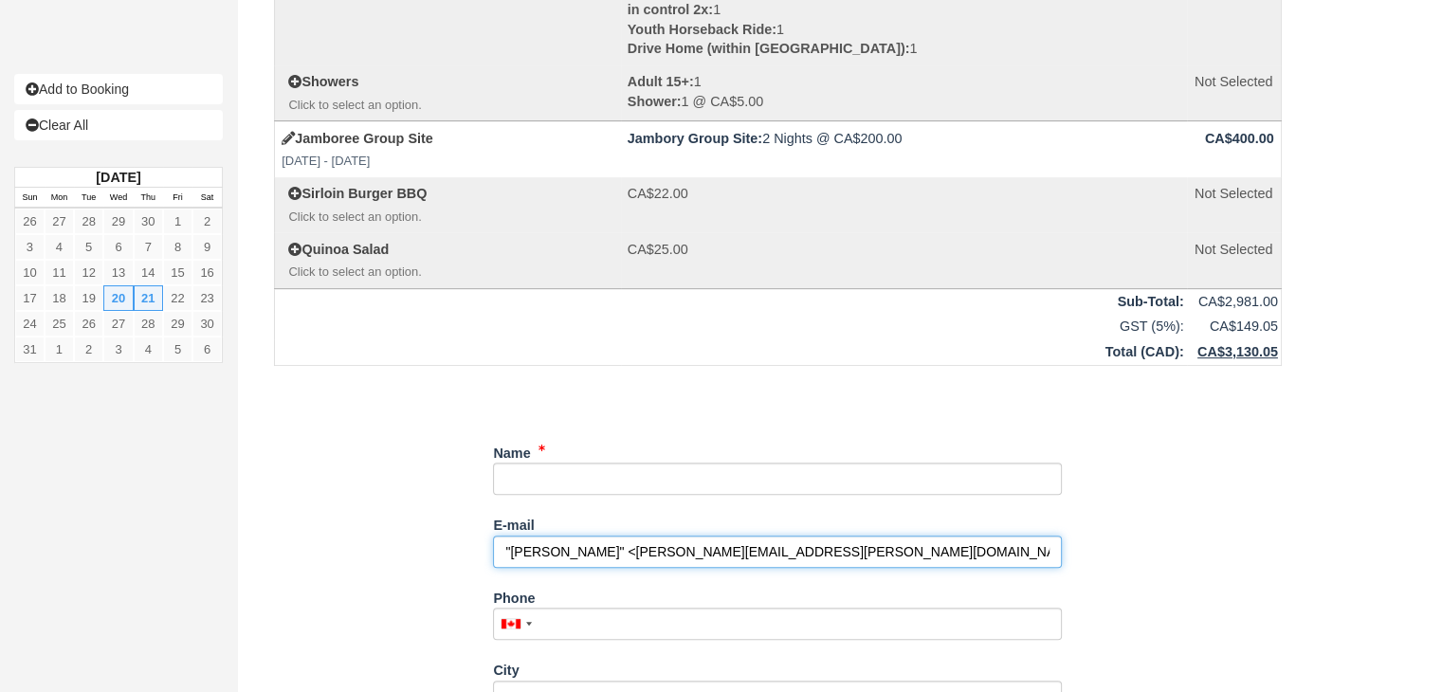
click at [623, 551] on input ""Heather Osgood" <heather.osgood@partner.epsb.ca" at bounding box center [777, 552] width 569 height 32
drag, startPoint x: 606, startPoint y: 550, endPoint x: 489, endPoint y: 557, distance: 116.8
click at [488, 554] on div "Item Rate Amount Youth Group Full Jaunty Wed May 20, 2026 10:30 AM - 05:00 PM Y…" at bounding box center [777, 197] width 1053 height 1677
type input "heather.osgood@partner.epsb.ca"
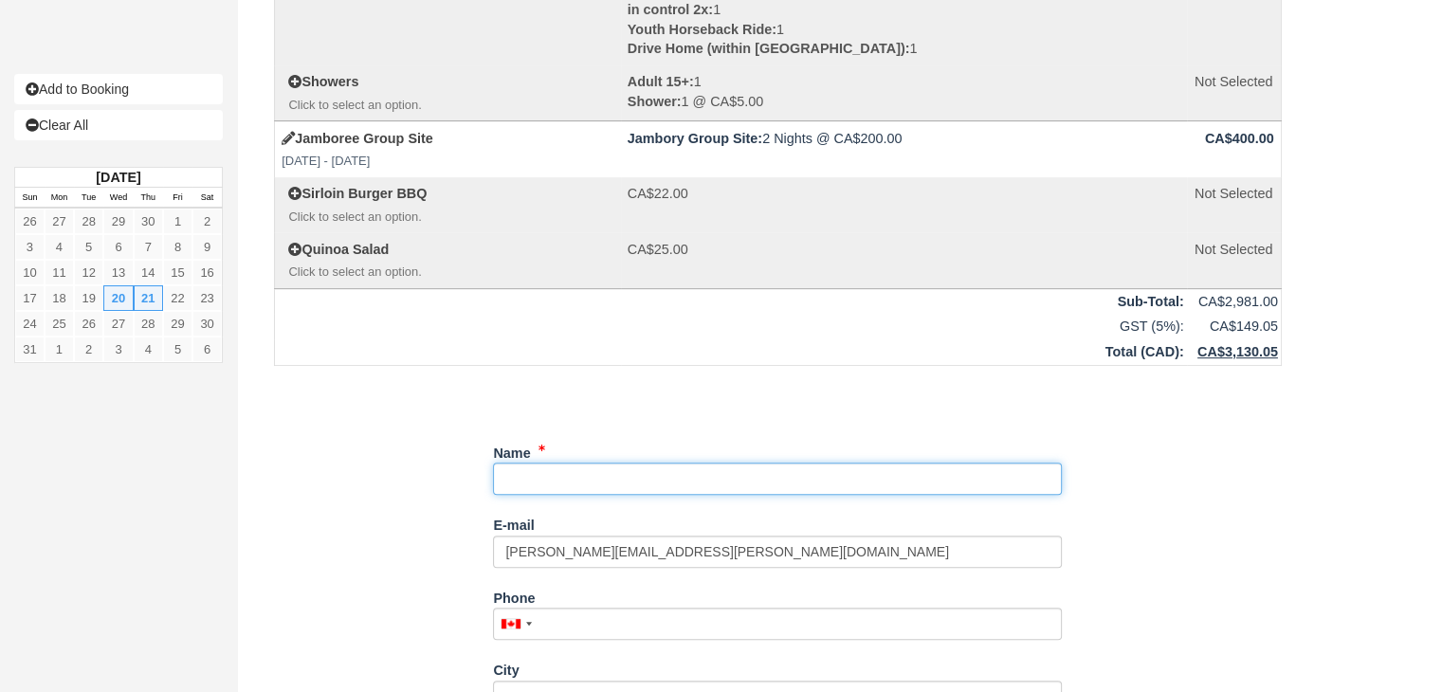
click at [557, 475] on input "Name" at bounding box center [777, 479] width 569 height 32
paste input ""Heather Osgood"
click at [510, 472] on input "Name" at bounding box center [777, 479] width 569 height 32
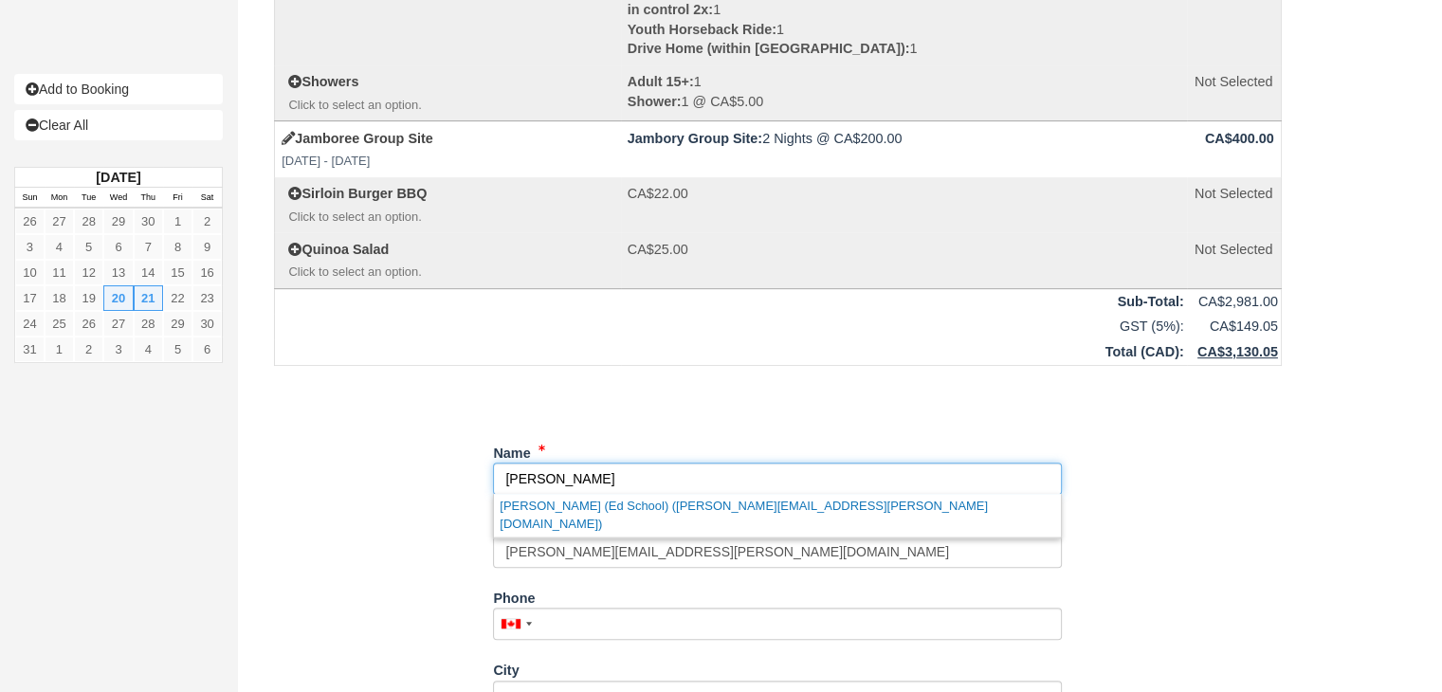
type input "Heather Osgood"
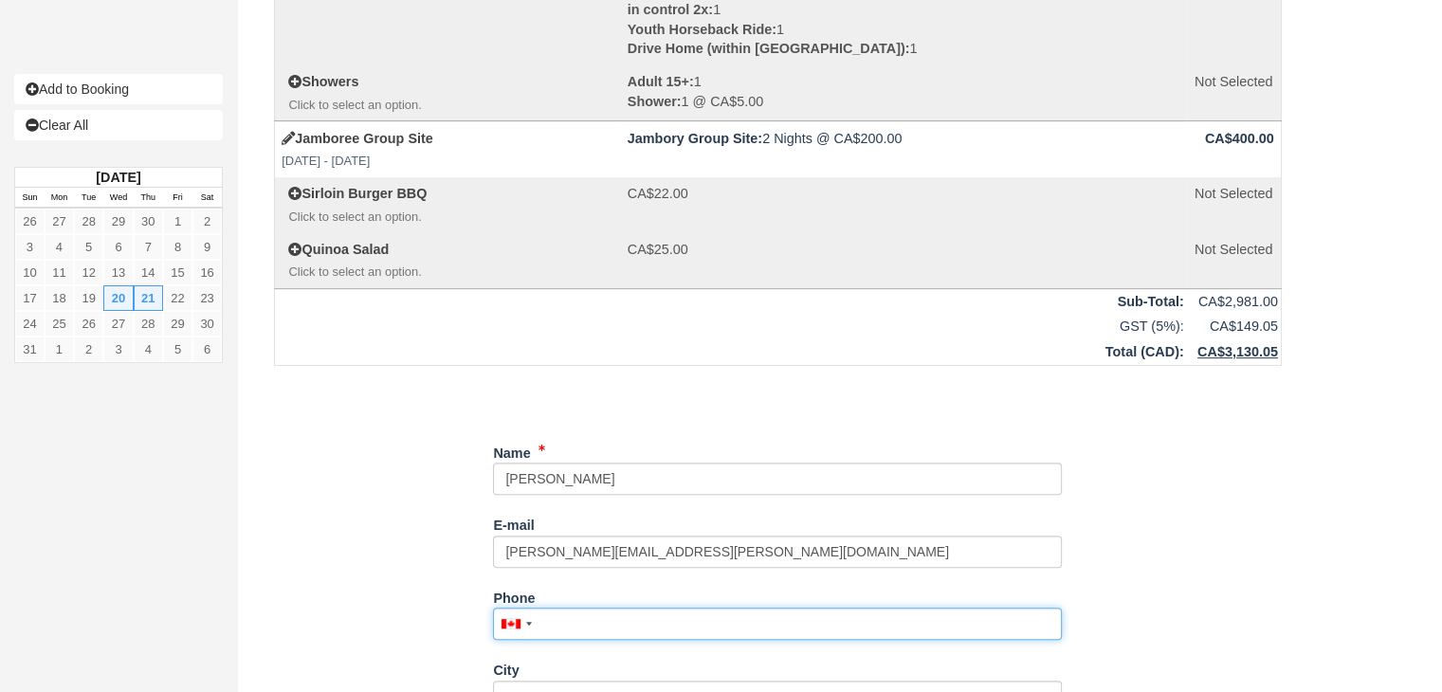
click at [575, 629] on input "Phone" at bounding box center [777, 624] width 569 height 32
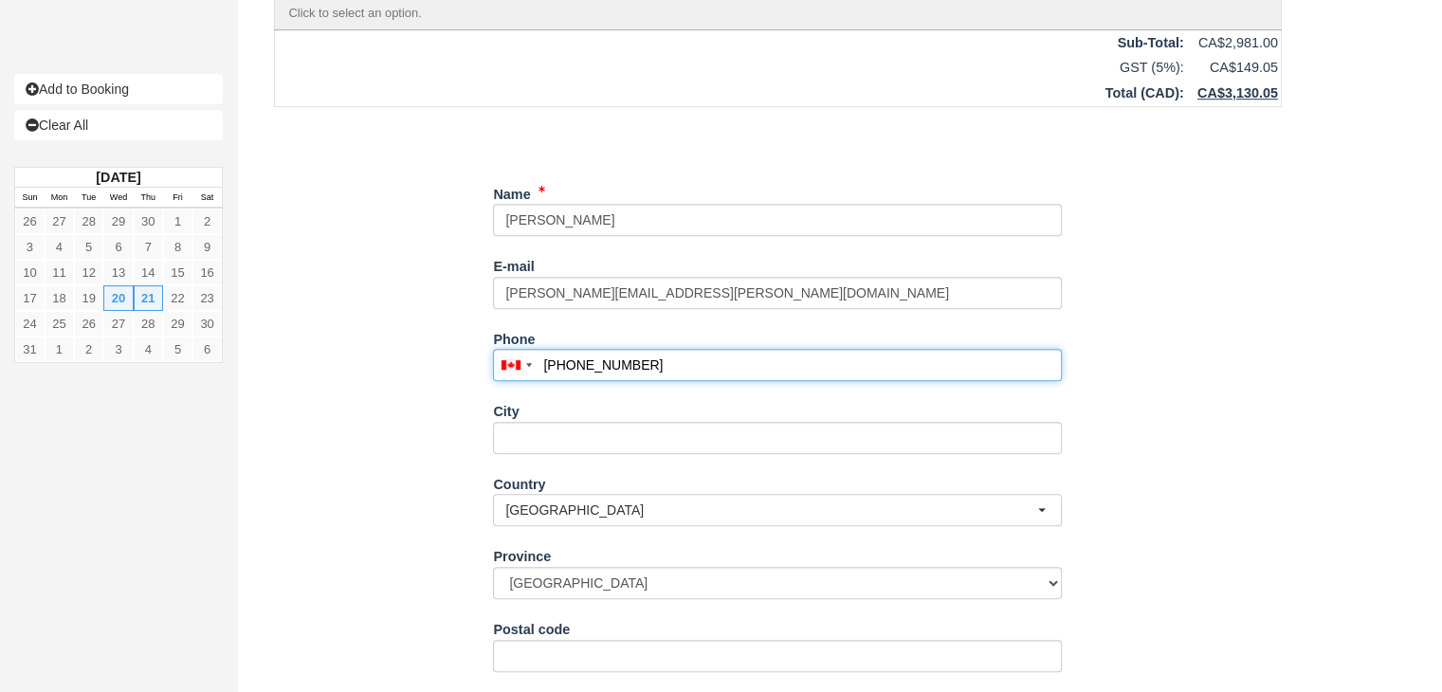
scroll to position [1043, 0]
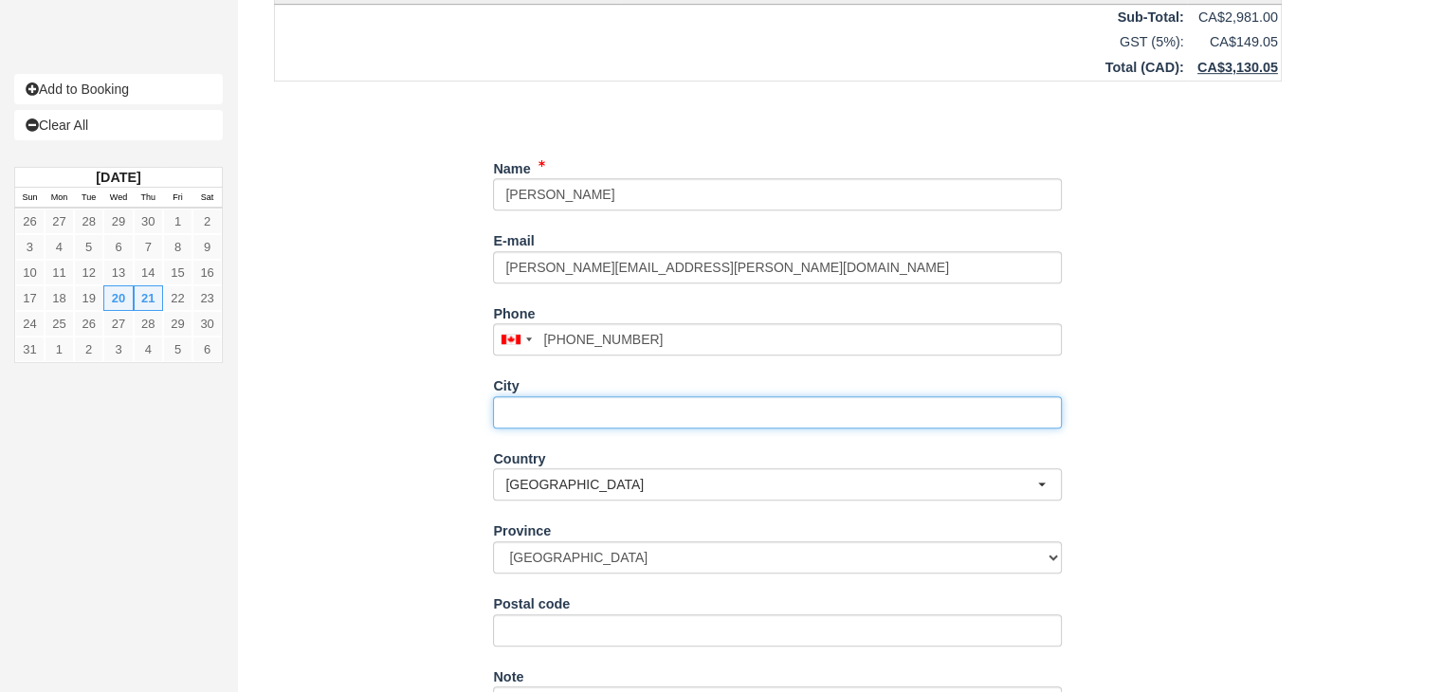
type input "(780) 619-5388"
click at [529, 410] on input "City" at bounding box center [777, 412] width 569 height 32
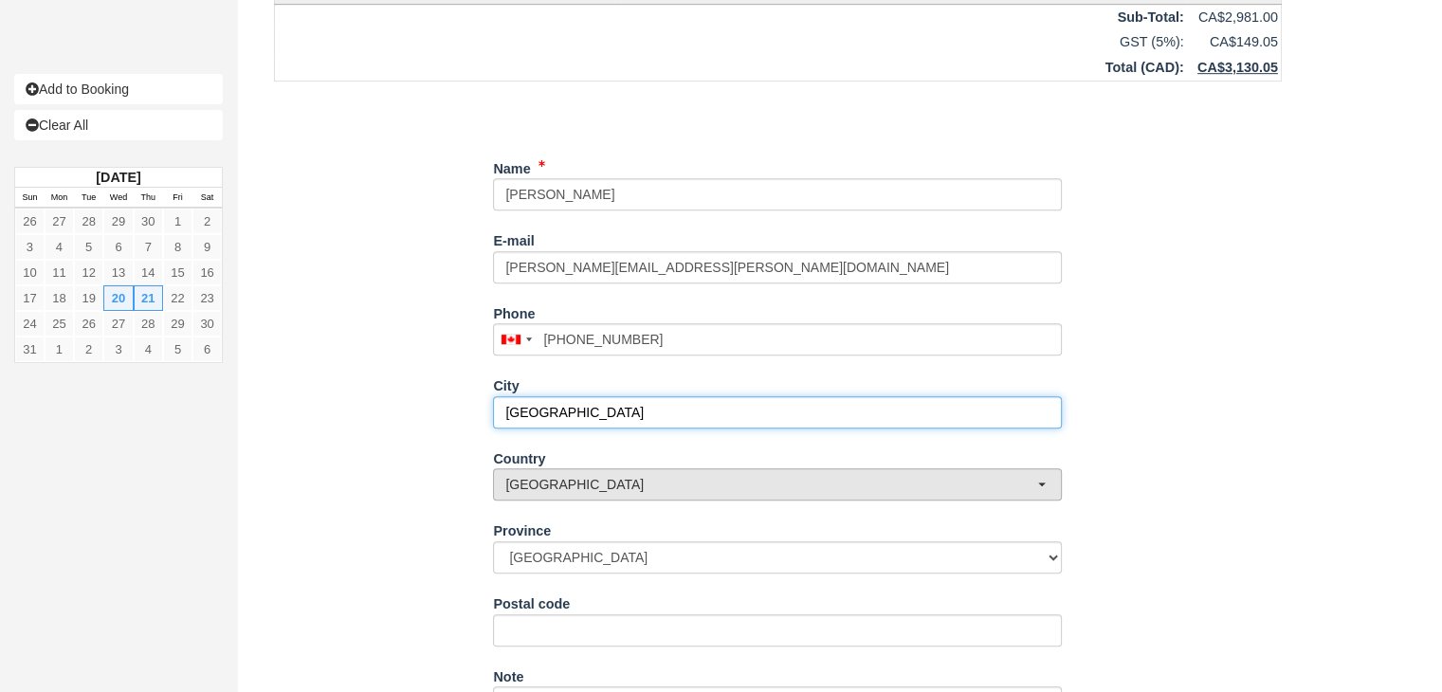
type input "Edmonton"
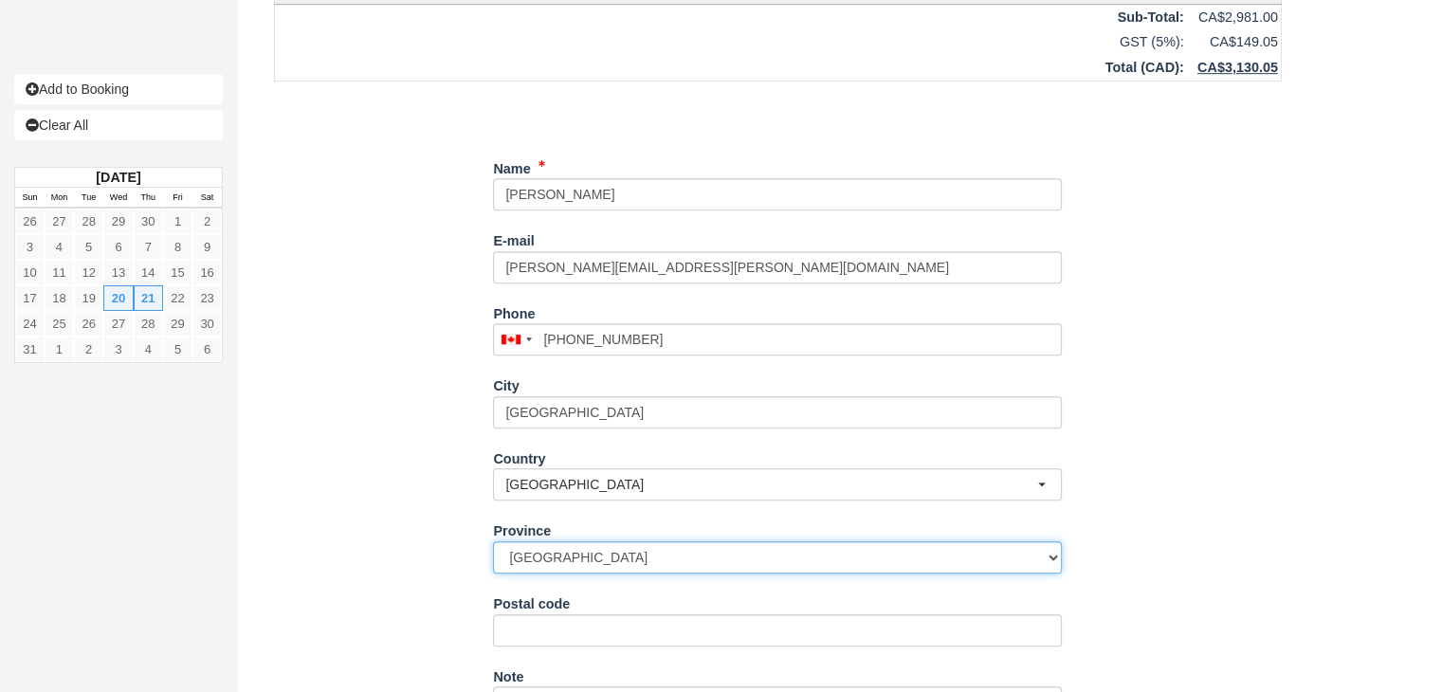
click at [586, 567] on select "Alberta British Columbia Manitoba New Brunswick Newfoundland and Labrador North…" at bounding box center [777, 557] width 569 height 32
select select "AB"
click at [493, 541] on select "Alberta British Columbia Manitoba New Brunswick Newfoundland and Labrador North…" at bounding box center [777, 557] width 569 height 32
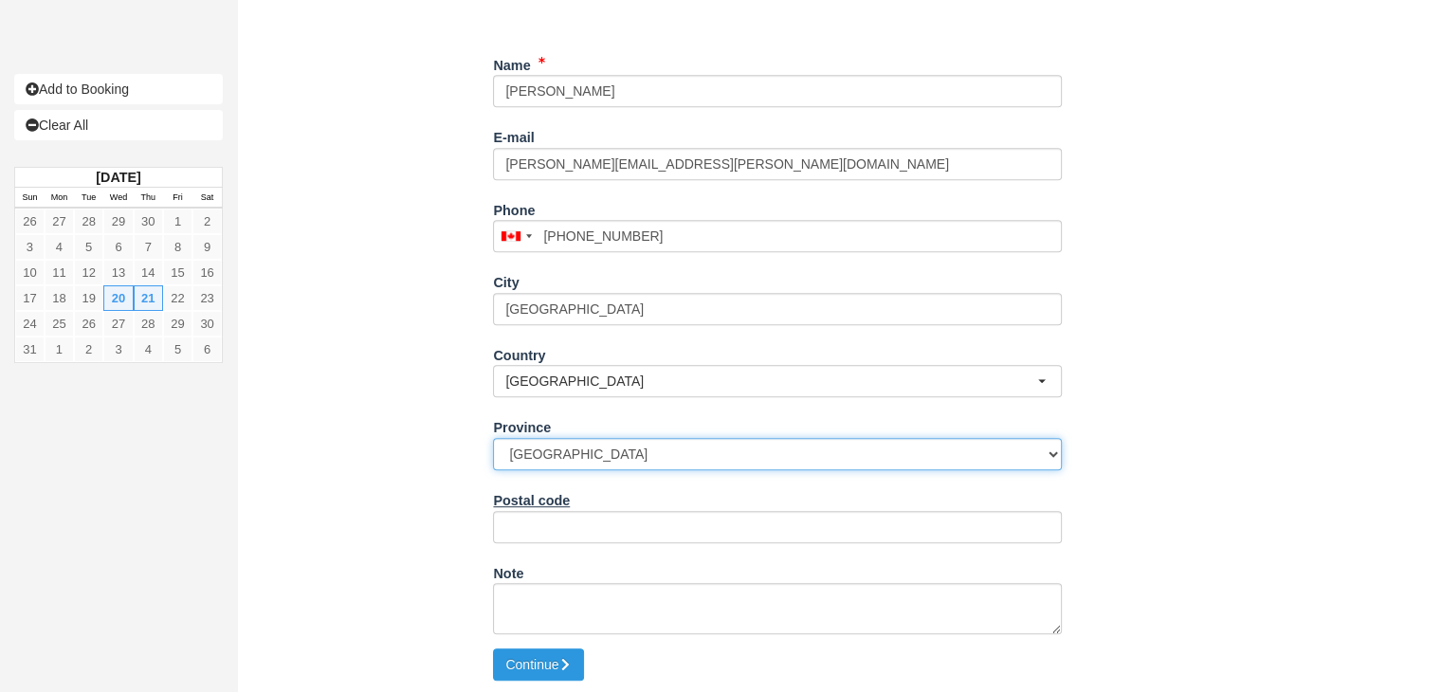
scroll to position [1147, 0]
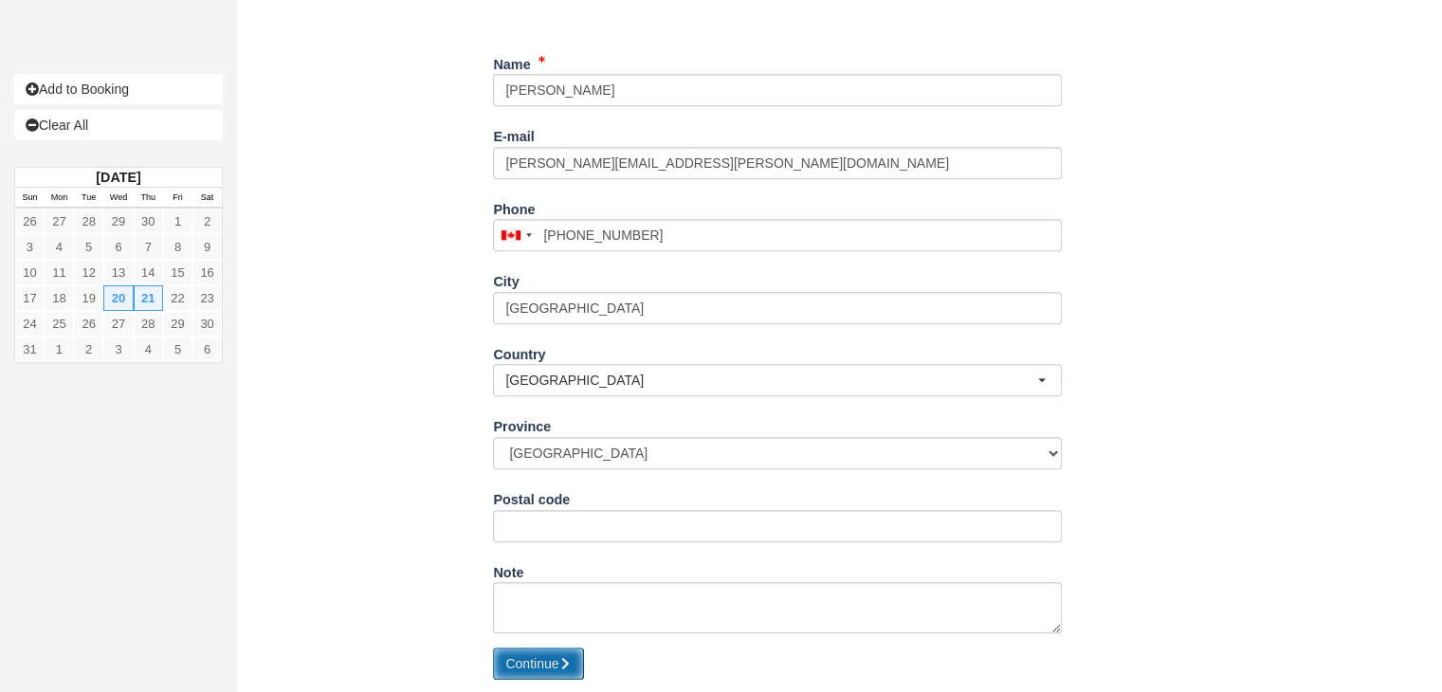
click at [548, 668] on button "Continue" at bounding box center [538, 664] width 91 height 32
type input "+17806195388"
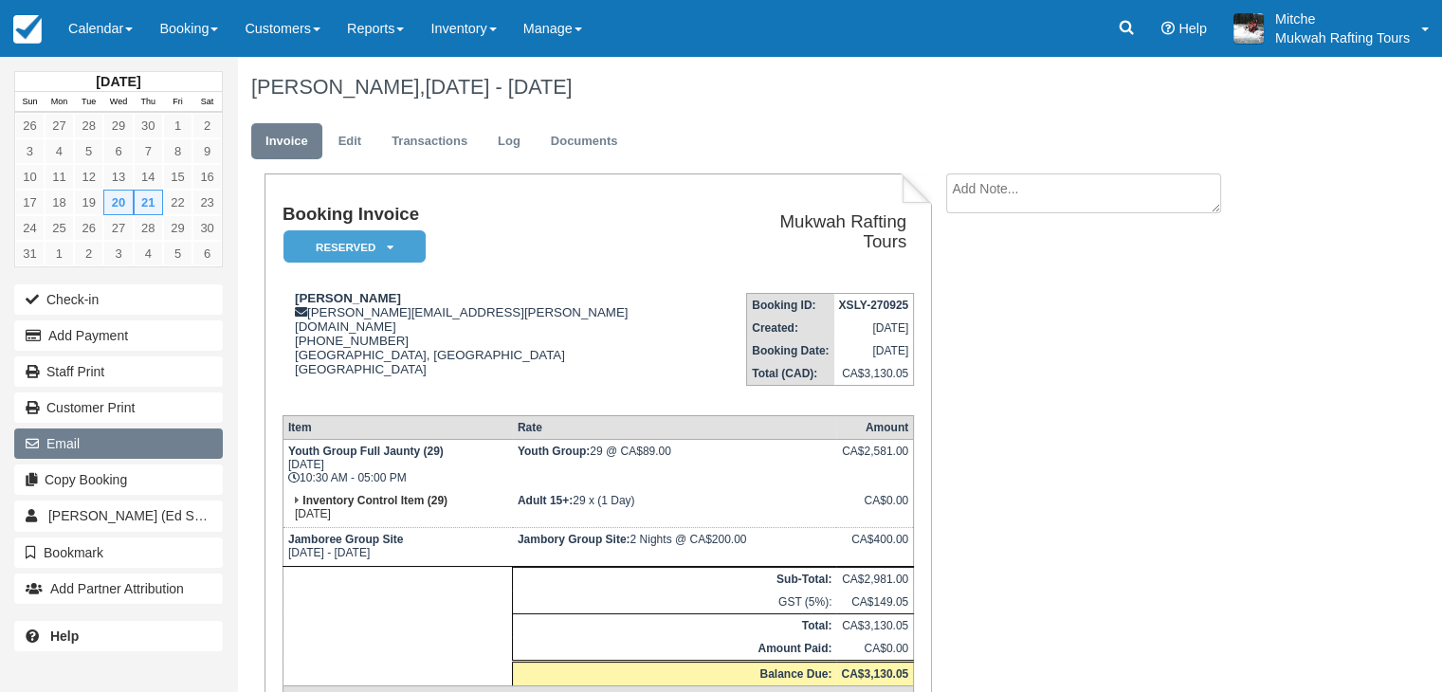
click at [121, 439] on button "Email" at bounding box center [118, 444] width 209 height 30
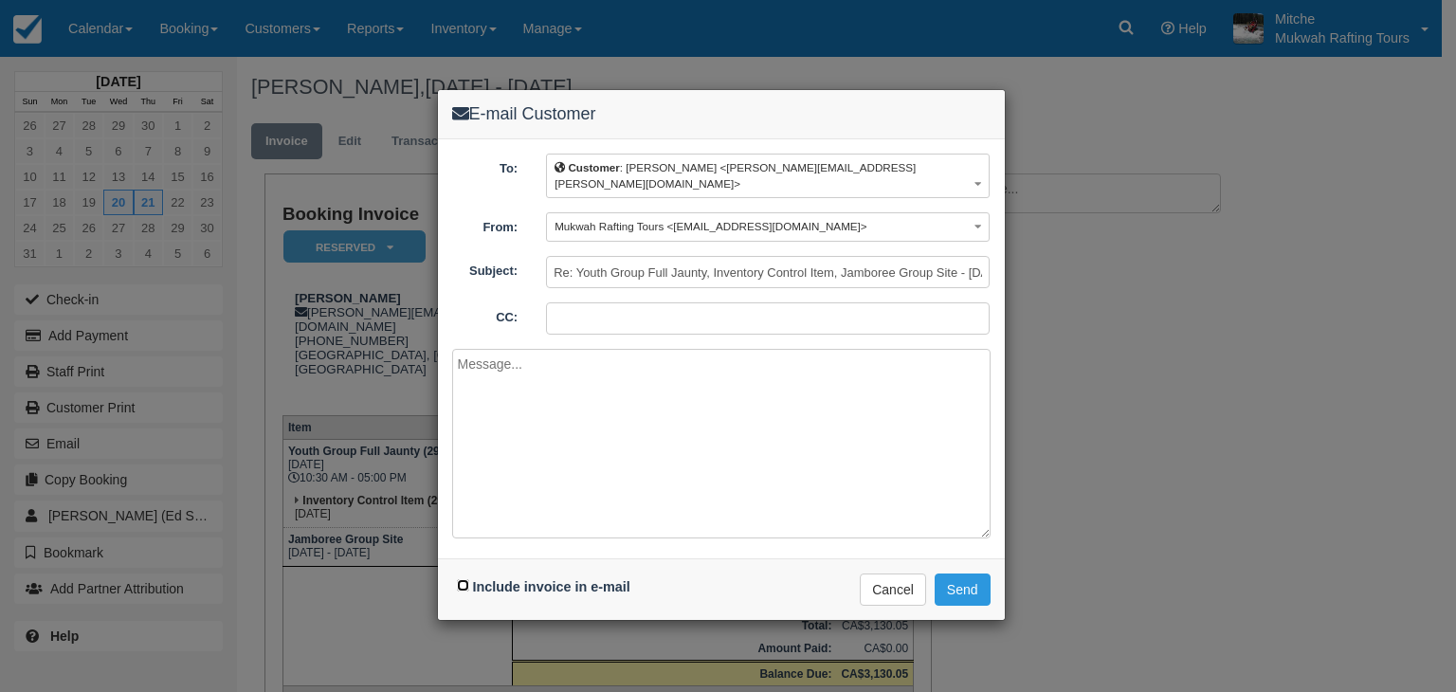
click at [461, 579] on input "Include invoice in e-mail" at bounding box center [463, 585] width 12 height 12
checkbox input "true"
click at [955, 574] on button "Send" at bounding box center [963, 590] width 56 height 32
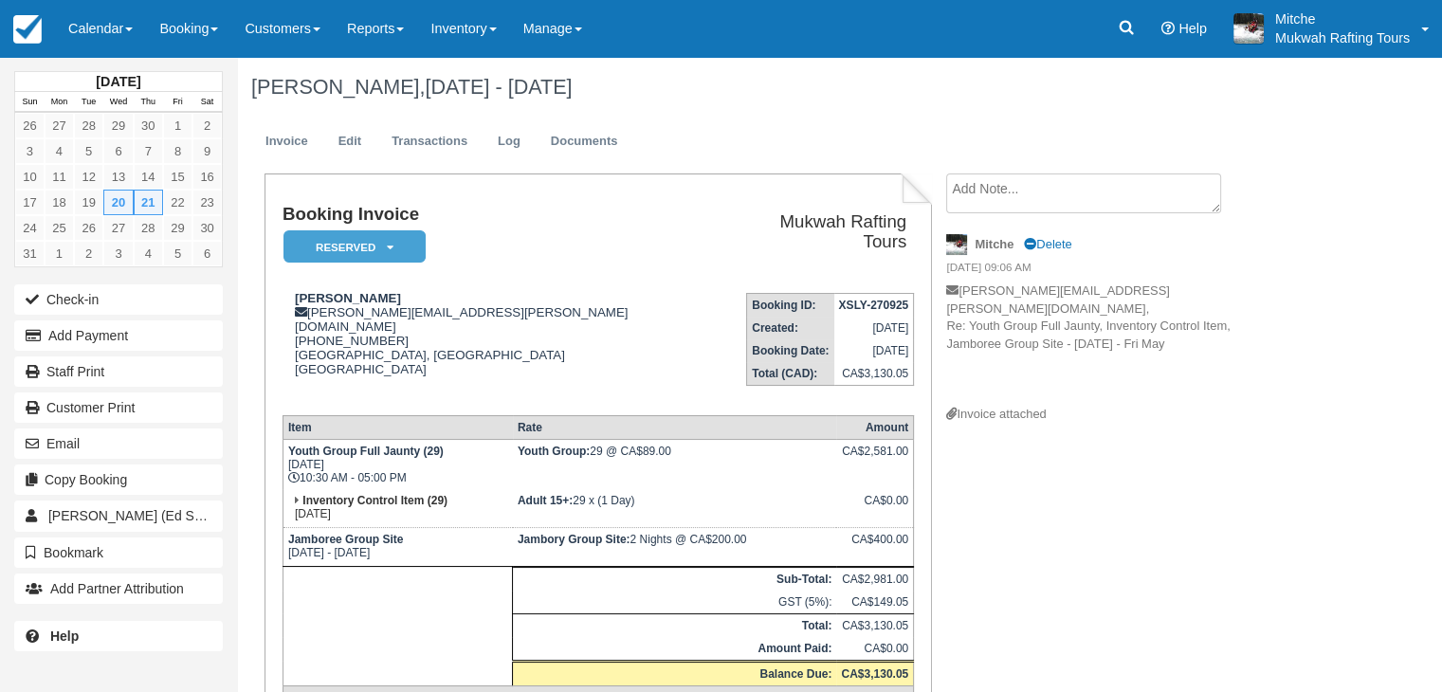
click at [721, 94] on h1 "[PERSON_NAME], [DATE] - [DATE]" at bounding box center [777, 87] width 1053 height 23
click at [118, 27] on link "Calendar" at bounding box center [100, 28] width 91 height 57
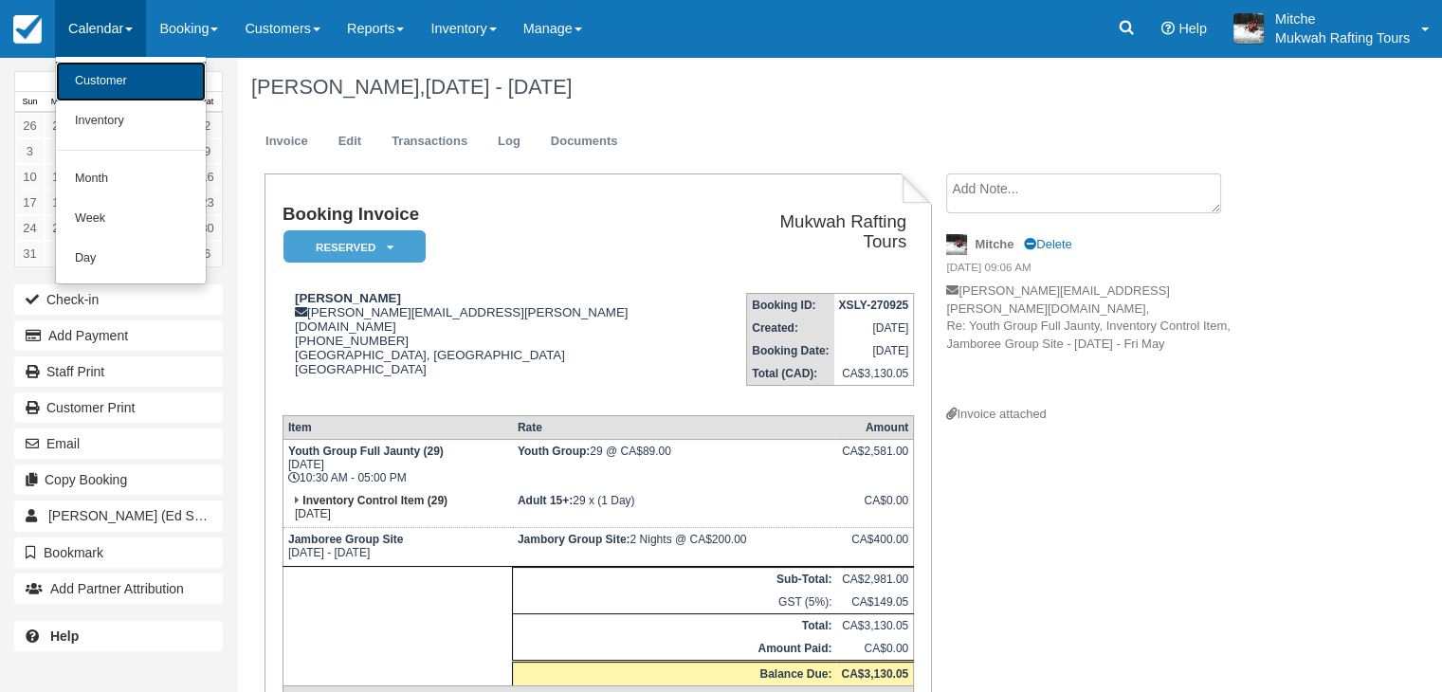
click at [136, 79] on link "Customer" at bounding box center [131, 82] width 150 height 40
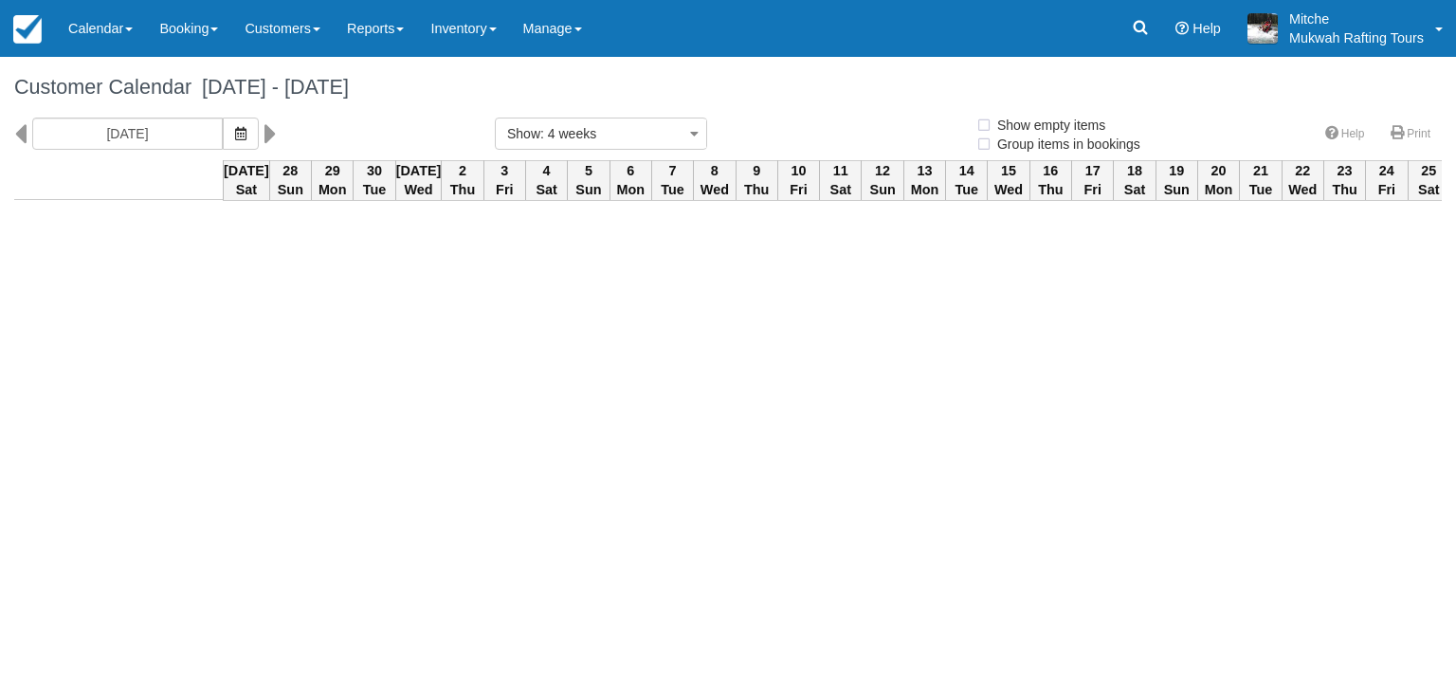
select select
click at [22, 129] on icon at bounding box center [20, 134] width 12 height 32
type input "08/30/25"
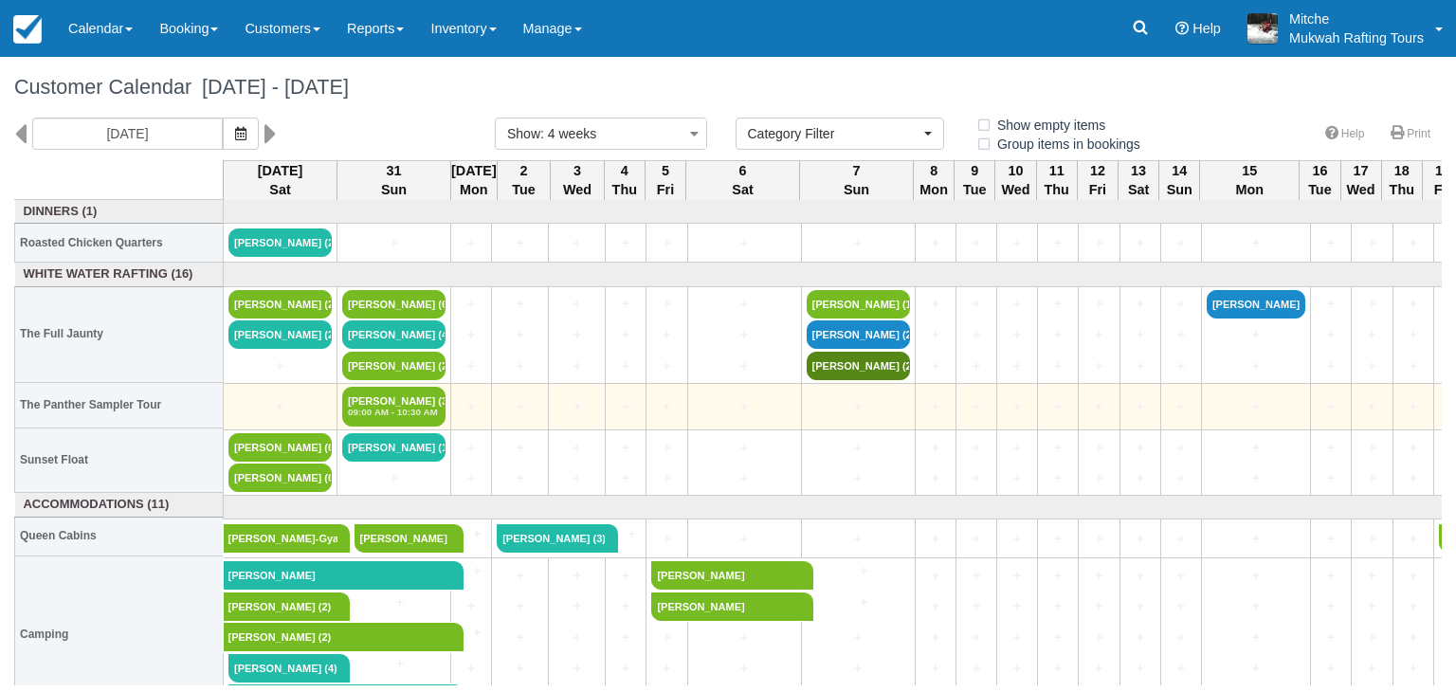
click at [562, 383] on td "+" at bounding box center [577, 406] width 57 height 46
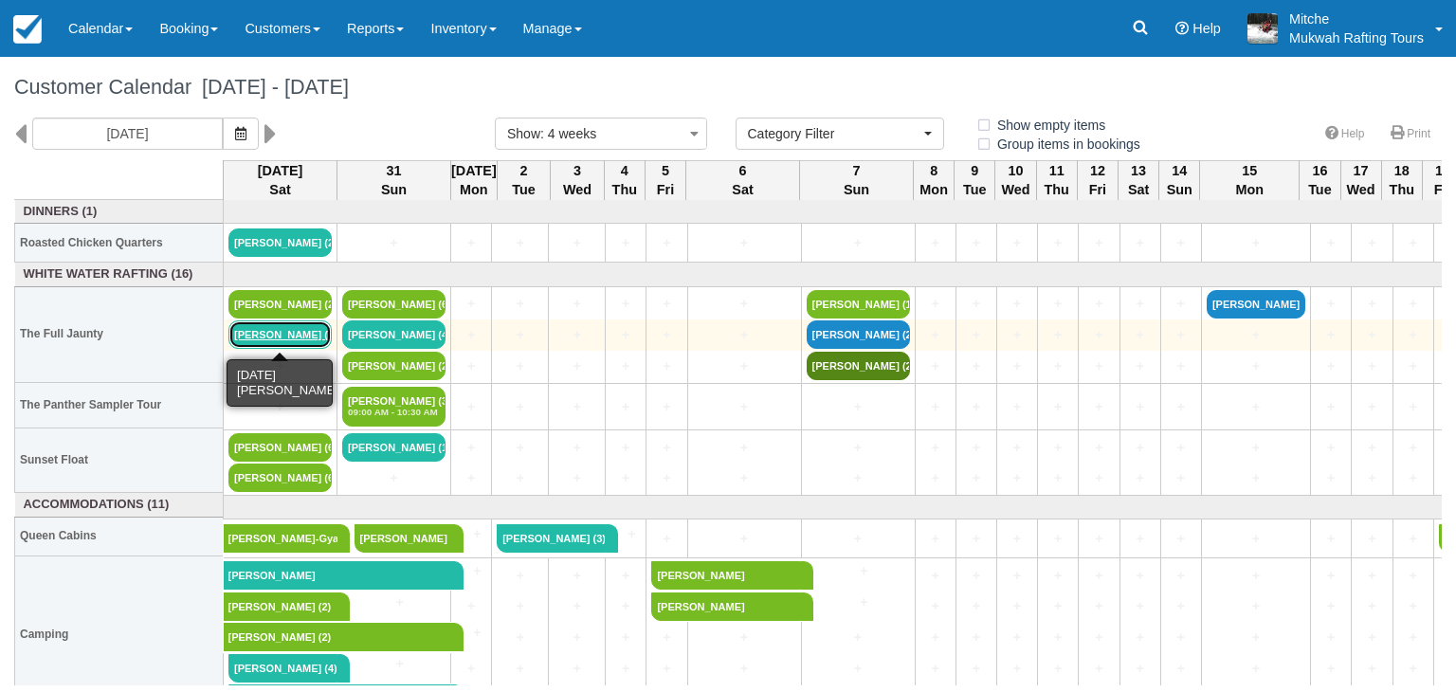
click at [278, 331] on link "Sharmaine Bell (20)" at bounding box center [279, 334] width 103 height 28
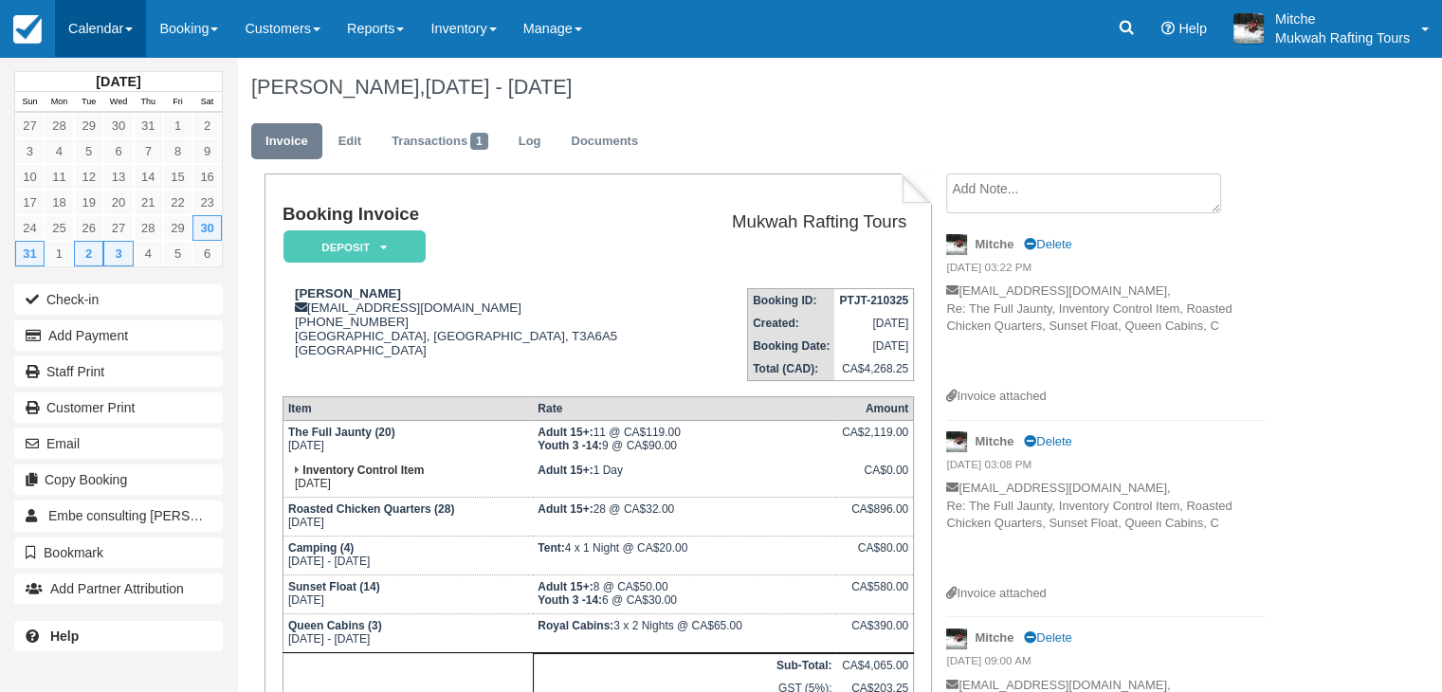
click at [105, 40] on link "Calendar" at bounding box center [100, 28] width 91 height 57
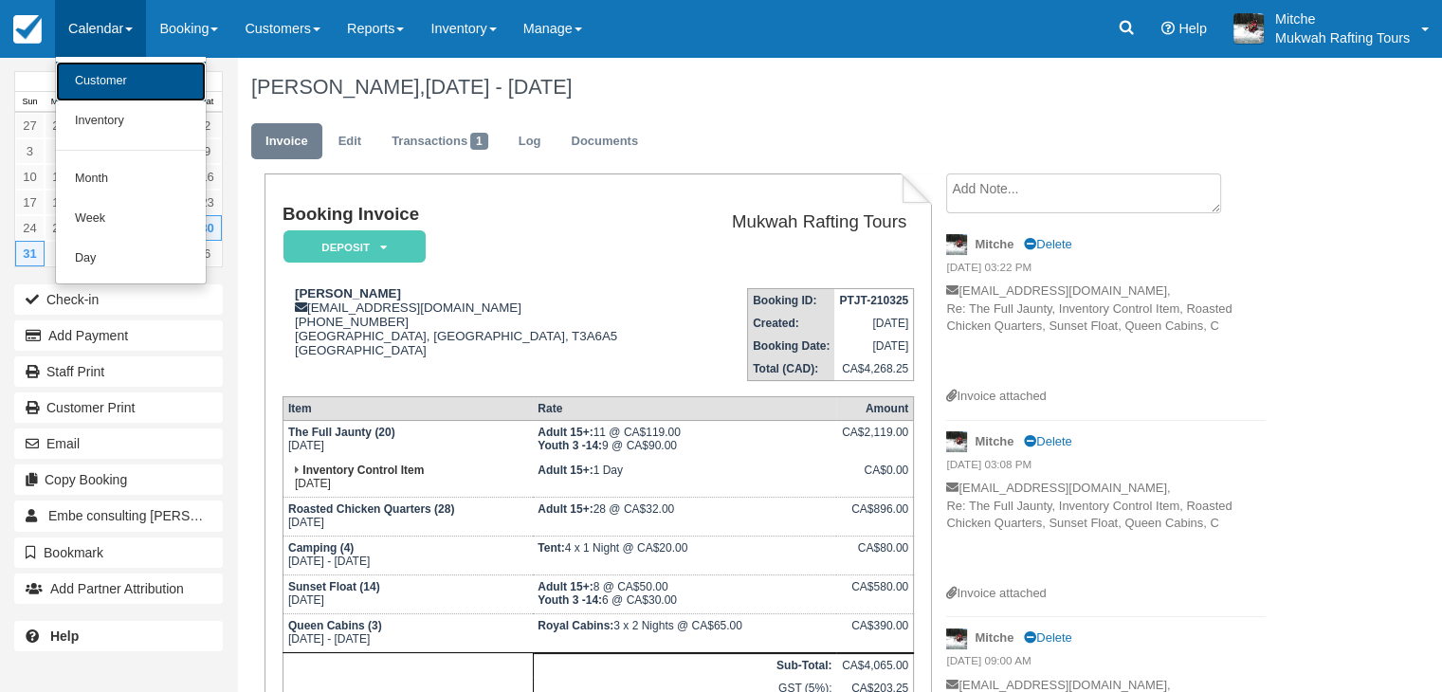
click at [123, 82] on link "Customer" at bounding box center [131, 82] width 150 height 40
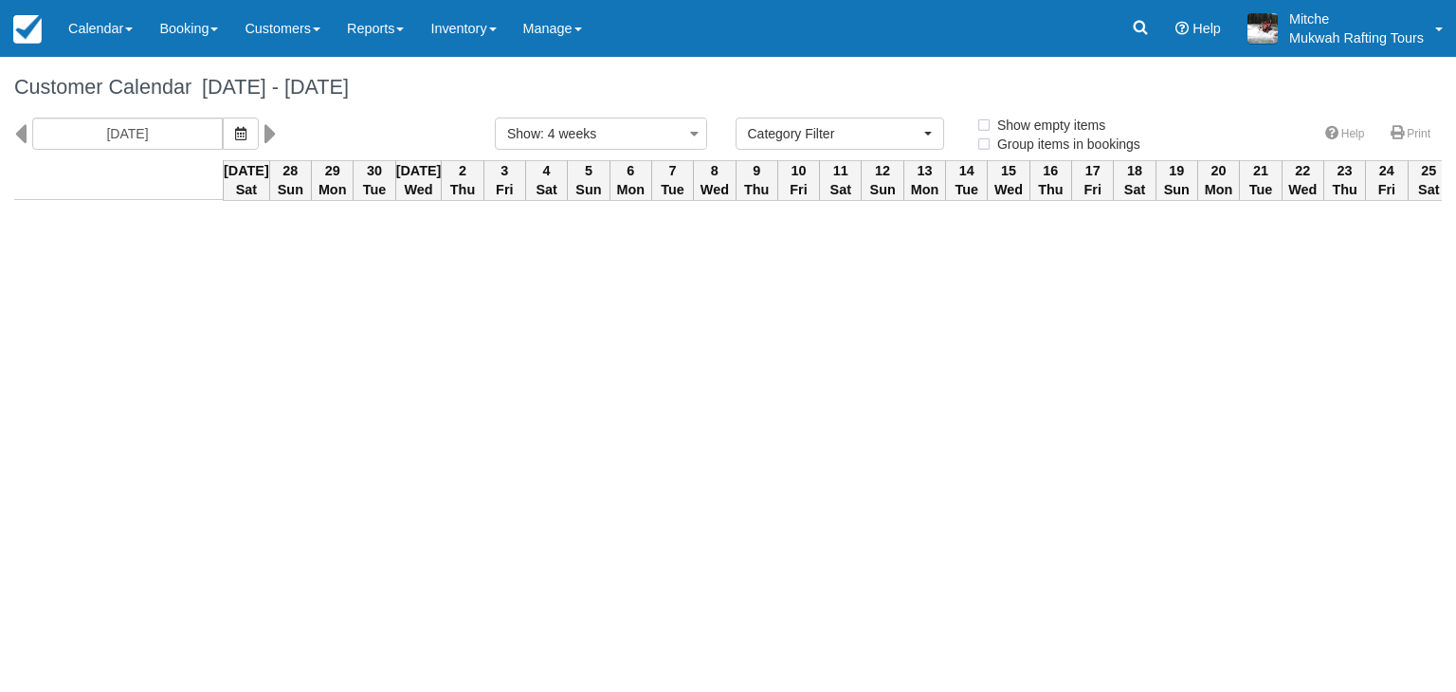
select select
click at [210, 44] on link "Booking" at bounding box center [188, 28] width 85 height 57
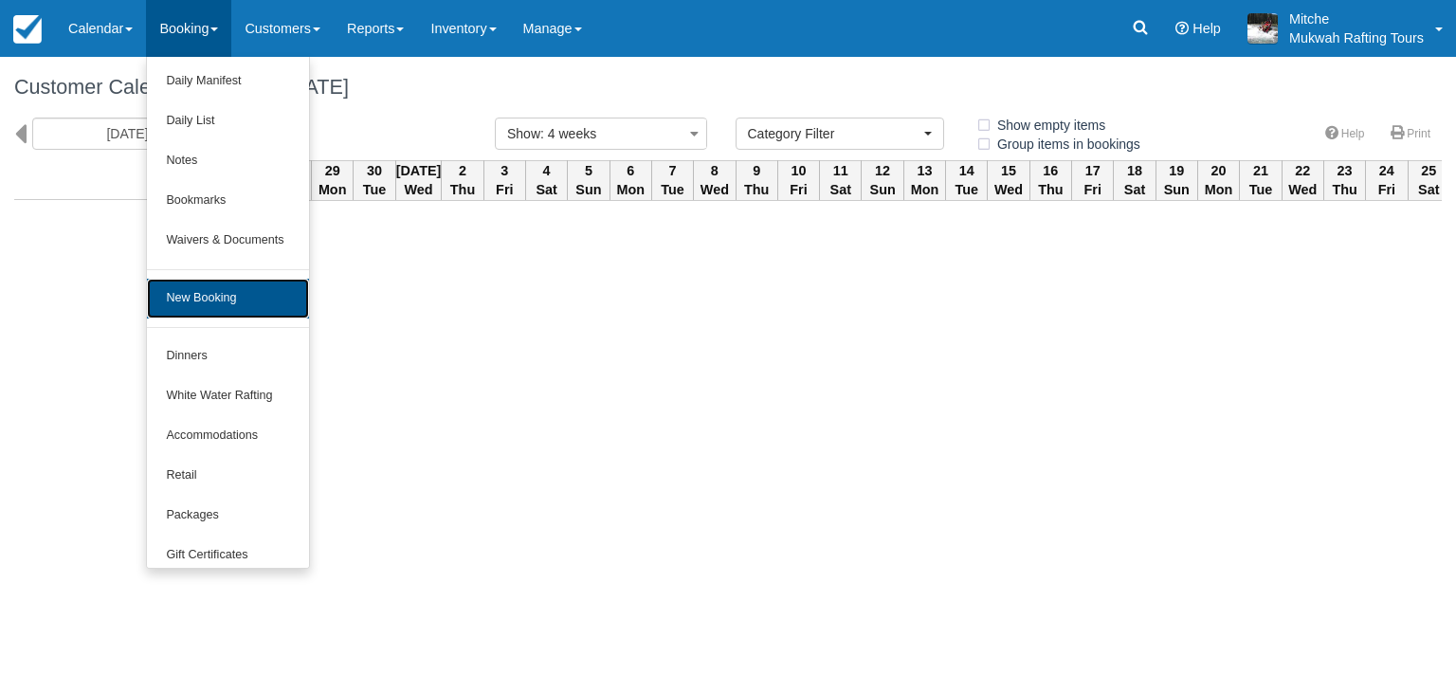
click at [216, 301] on link "New Booking" at bounding box center [227, 299] width 161 height 40
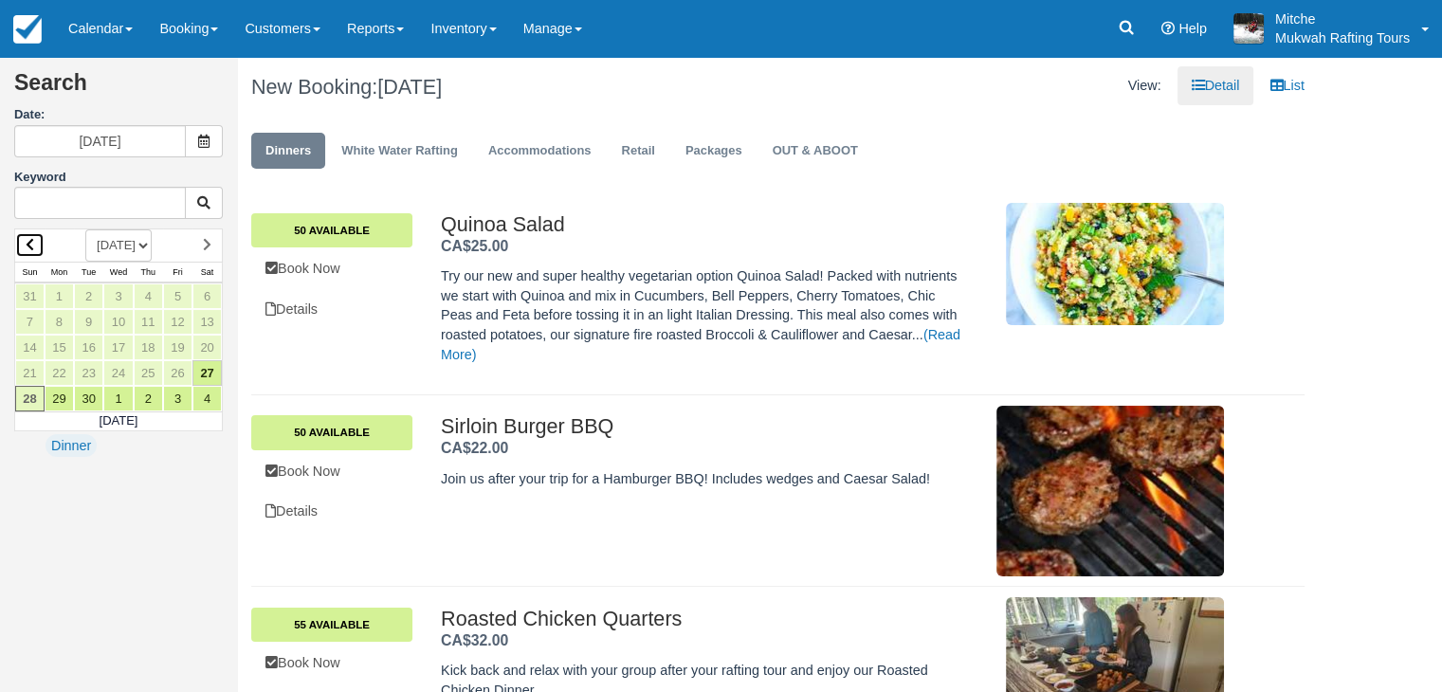
click at [32, 247] on icon at bounding box center [30, 244] width 9 height 13
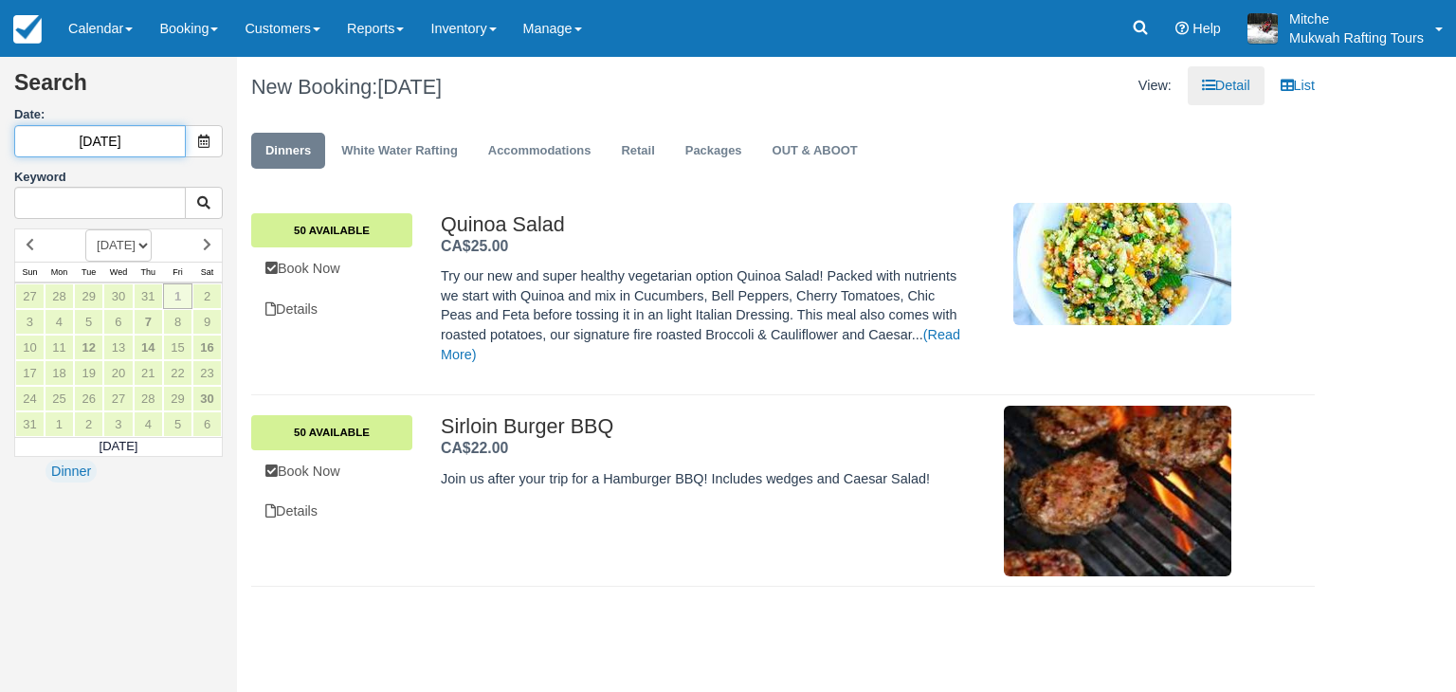
click at [146, 135] on input "08/01/25" at bounding box center [100, 141] width 172 height 32
click at [149, 137] on input "08/01/2" at bounding box center [100, 141] width 172 height 32
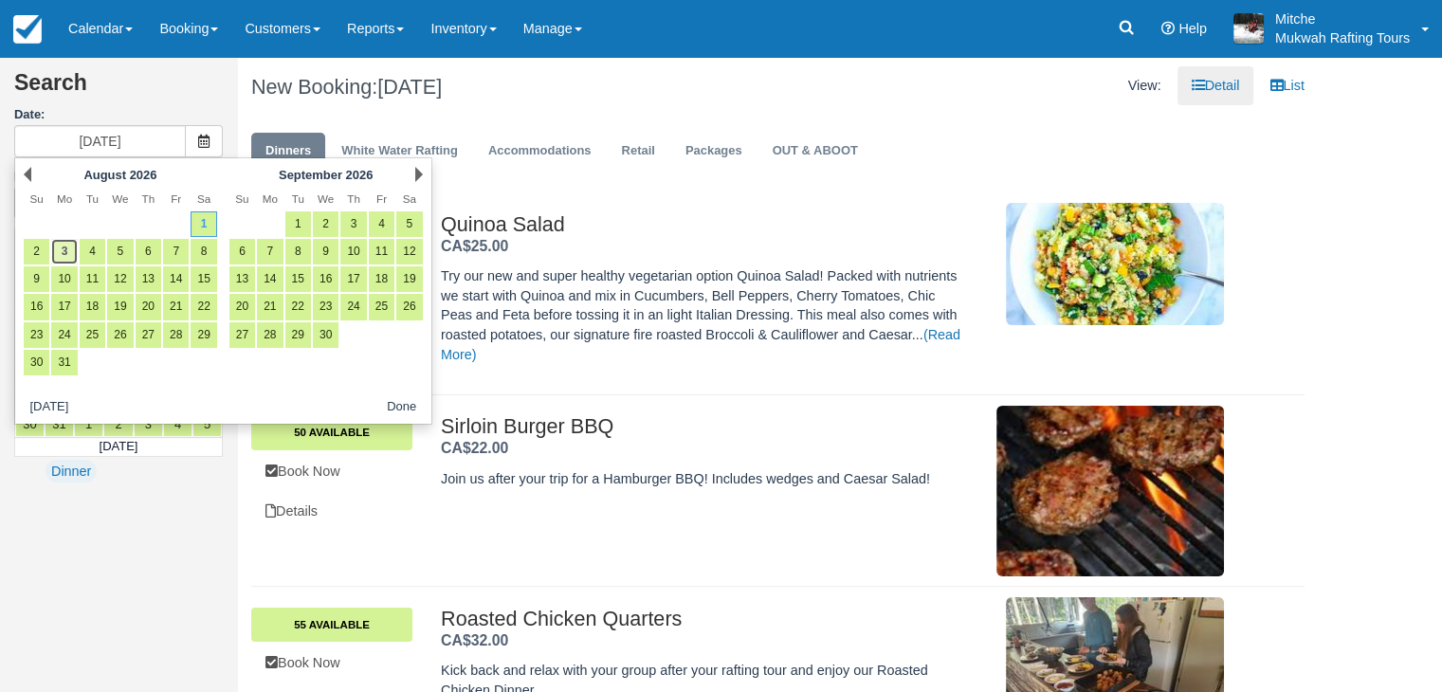
click at [64, 257] on link "3" at bounding box center [64, 252] width 26 height 26
type input "[DATE]"
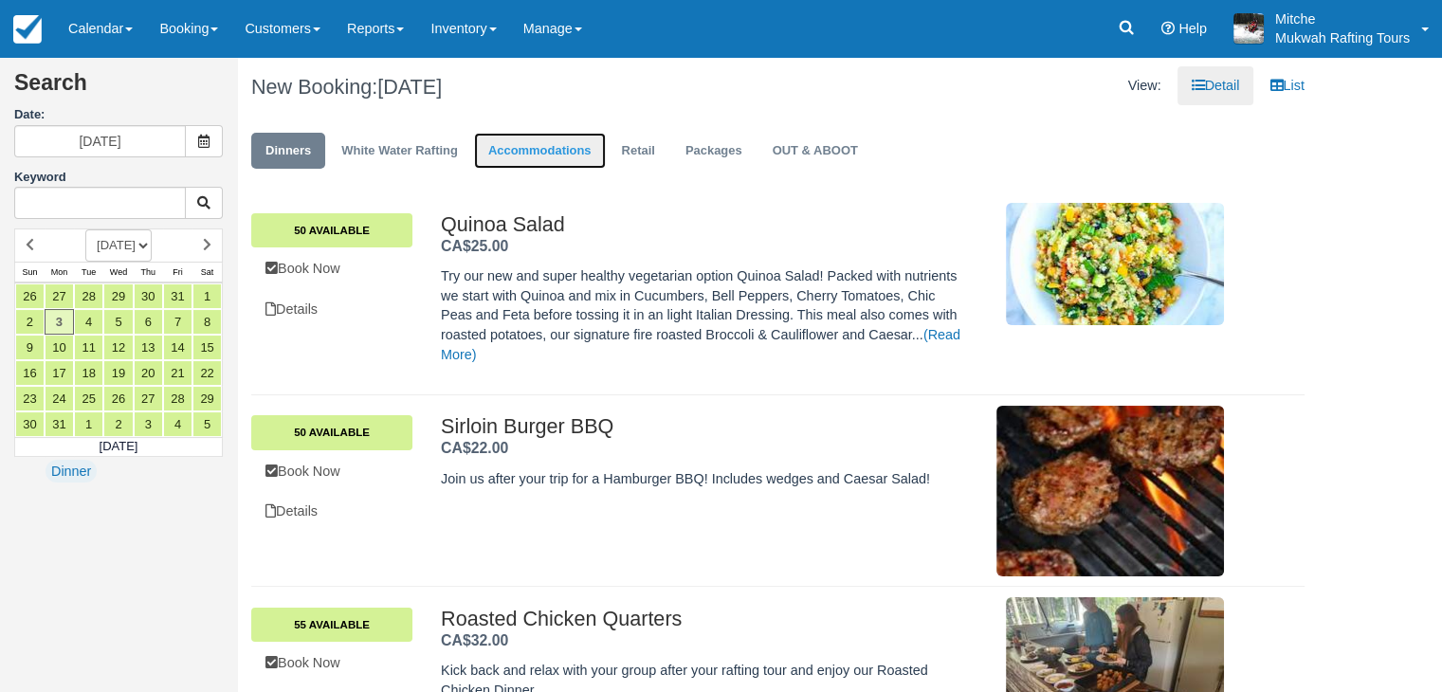
click at [561, 151] on link "Accommodations" at bounding box center [540, 151] width 132 height 37
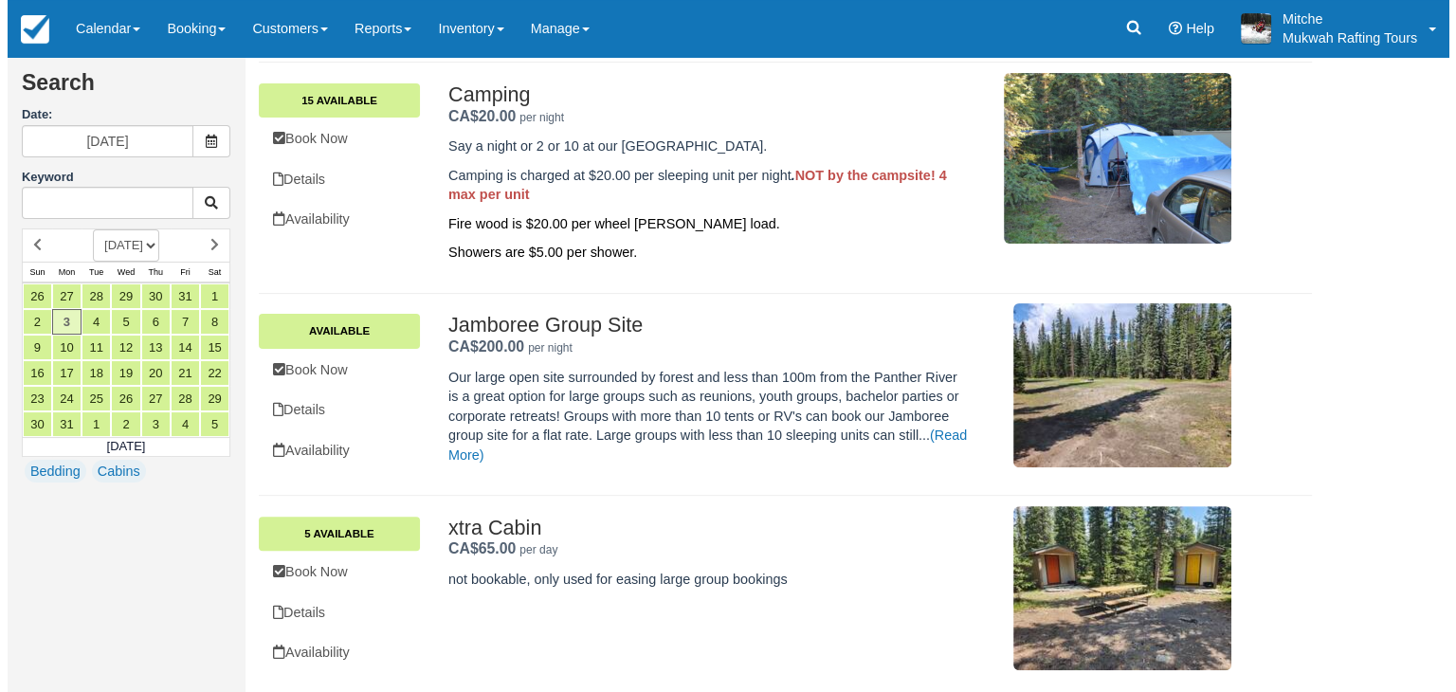
scroll to position [536, 0]
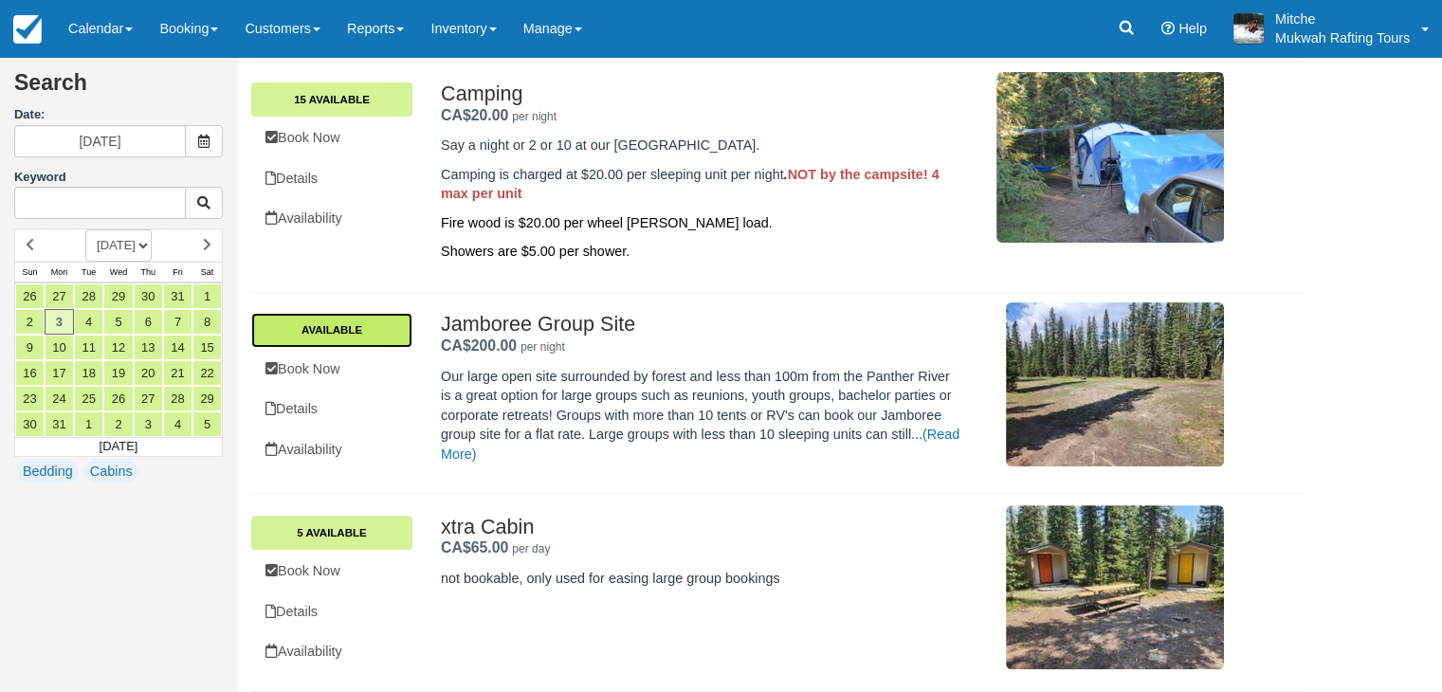
click at [335, 324] on link "Available" at bounding box center [331, 330] width 161 height 34
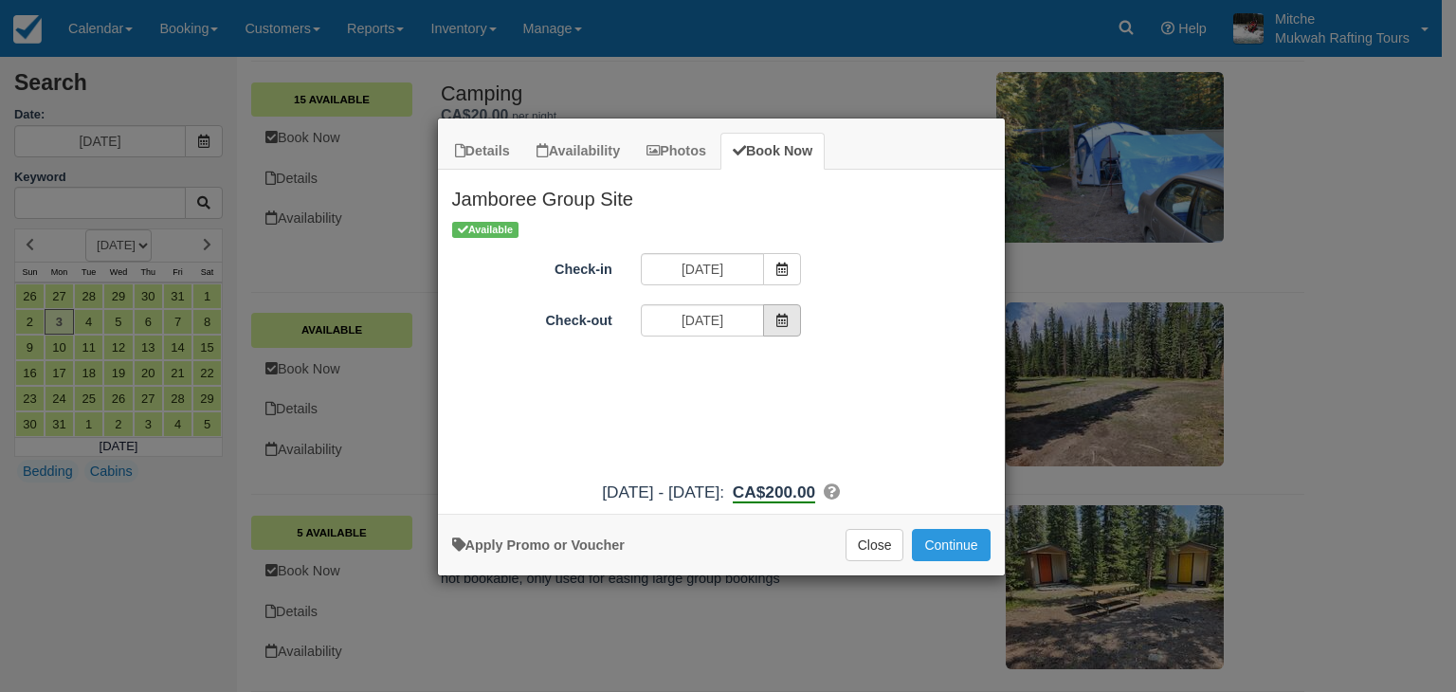
click at [785, 324] on icon "Item Modal" at bounding box center [782, 320] width 13 height 13
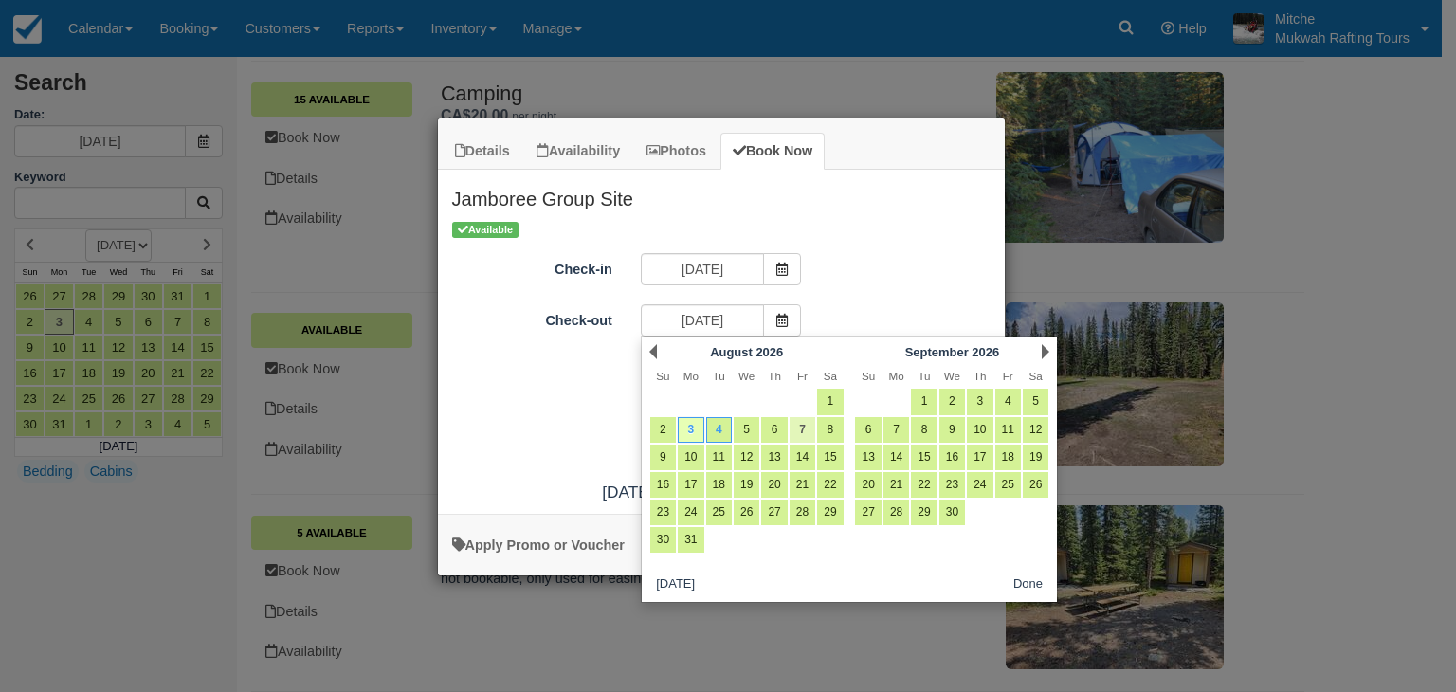
click at [807, 431] on link "7" at bounding box center [803, 430] width 26 height 26
type input "08/07/26"
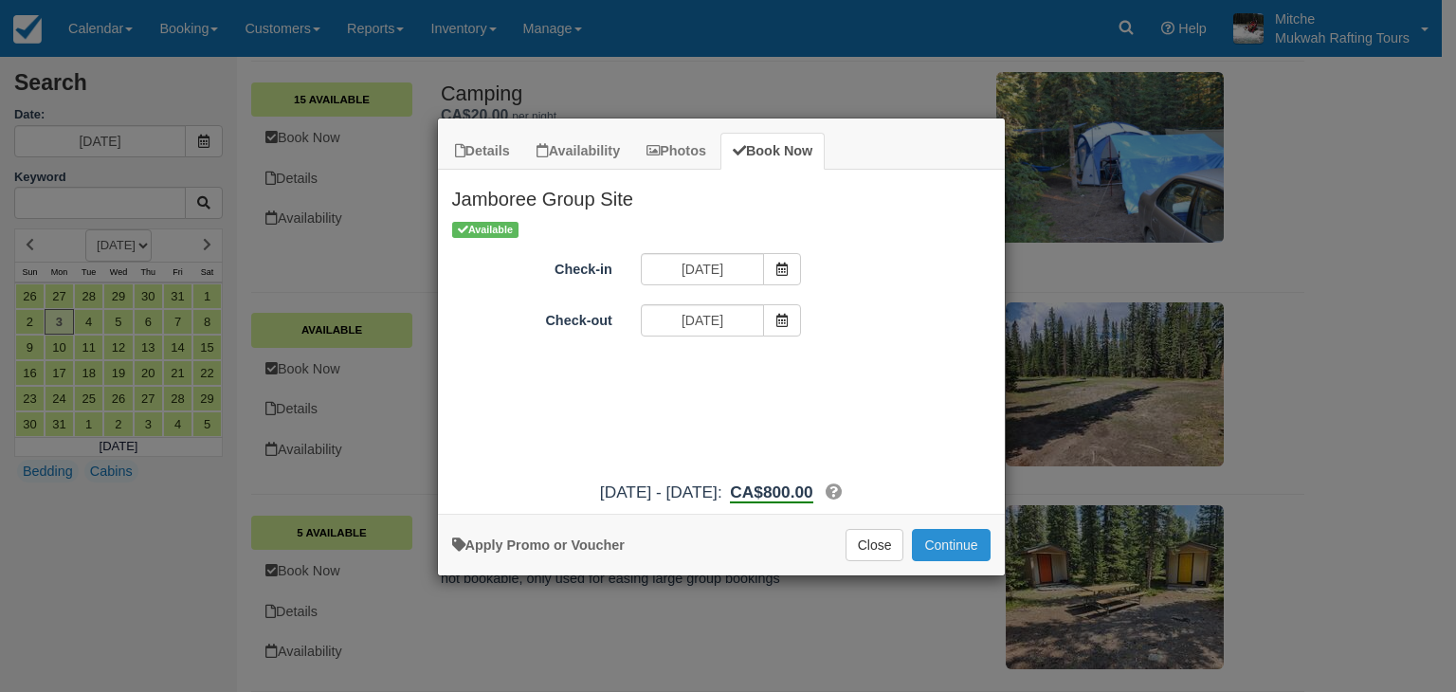
click at [968, 536] on button "Continue" at bounding box center [951, 545] width 78 height 32
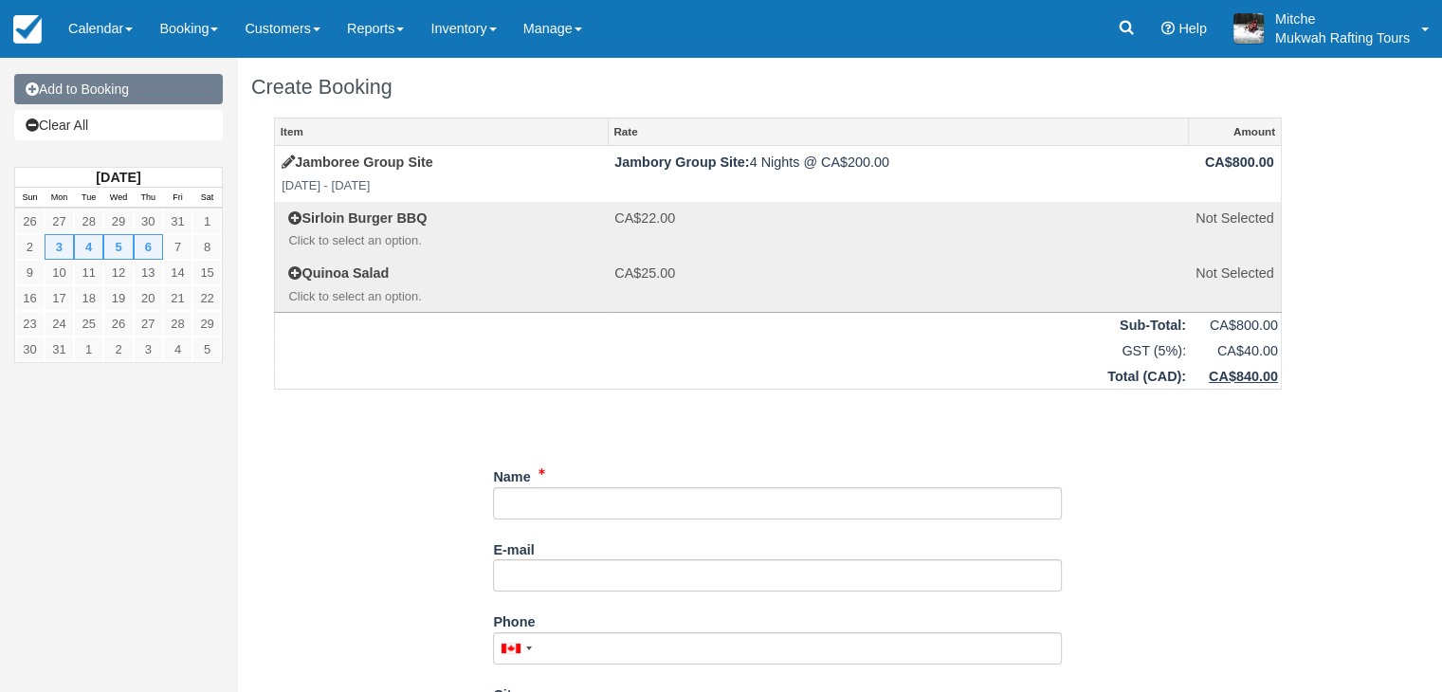
click at [89, 96] on link "Add to Booking" at bounding box center [118, 89] width 209 height 30
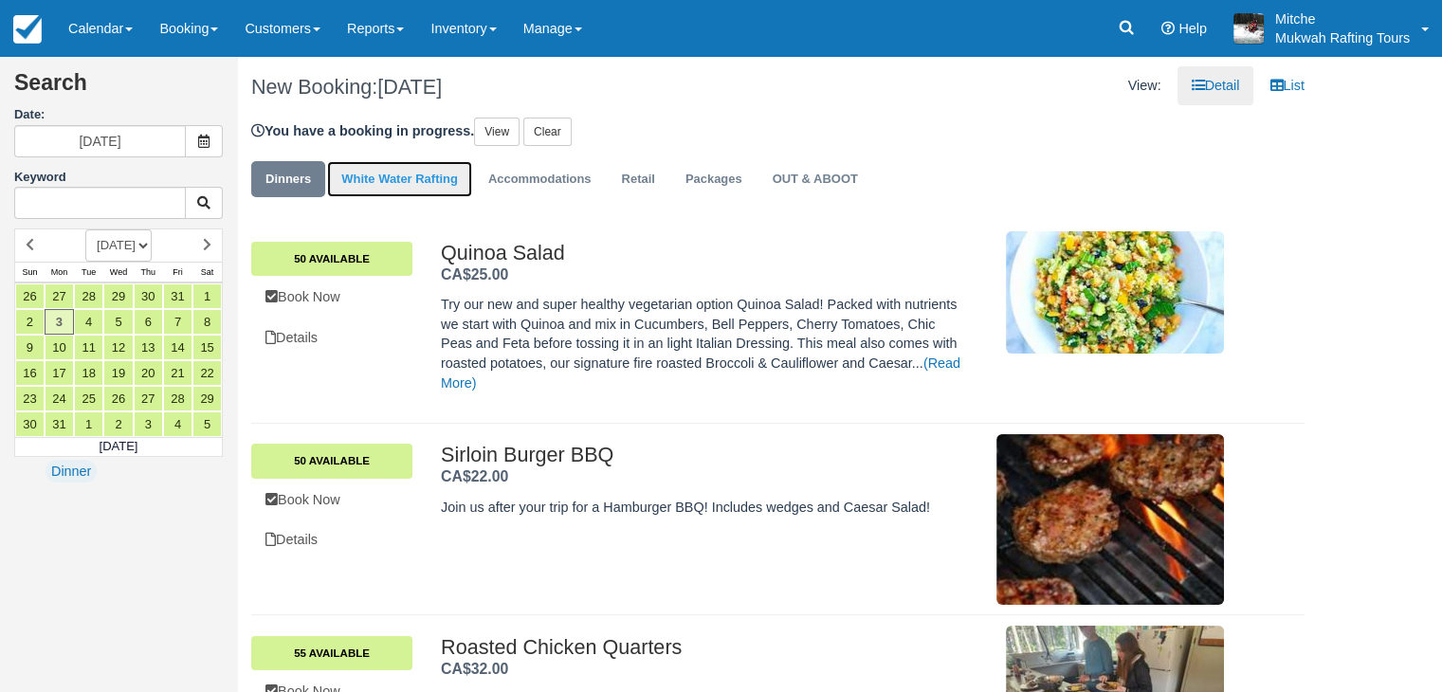
click at [456, 175] on link "White Water Rafting" at bounding box center [399, 179] width 145 height 37
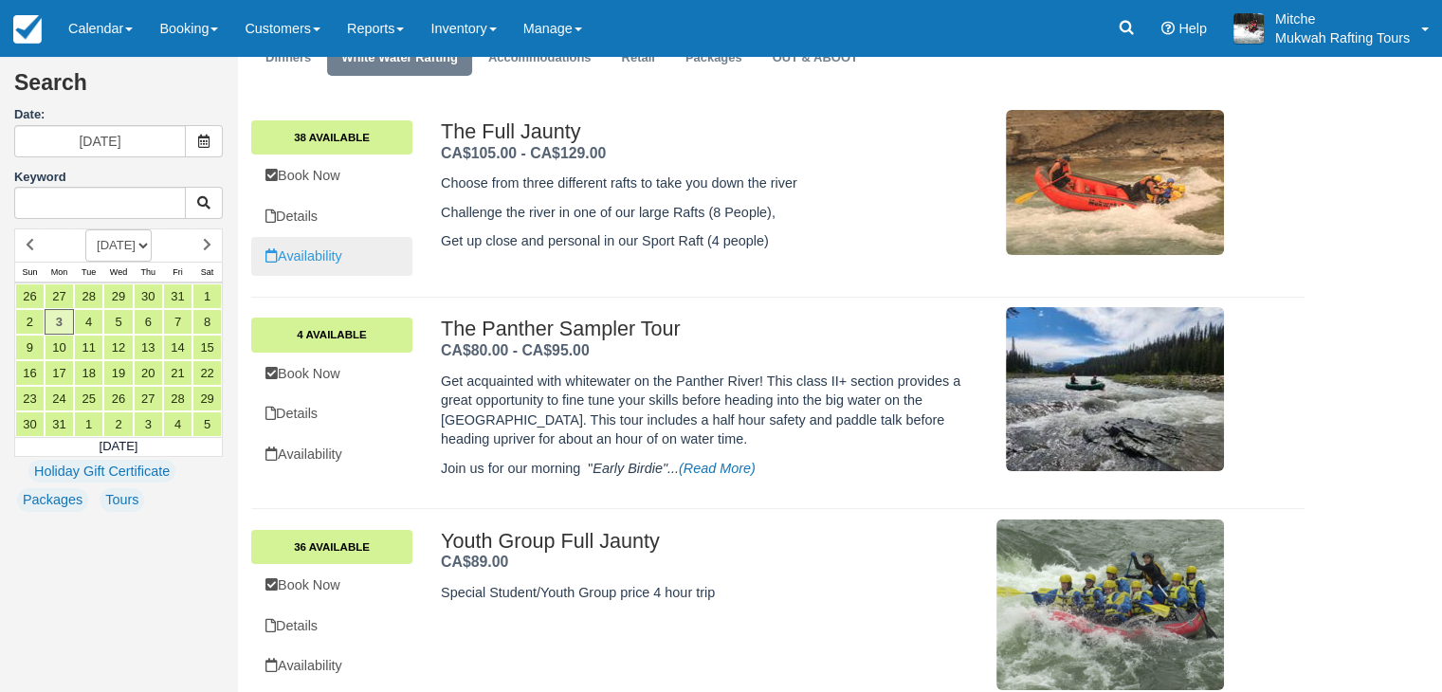
scroll to position [95, 0]
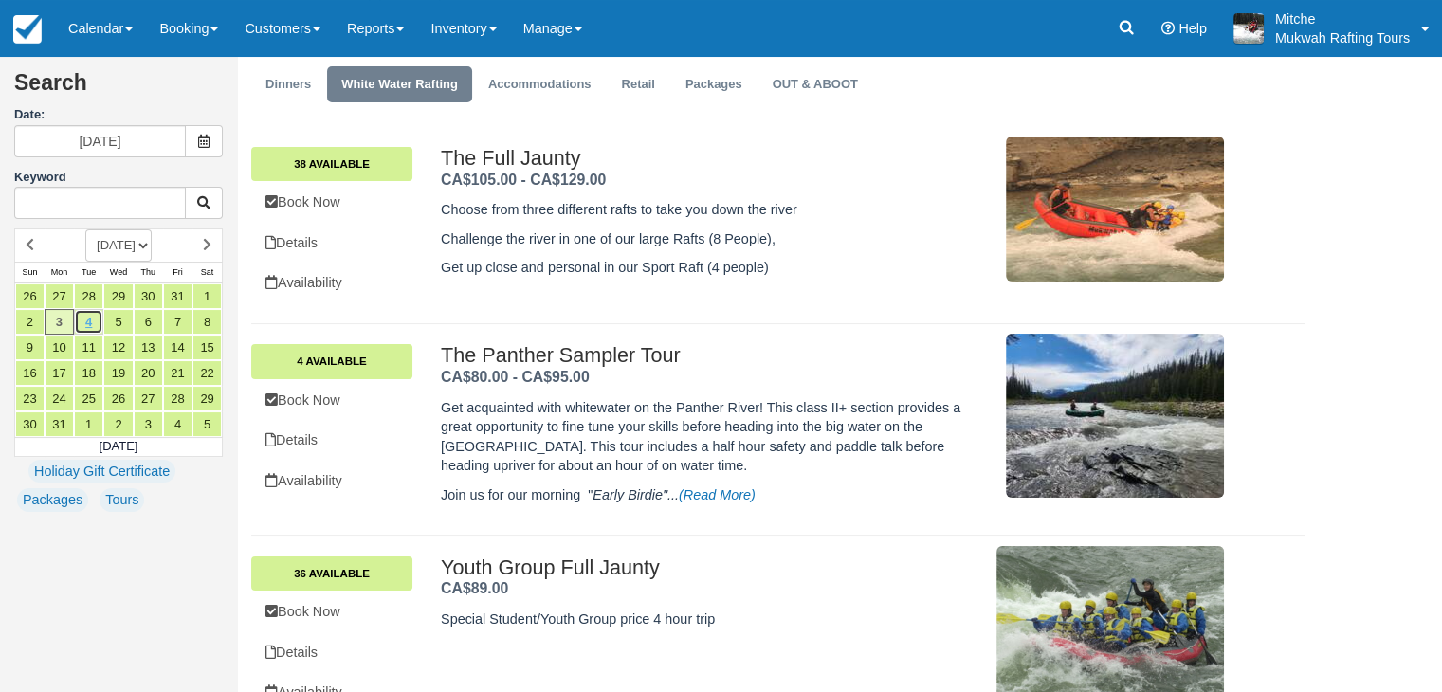
click at [89, 319] on link "4" at bounding box center [88, 322] width 29 height 26
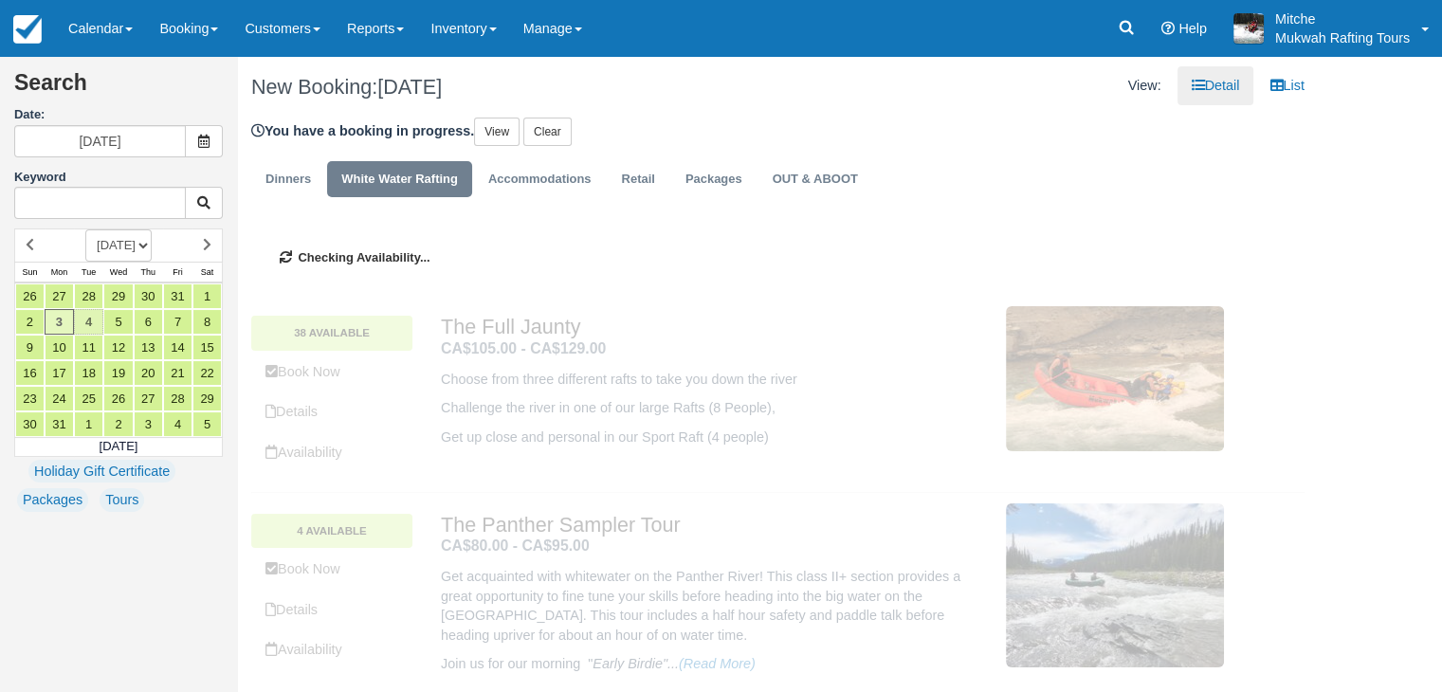
type input "[DATE]"
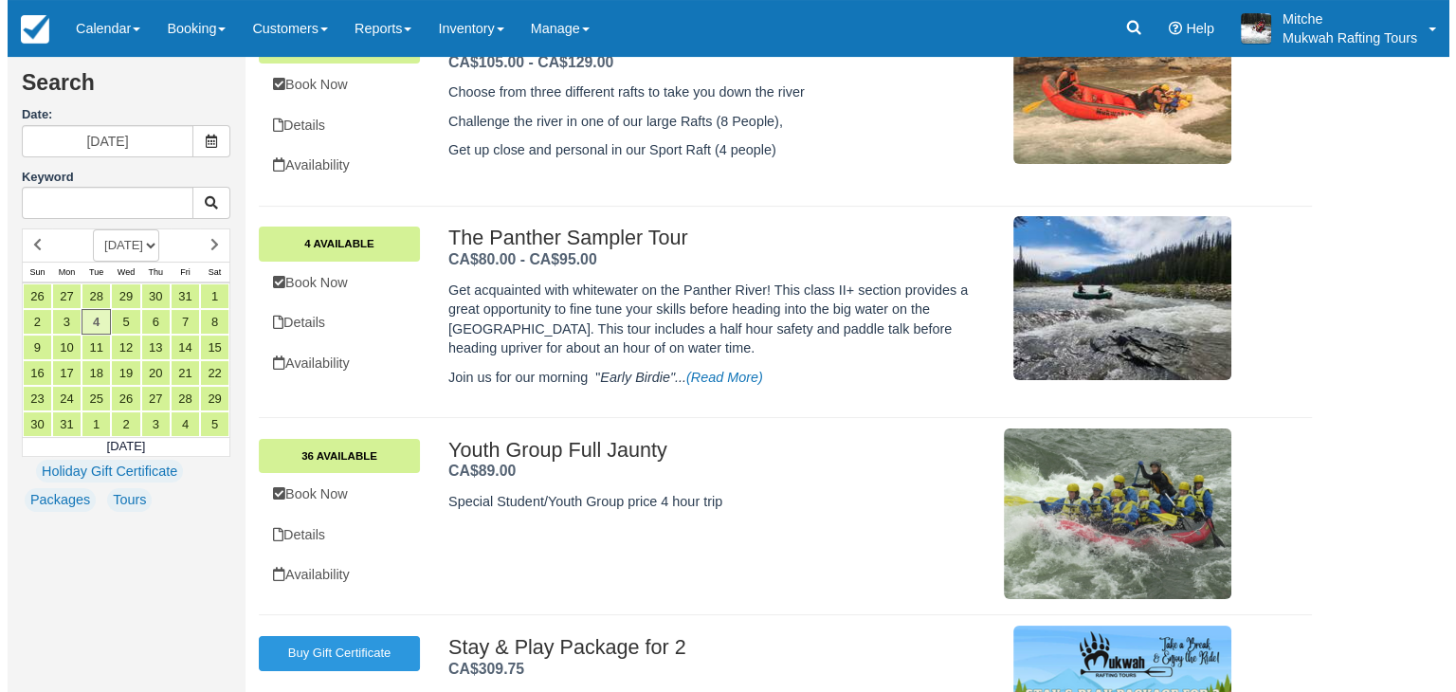
scroll to position [284, 0]
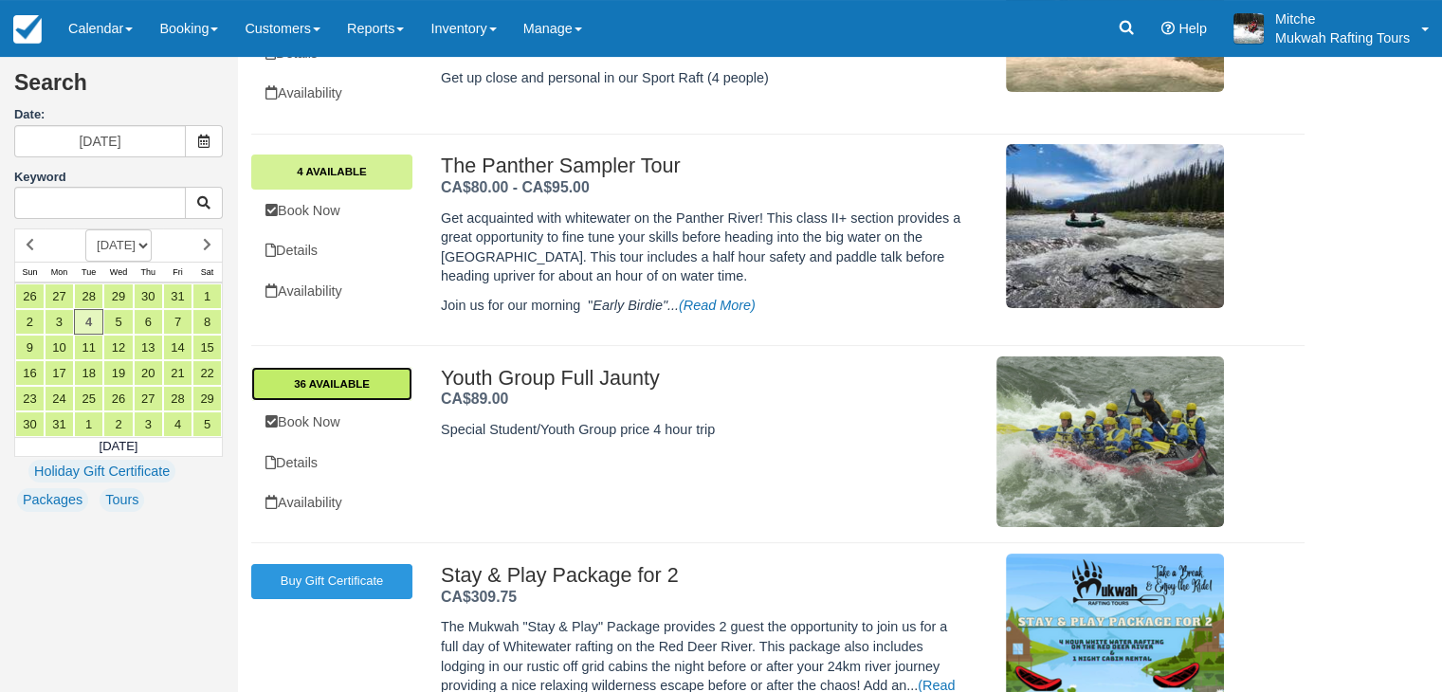
click at [361, 380] on link "36 Available" at bounding box center [331, 384] width 161 height 34
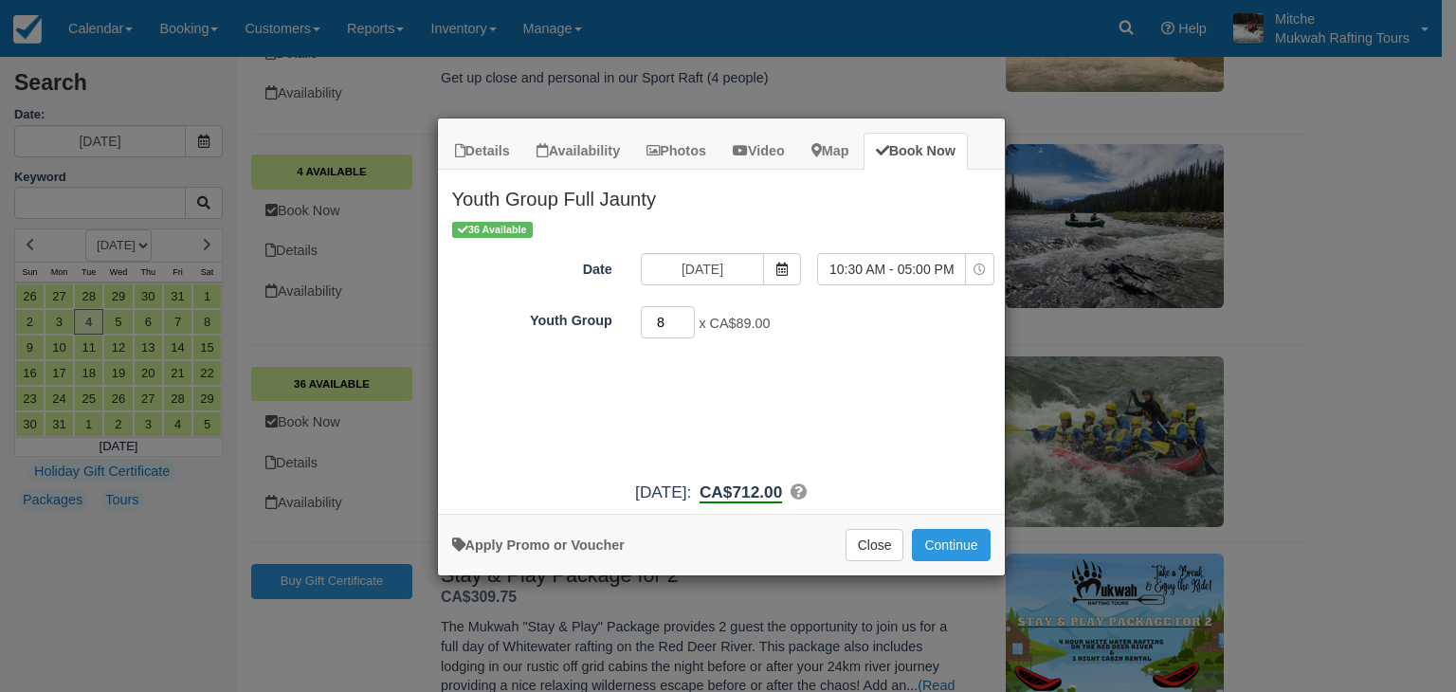
drag, startPoint x: 671, startPoint y: 325, endPoint x: 648, endPoint y: 326, distance: 23.7
click at [648, 326] on input "8" at bounding box center [668, 322] width 55 height 32
type input "20"
click at [872, 387] on div "36 Available Date [DATE] Time Selector 10:30 AM - 05:00 PM 10:30 AM - 05:00 PM …" at bounding box center [721, 345] width 567 height 252
click at [950, 538] on button "Continue" at bounding box center [951, 545] width 78 height 32
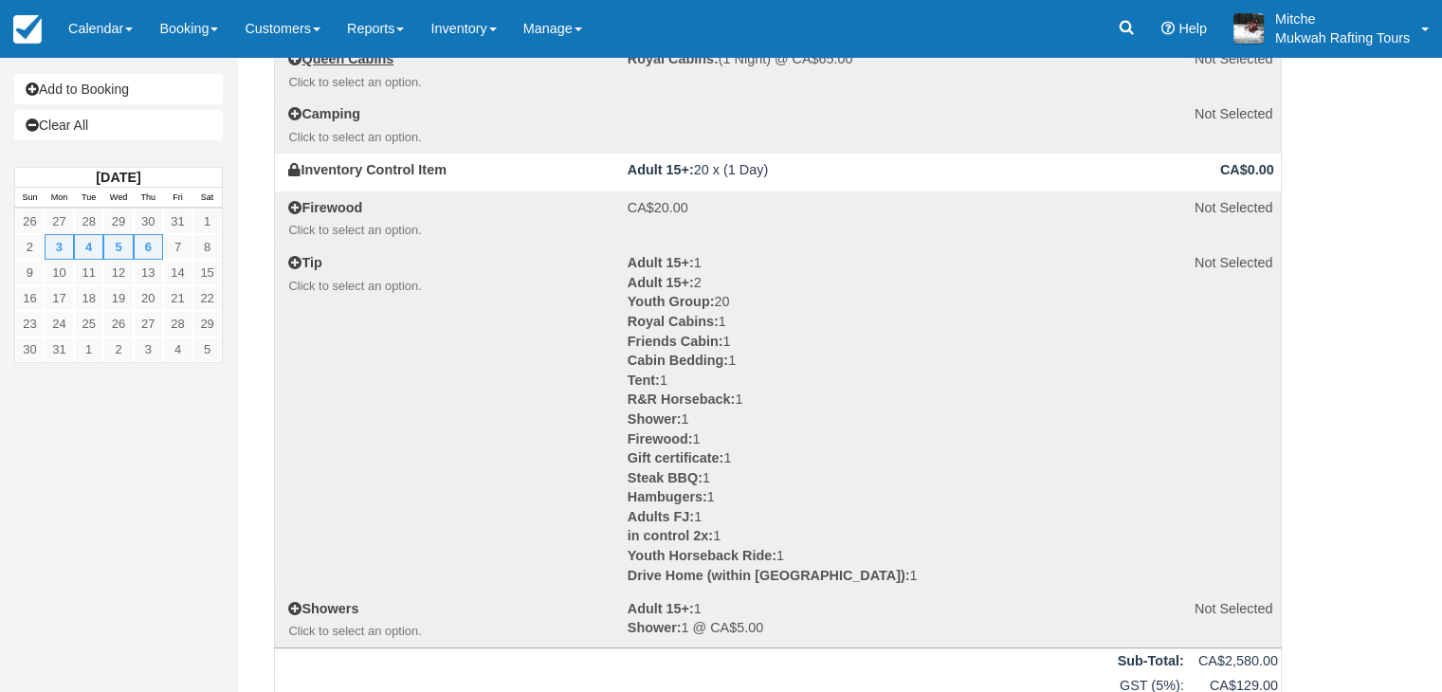
scroll to position [664, 0]
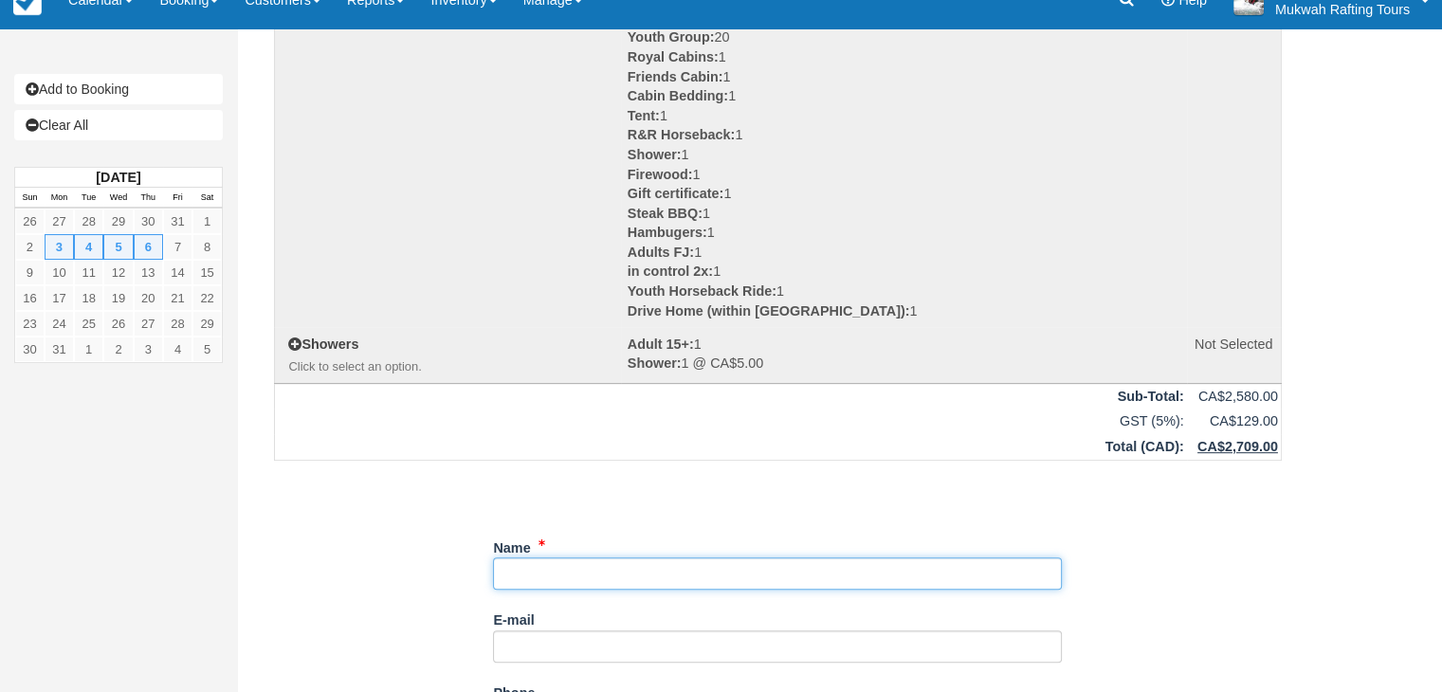
click at [601, 557] on input "Name" at bounding box center [777, 573] width 569 height 32
click at [565, 569] on input "Name" at bounding box center [777, 573] width 569 height 32
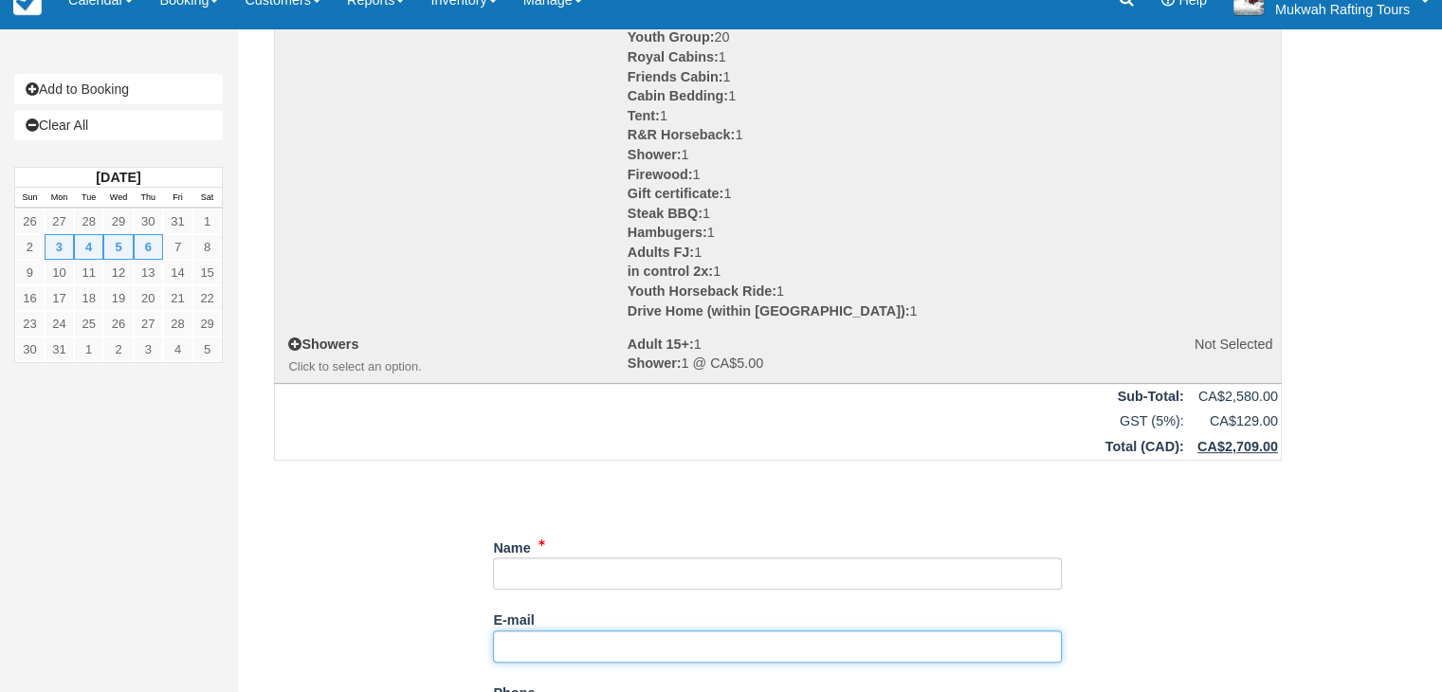
drag, startPoint x: 563, startPoint y: 567, endPoint x: 557, endPoint y: 646, distance: 79.0
click at [557, 646] on input "E-mail" at bounding box center [777, 646] width 569 height 32
paste input ""[PERSON_NAME]" <[PERSON_NAME][EMAIL_ADDRESS][PERSON_NAME][DOMAIN_NAME]>"
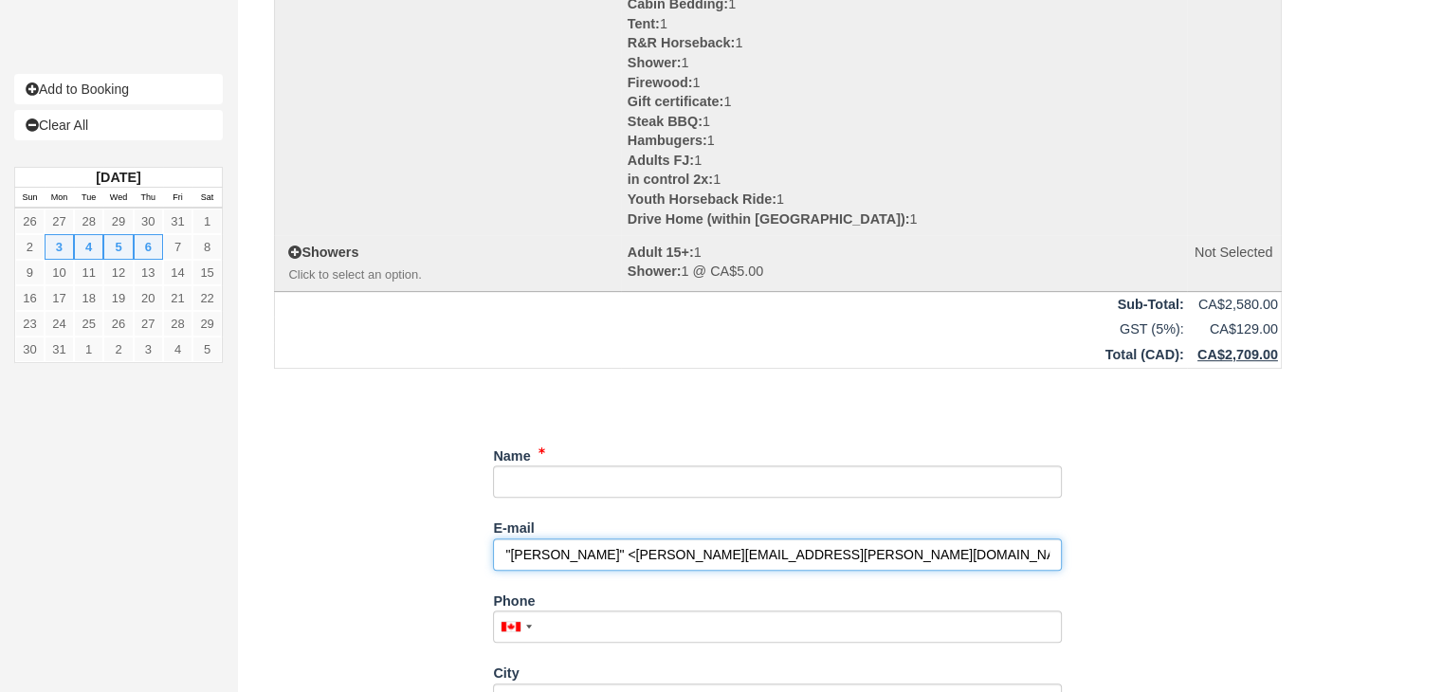
scroll to position [758, 0]
click at [606, 552] on input ""Kory Sikstrom" <kory.sikstrom@silversides.ca" at bounding box center [777, 552] width 569 height 32
drag, startPoint x: 594, startPoint y: 555, endPoint x: 522, endPoint y: 561, distance: 72.4
click at [493, 562] on input ""Kory Sikstrom kory.sikstrom@silversides.ca" at bounding box center [777, 552] width 569 height 32
type input "kory.sikstrom@silversides.ca"
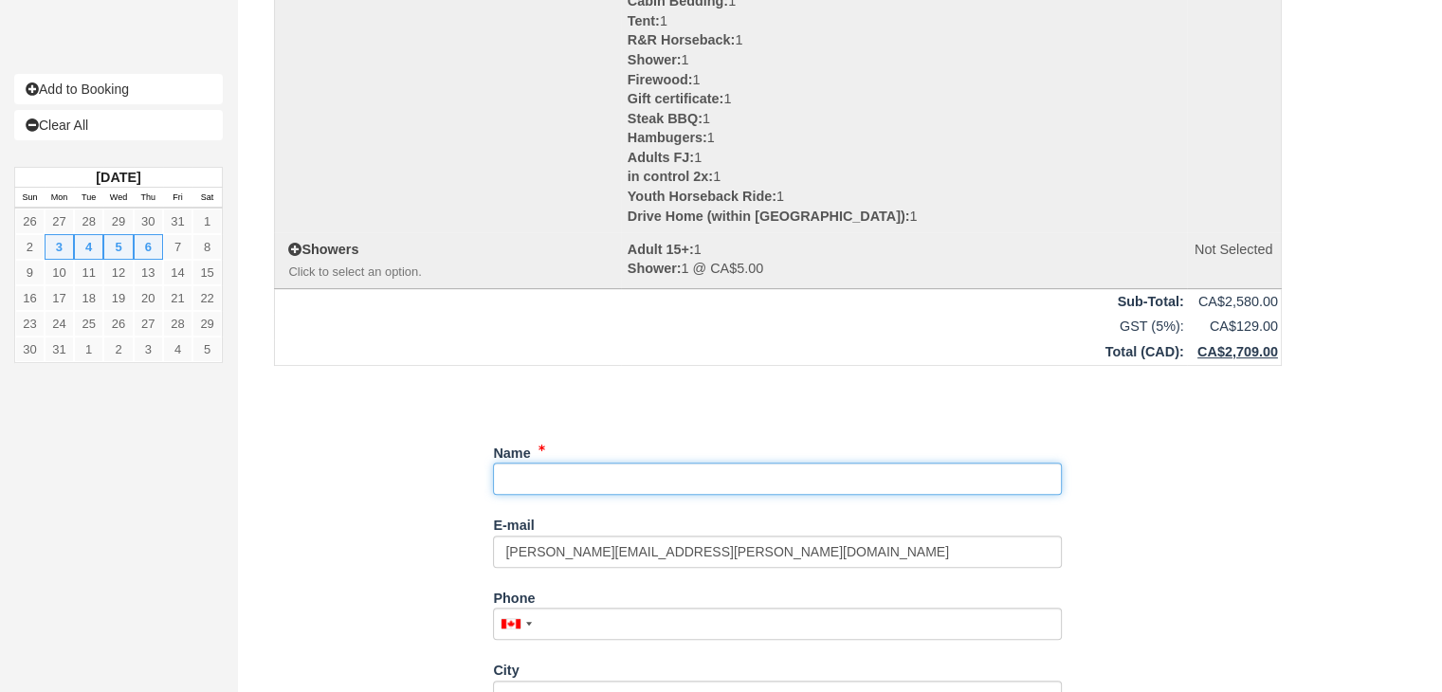
click at [577, 475] on input "Name" at bounding box center [777, 479] width 569 height 32
paste input ""Kory Sikstrom"
drag, startPoint x: 512, startPoint y: 479, endPoint x: 527, endPoint y: 485, distance: 16.6
click at [512, 479] on input "Name" at bounding box center [777, 479] width 569 height 32
type input "Kory Sikstrom"
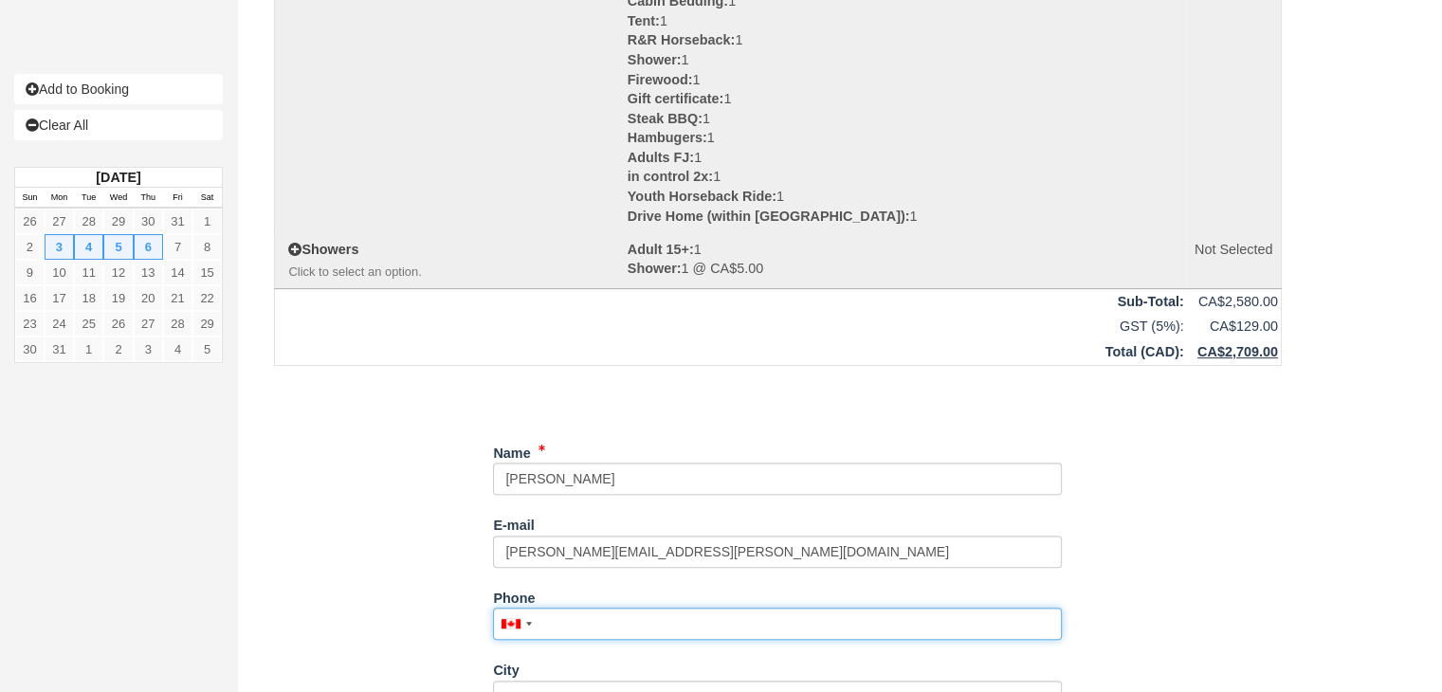
click at [614, 611] on input "Phone" at bounding box center [777, 624] width 569 height 32
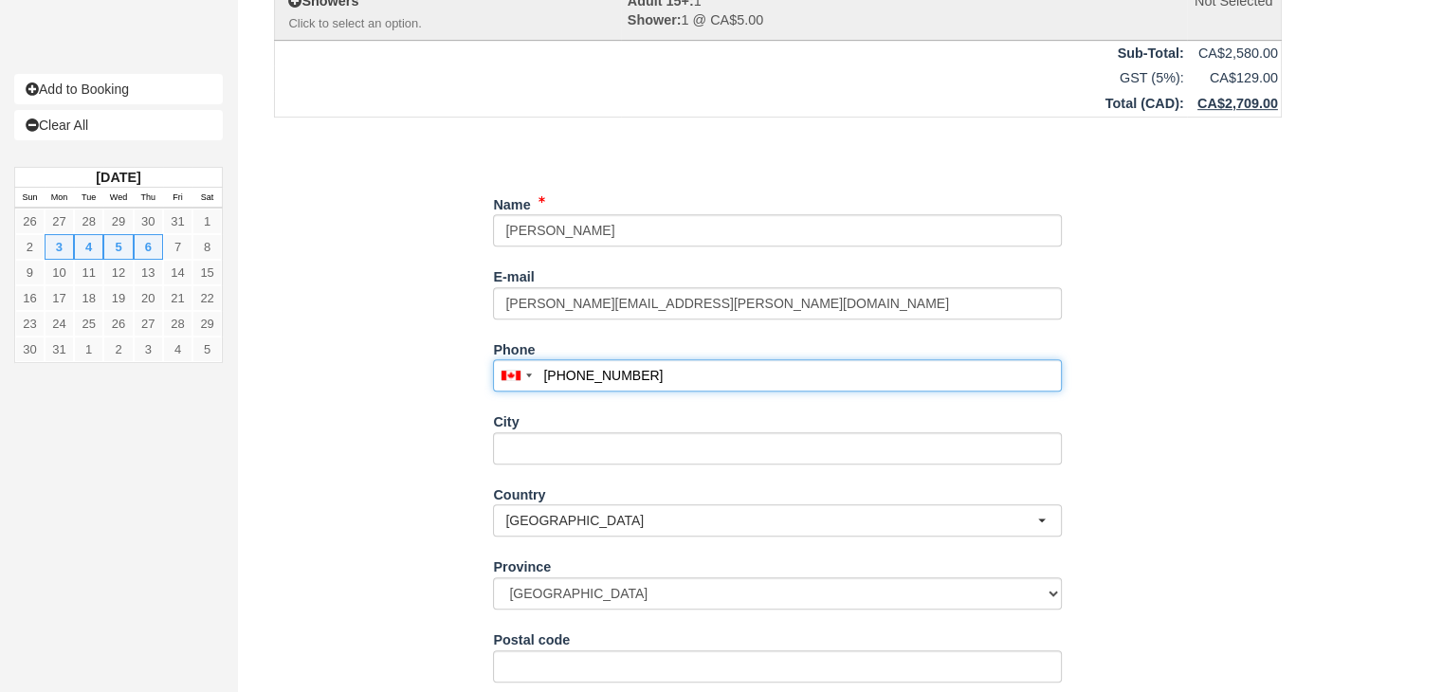
scroll to position [1043, 0]
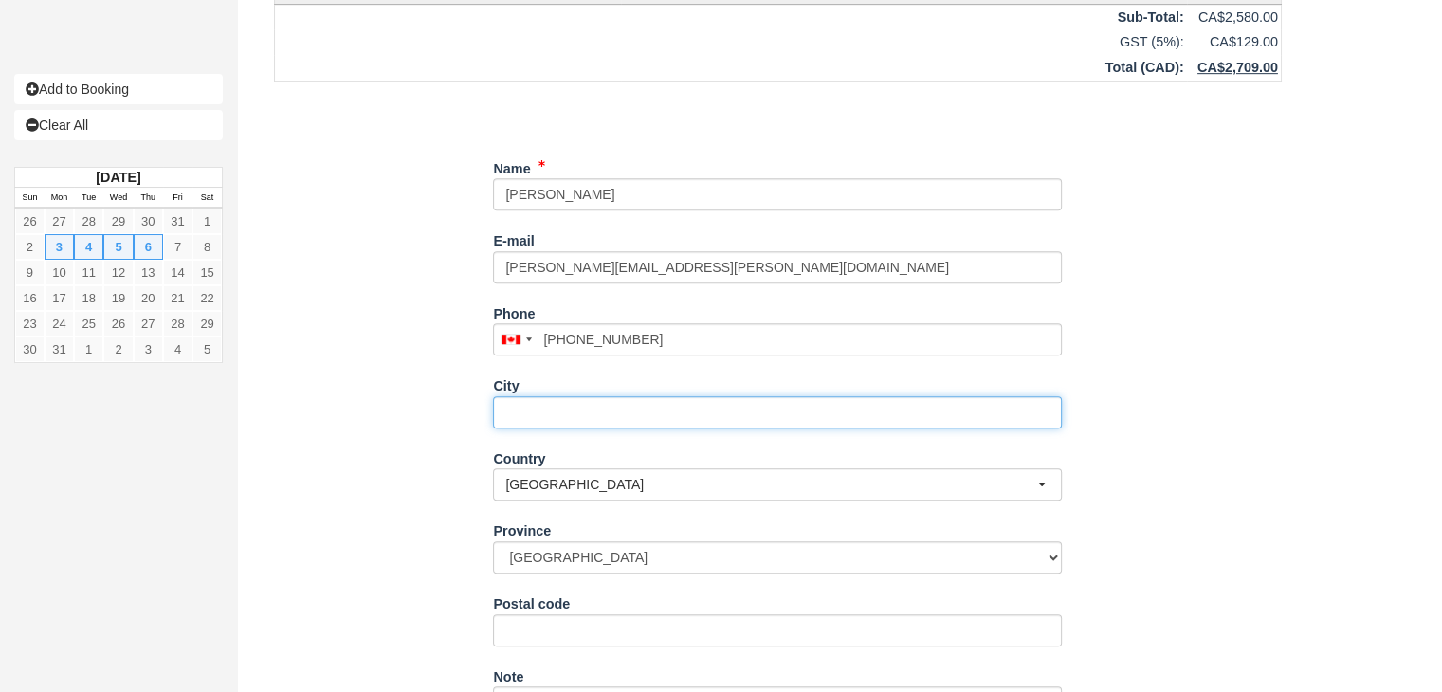
type input "(403) 748-2689"
click at [559, 397] on input "City" at bounding box center [777, 412] width 569 height 32
type input "[GEOGRAPHIC_DATA]"
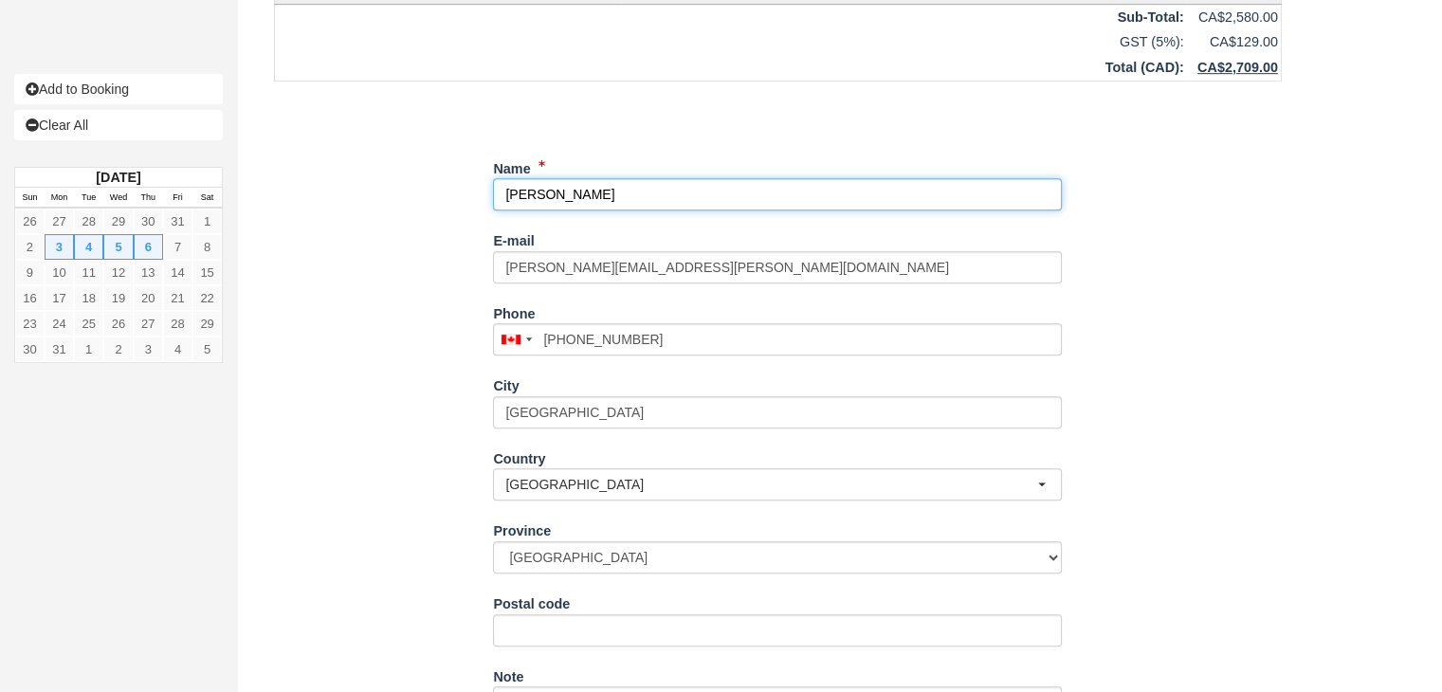
click at [622, 197] on input "Name" at bounding box center [777, 194] width 569 height 32
type input "[PERSON_NAME] ([GEOGRAPHIC_DATA])"
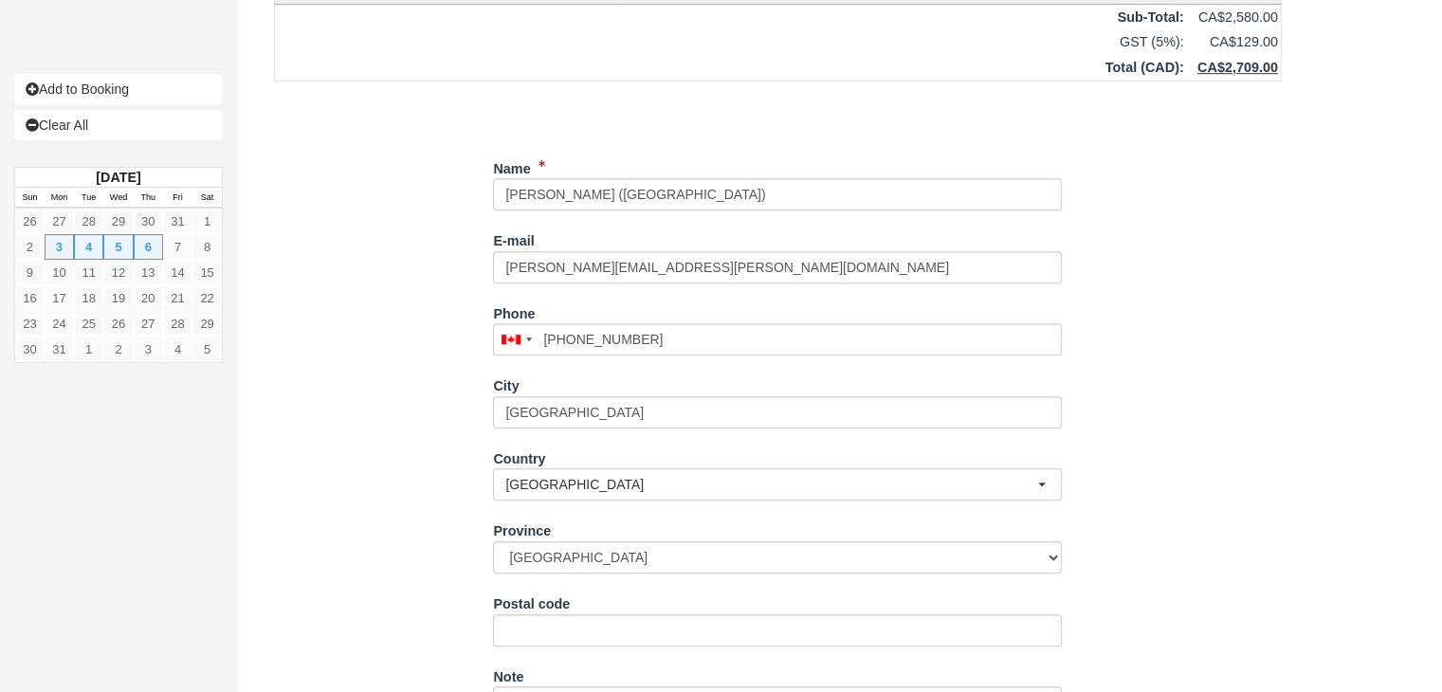
click at [686, 511] on div "Country Canada Afghanistan Albania Algeria American Samoa Andorra Angola Anguil…" at bounding box center [777, 479] width 569 height 73
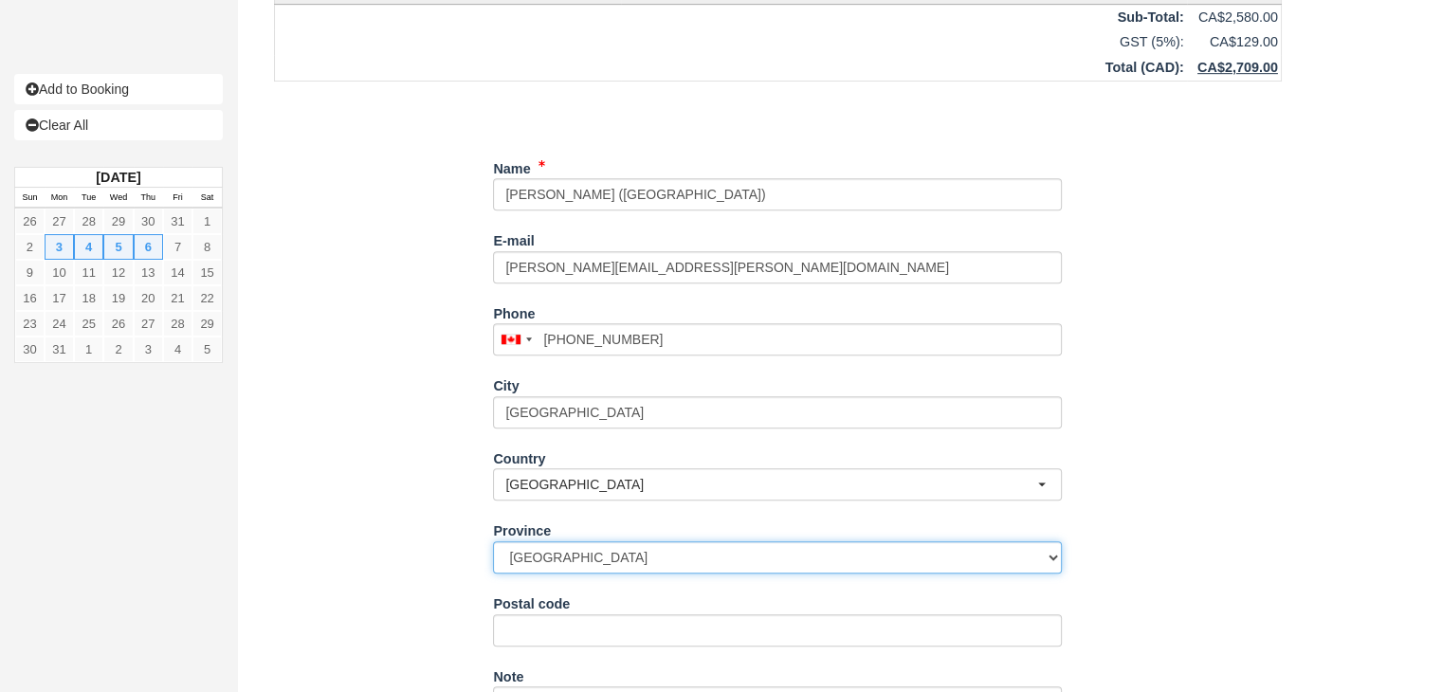
click at [650, 555] on select "Alberta British Columbia Manitoba New Brunswick Newfoundland and Labrador North…" at bounding box center [777, 557] width 569 height 32
select select "AB"
click at [493, 541] on select "Alberta British Columbia Manitoba New Brunswick Newfoundland and Labrador North…" at bounding box center [777, 557] width 569 height 32
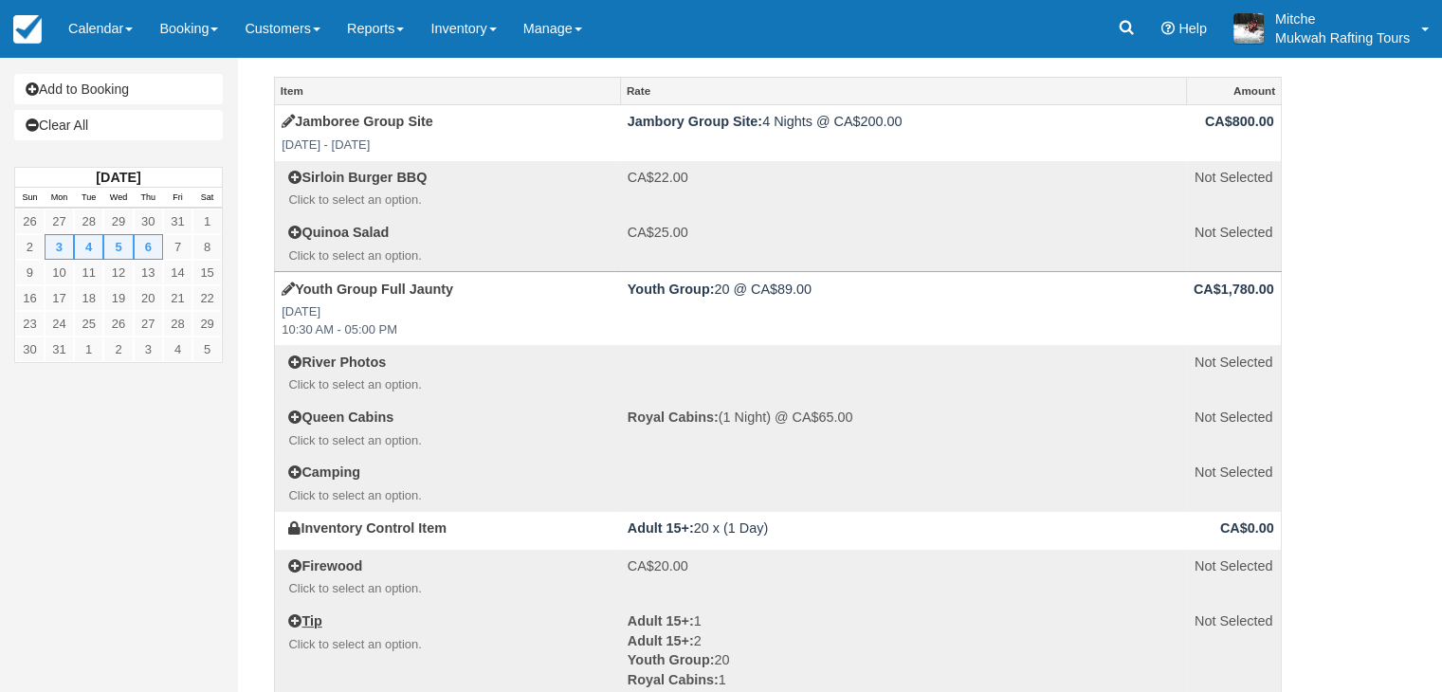
scroll to position [0, 0]
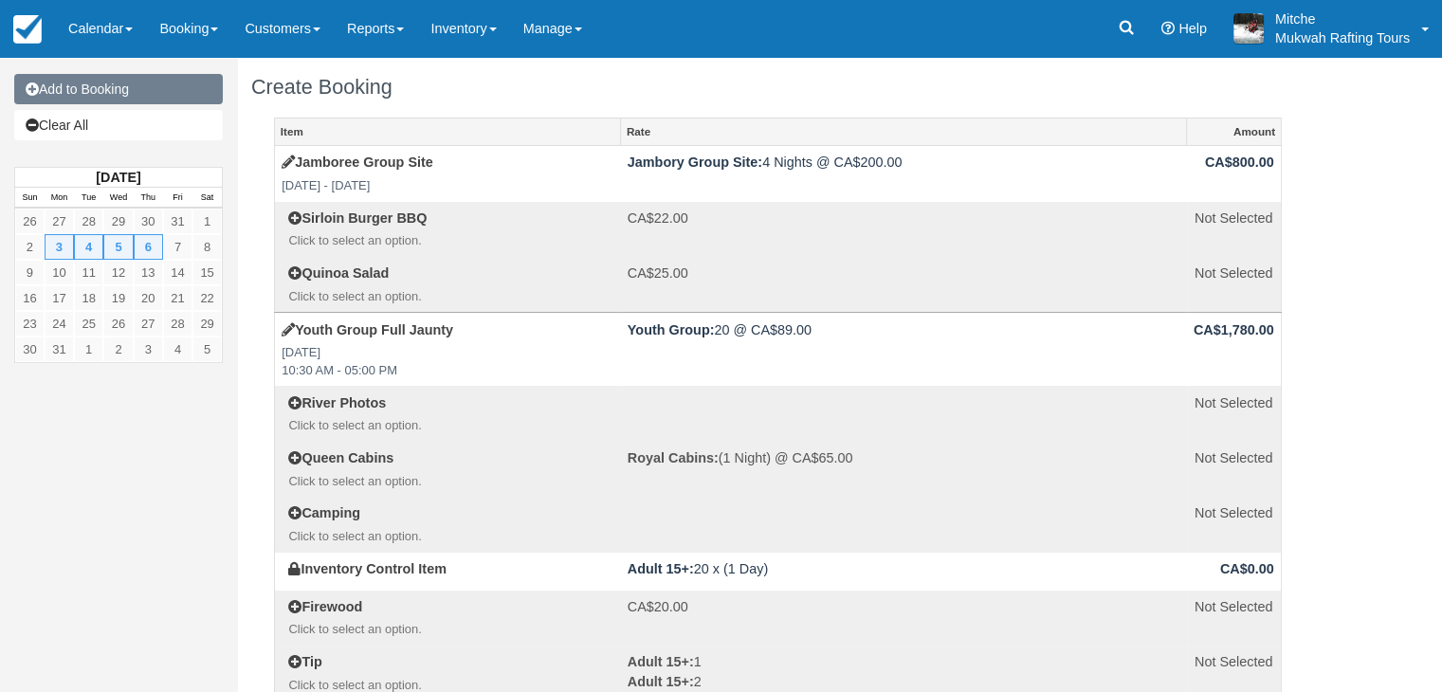
click at [109, 88] on link "Add to Booking" at bounding box center [118, 89] width 209 height 30
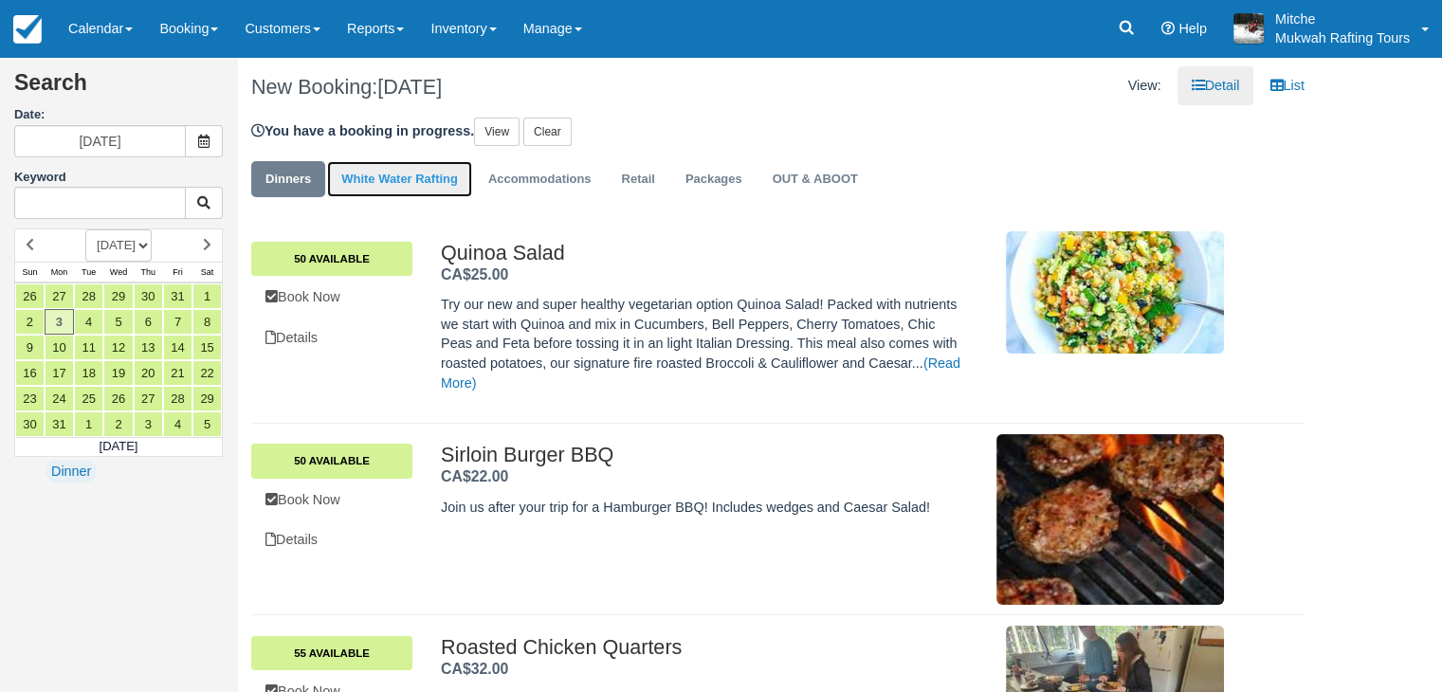
click at [421, 179] on link "White Water Rafting" at bounding box center [399, 179] width 145 height 37
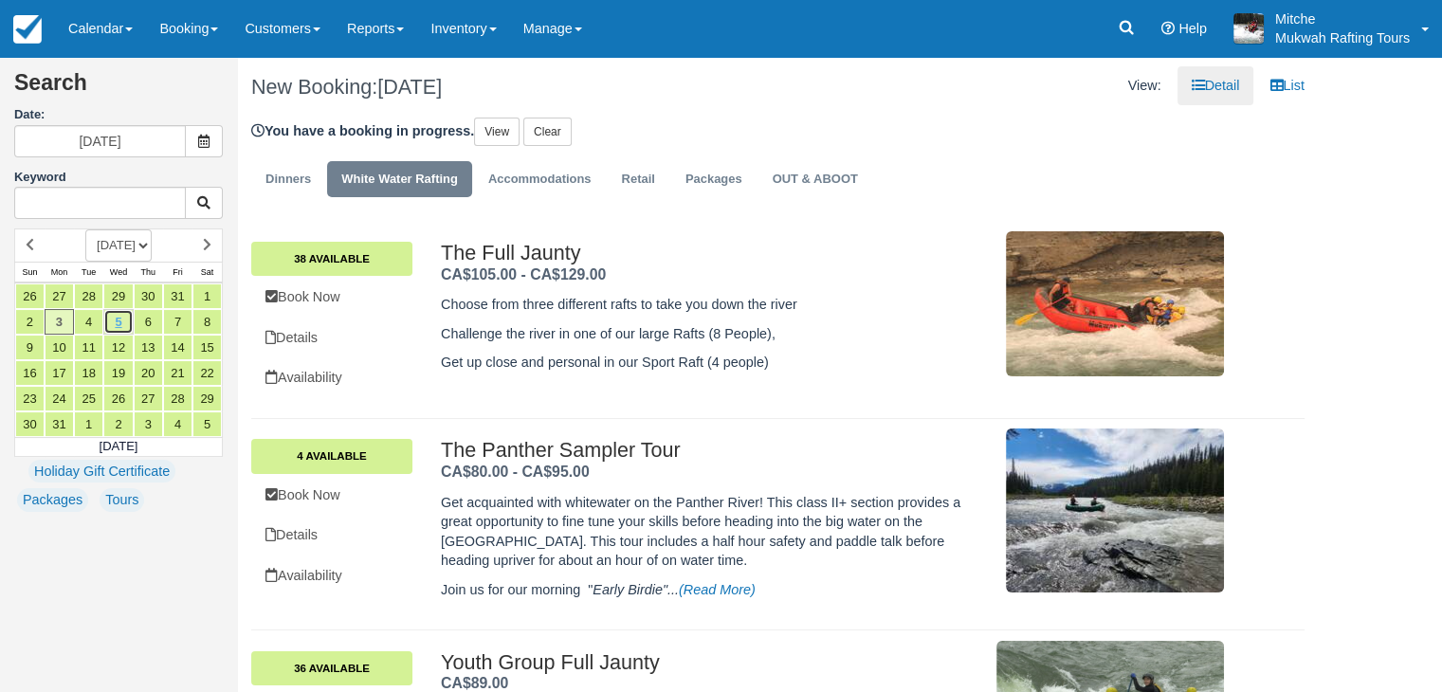
click at [112, 325] on link "5" at bounding box center [117, 322] width 29 height 26
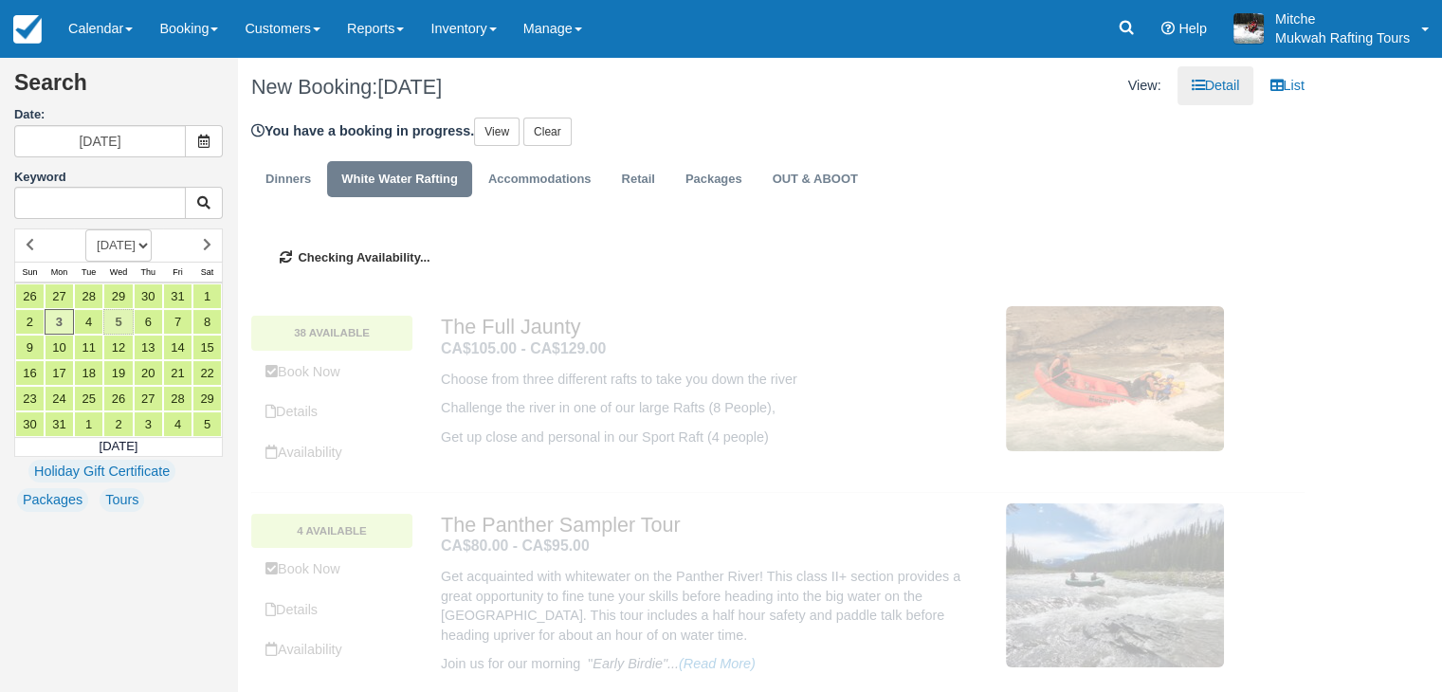
type input "[DATE]"
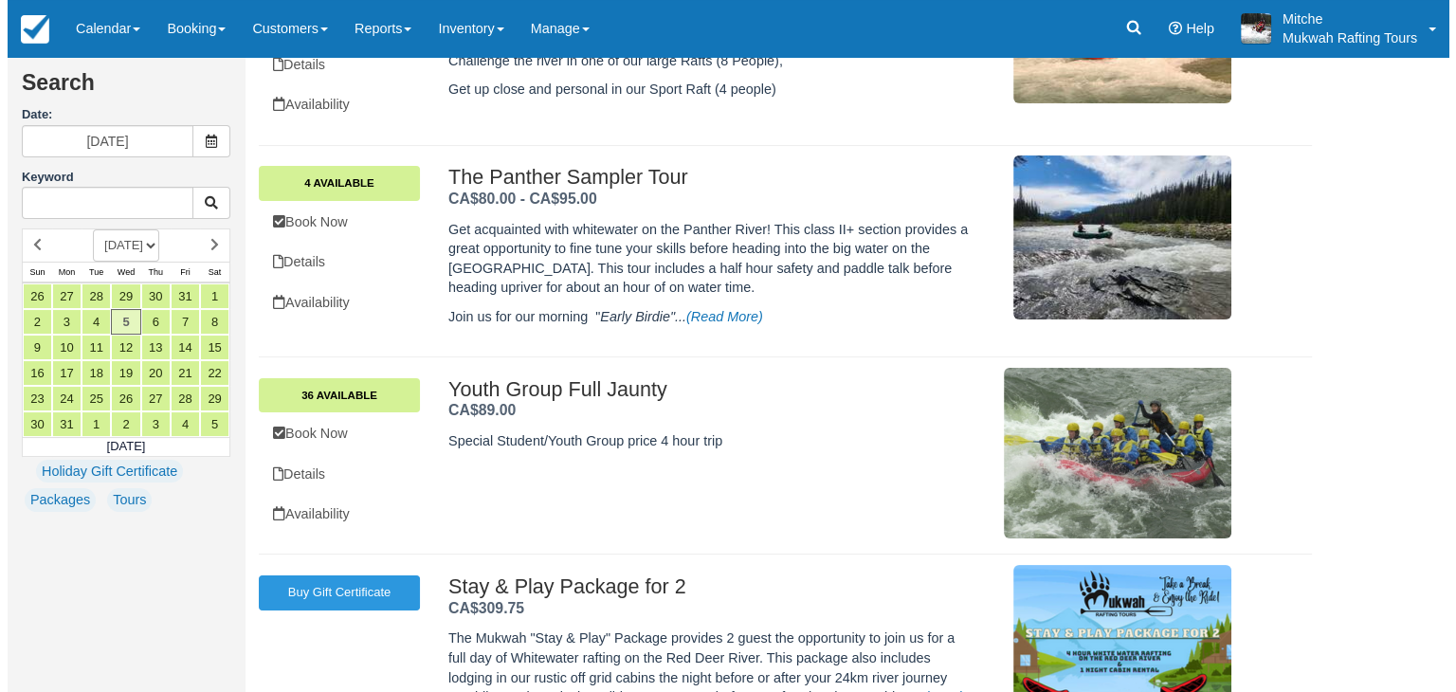
scroll to position [284, 0]
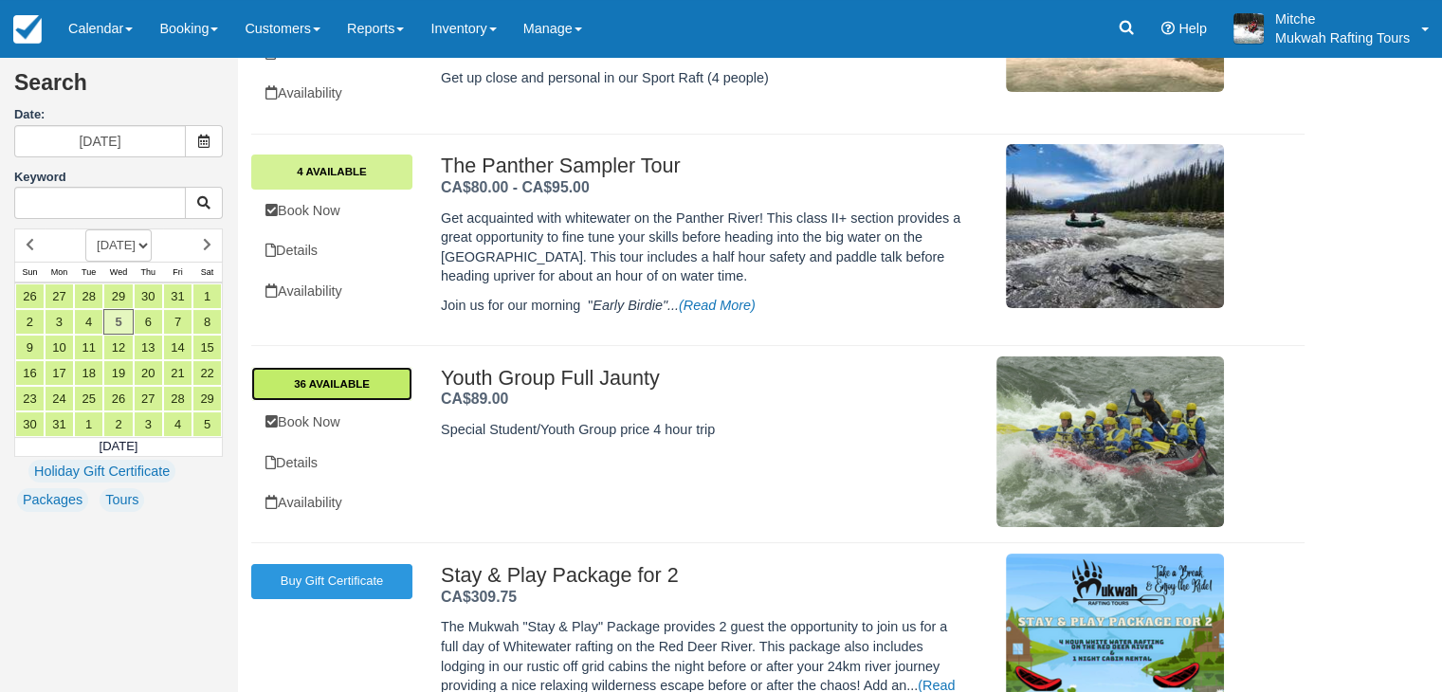
click at [348, 388] on link "36 Available" at bounding box center [331, 384] width 161 height 34
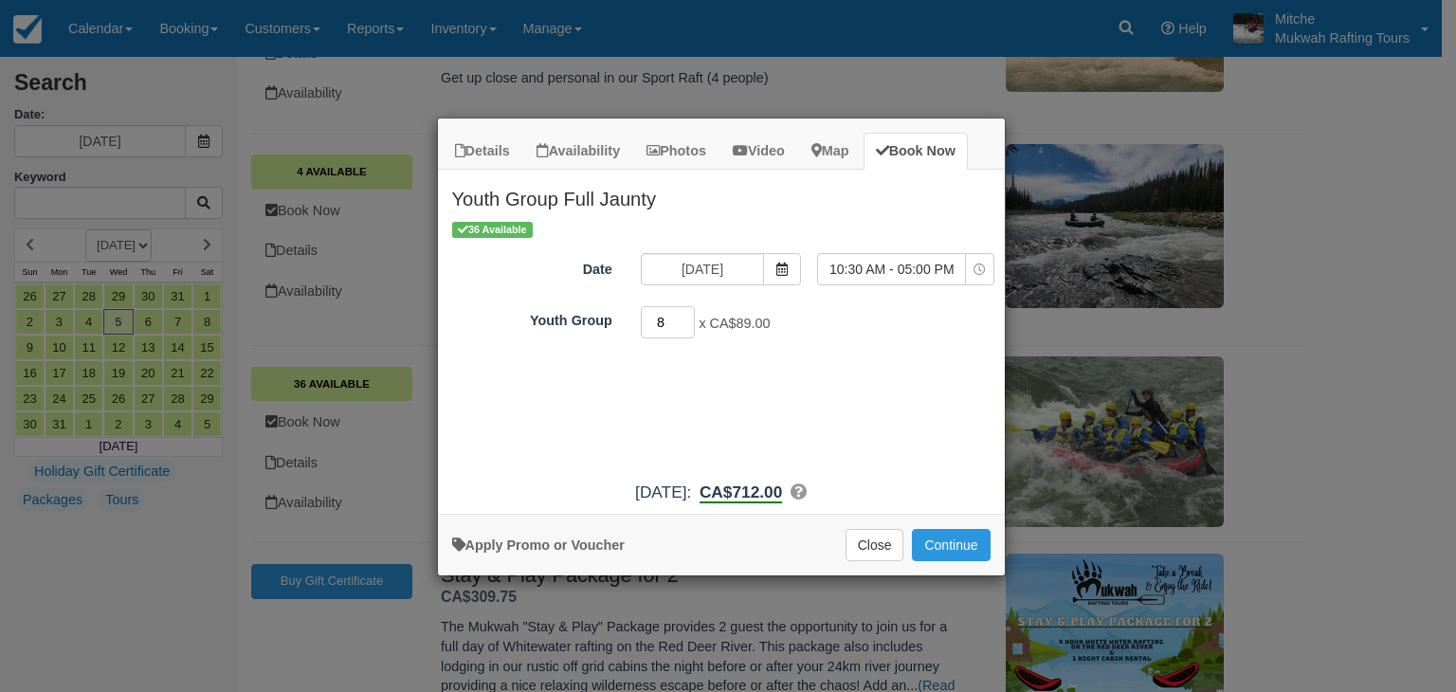
drag, startPoint x: 649, startPoint y: 331, endPoint x: 625, endPoint y: 336, distance: 25.1
click at [624, 336] on div "Youth Group 8 x CA$89.00 Required.Maximum of 50" at bounding box center [721, 322] width 567 height 37
type input "20"
click at [964, 536] on button "Continue" at bounding box center [951, 545] width 78 height 32
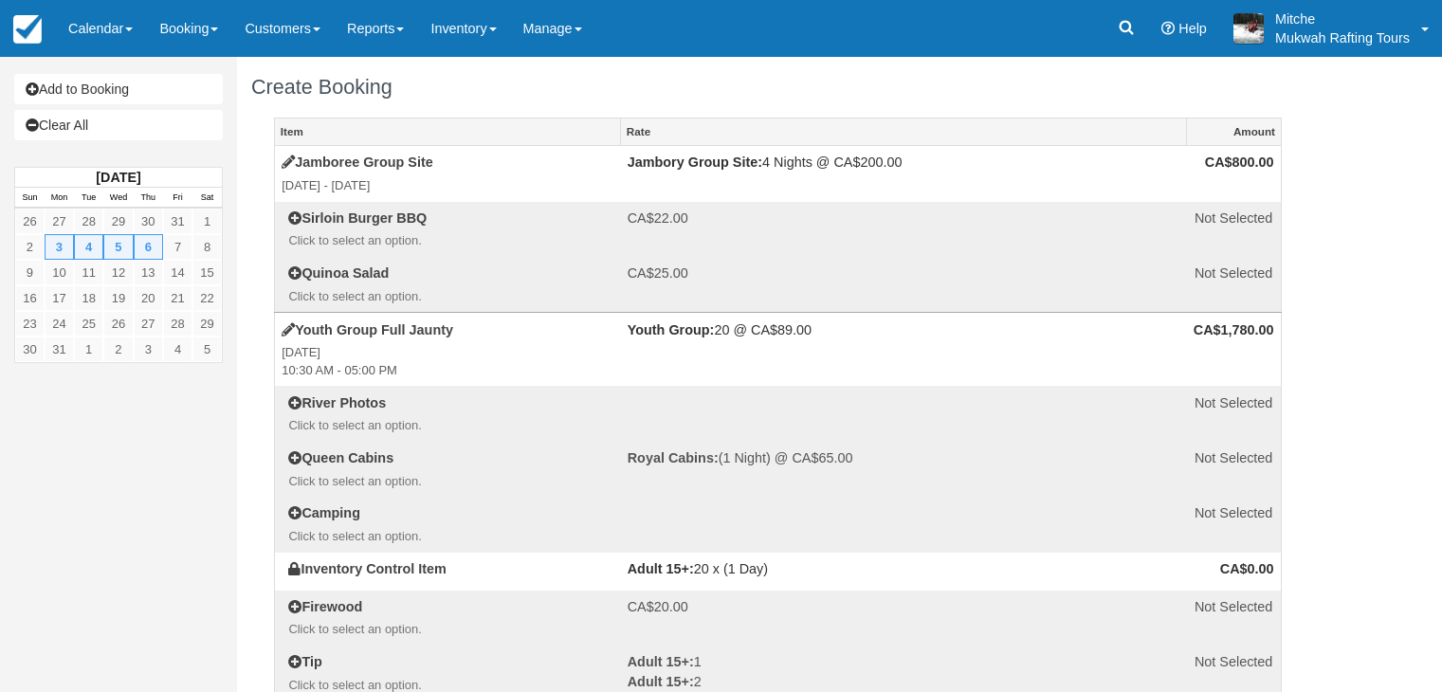
select select "AB"
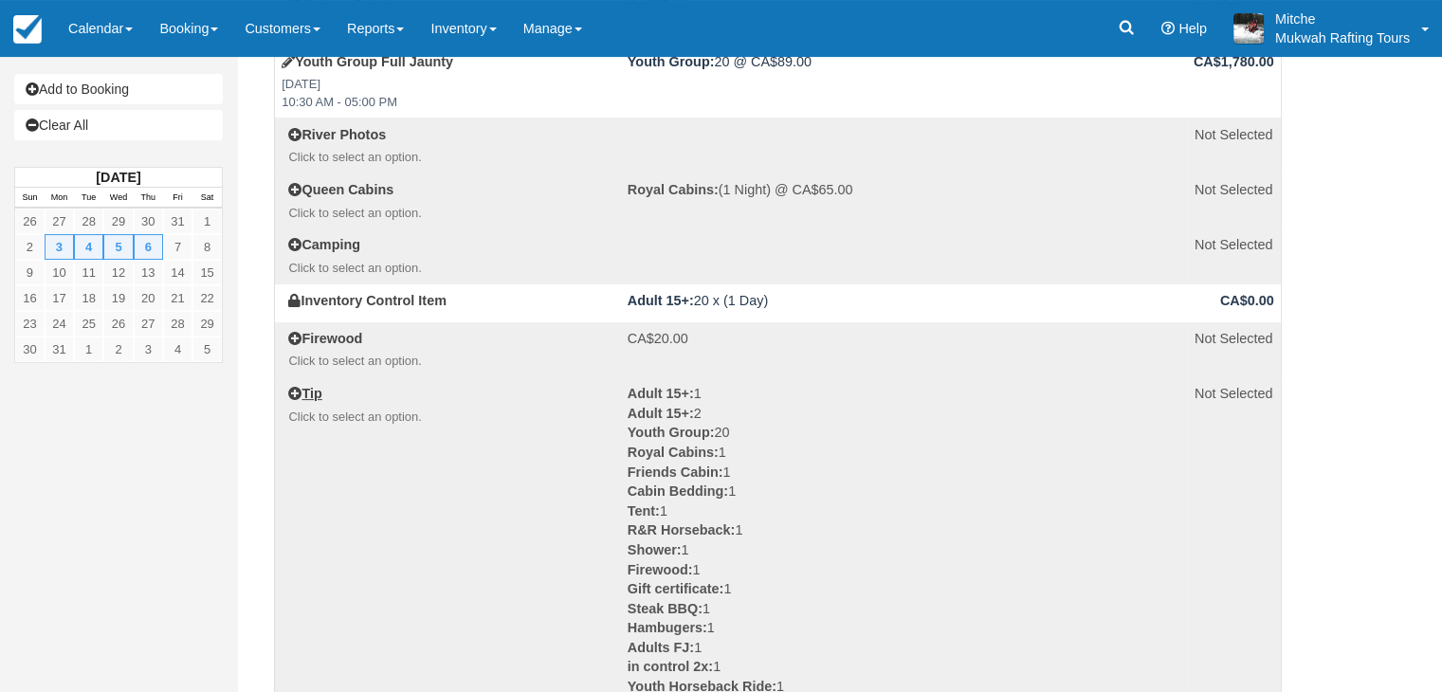
scroll to position [269, 0]
